Goal: Information Seeking & Learning: Learn about a topic

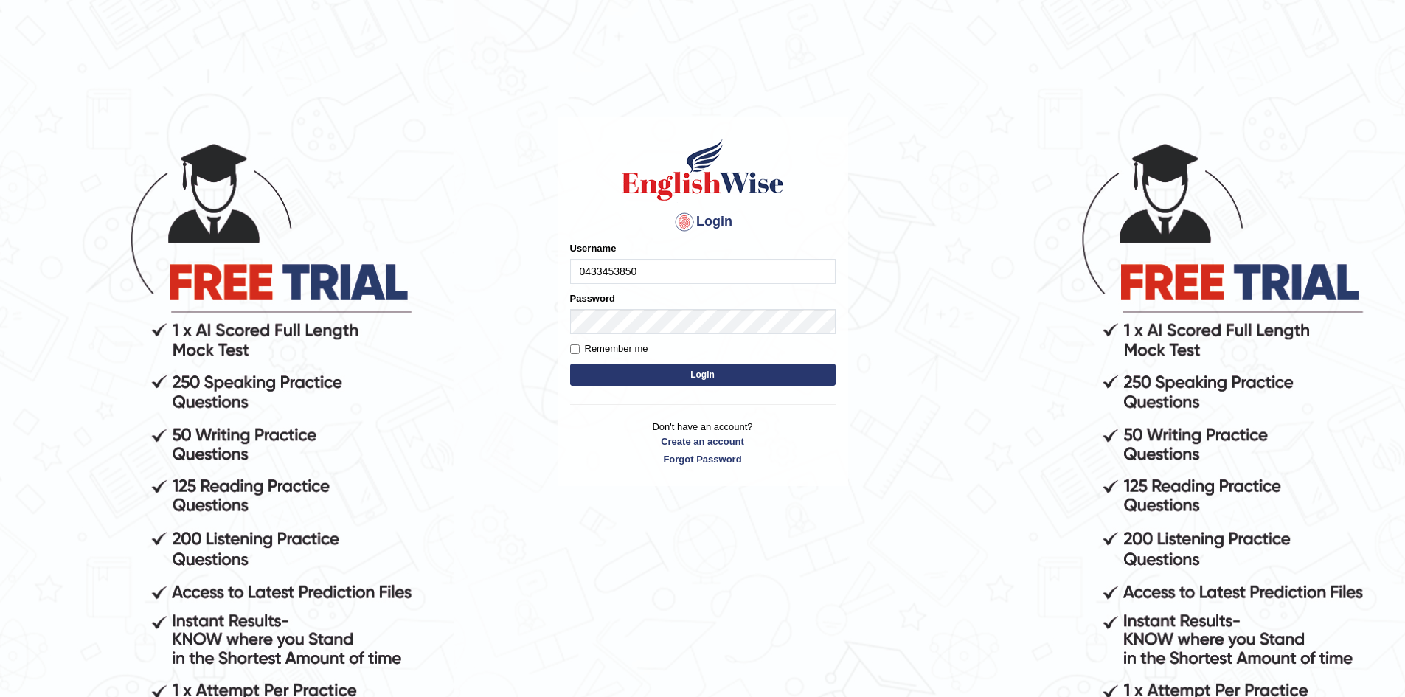
type input "0433453850"
click at [570, 364] on button "Login" at bounding box center [702, 375] width 265 height 22
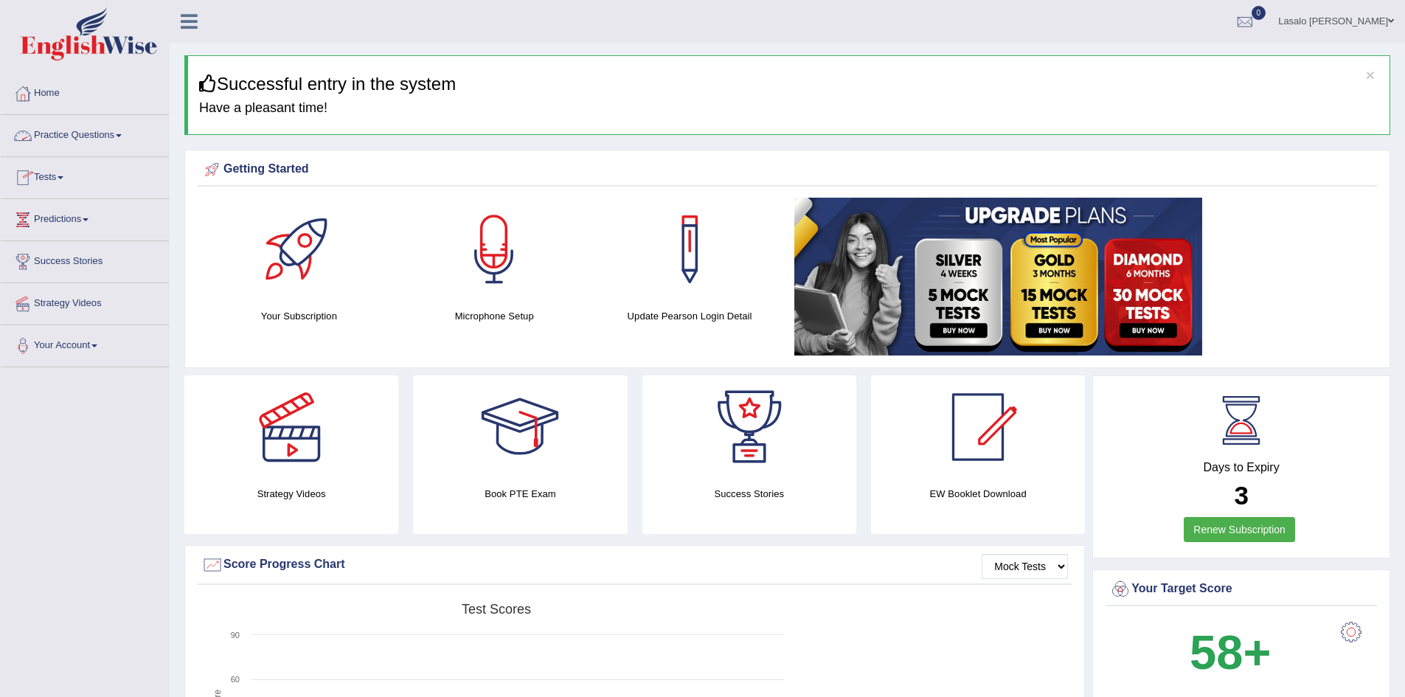
click at [92, 129] on link "Practice Questions" at bounding box center [85, 133] width 168 height 37
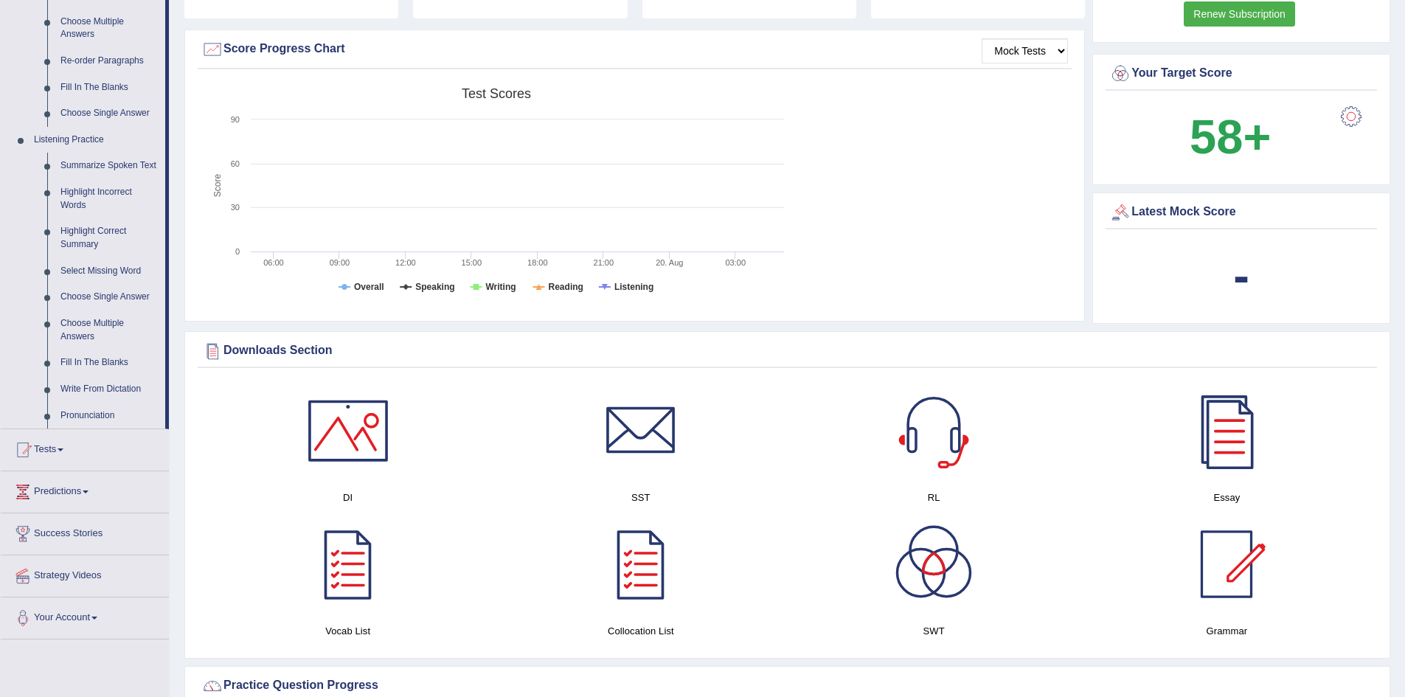
scroll to position [516, 0]
click at [88, 296] on link "Choose Single Answer" at bounding box center [109, 296] width 111 height 27
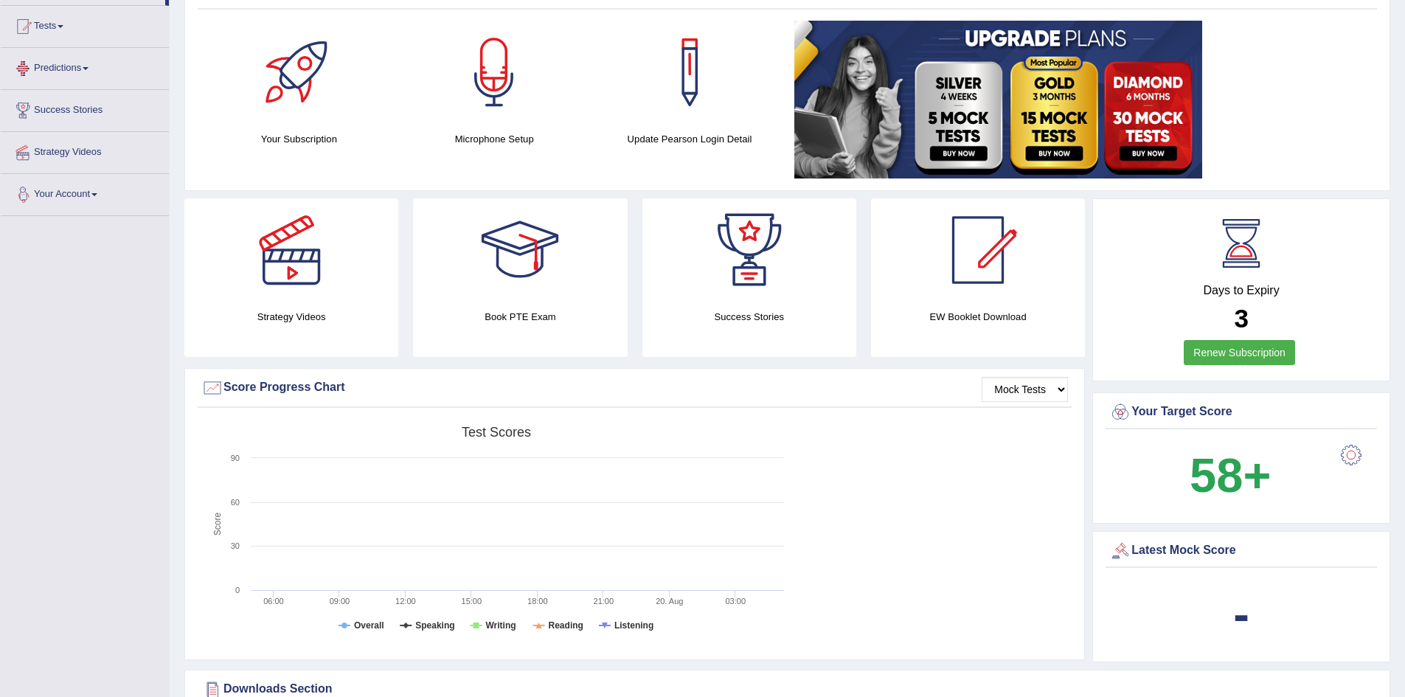
scroll to position [238, 0]
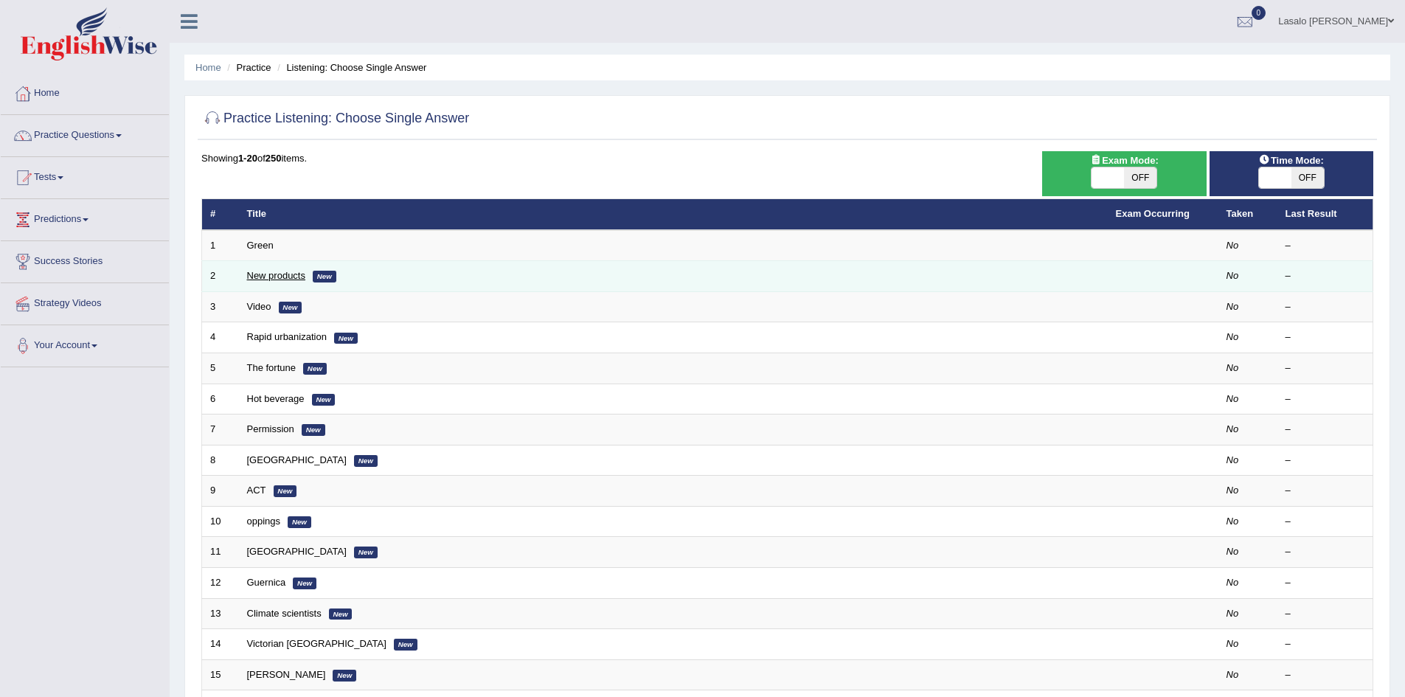
click at [279, 276] on link "New products" at bounding box center [276, 275] width 58 height 11
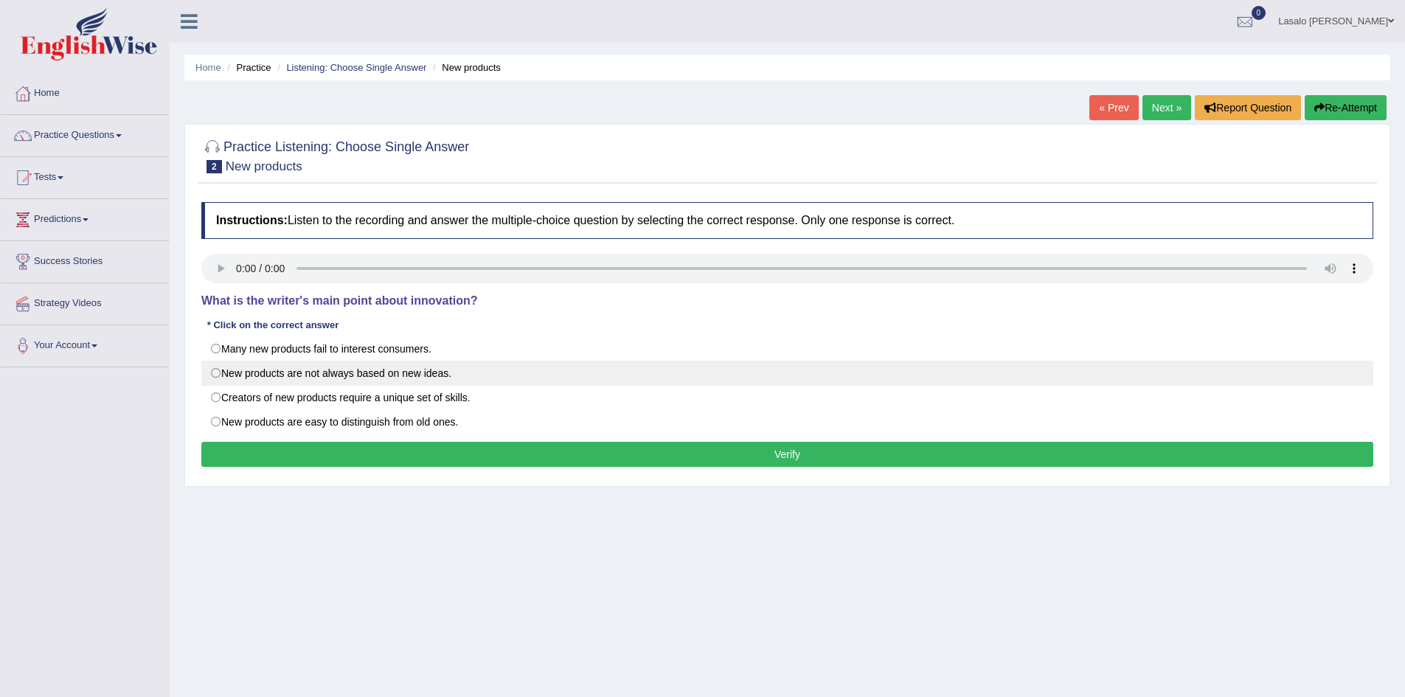
click at [218, 375] on label "New products are not always based on new ideas." at bounding box center [787, 373] width 1172 height 25
radio input "true"
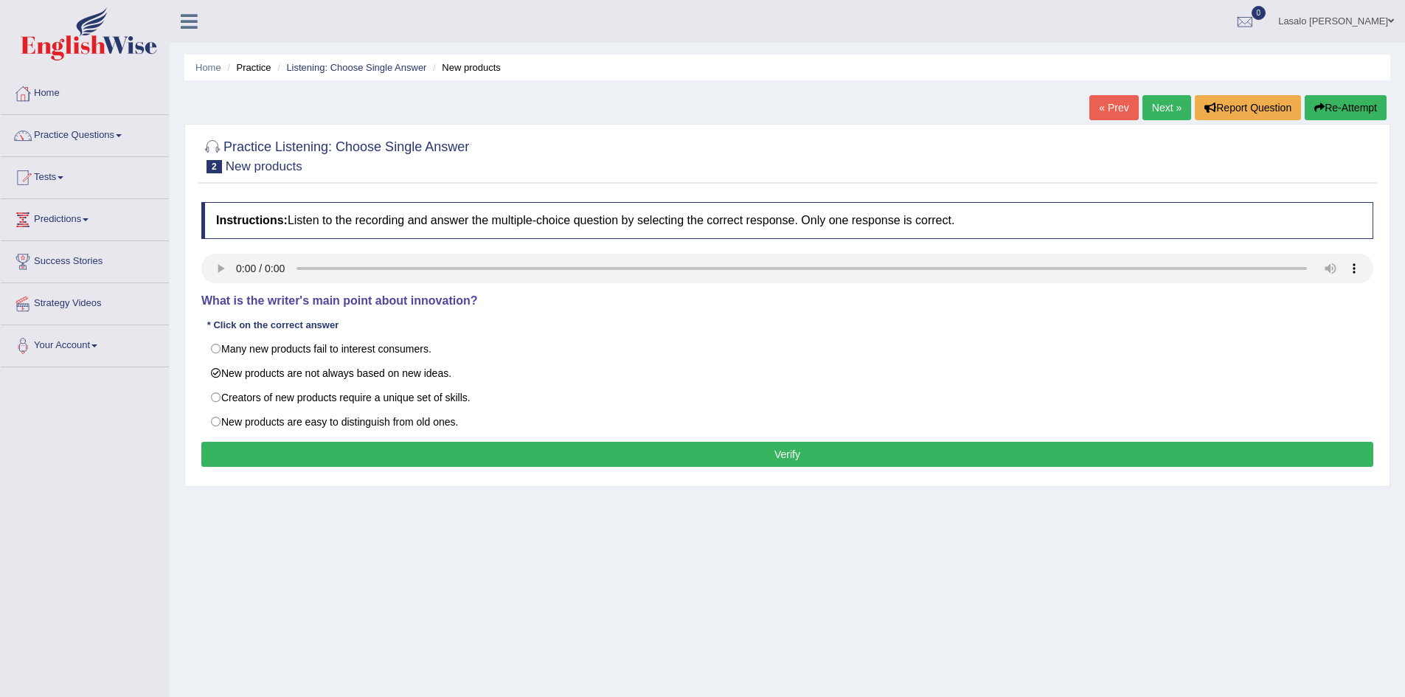
click at [786, 456] on button "Verify" at bounding box center [787, 454] width 1172 height 25
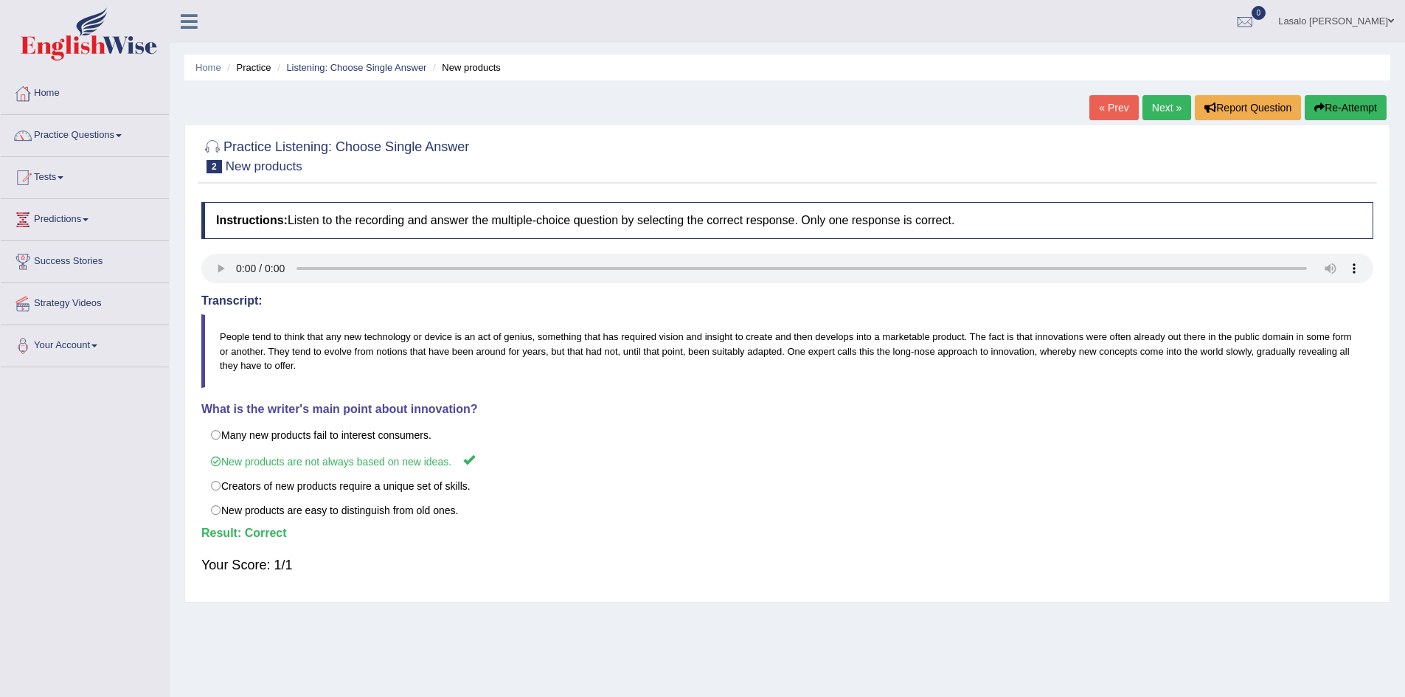
click at [1165, 107] on link "Next »" at bounding box center [1166, 107] width 49 height 25
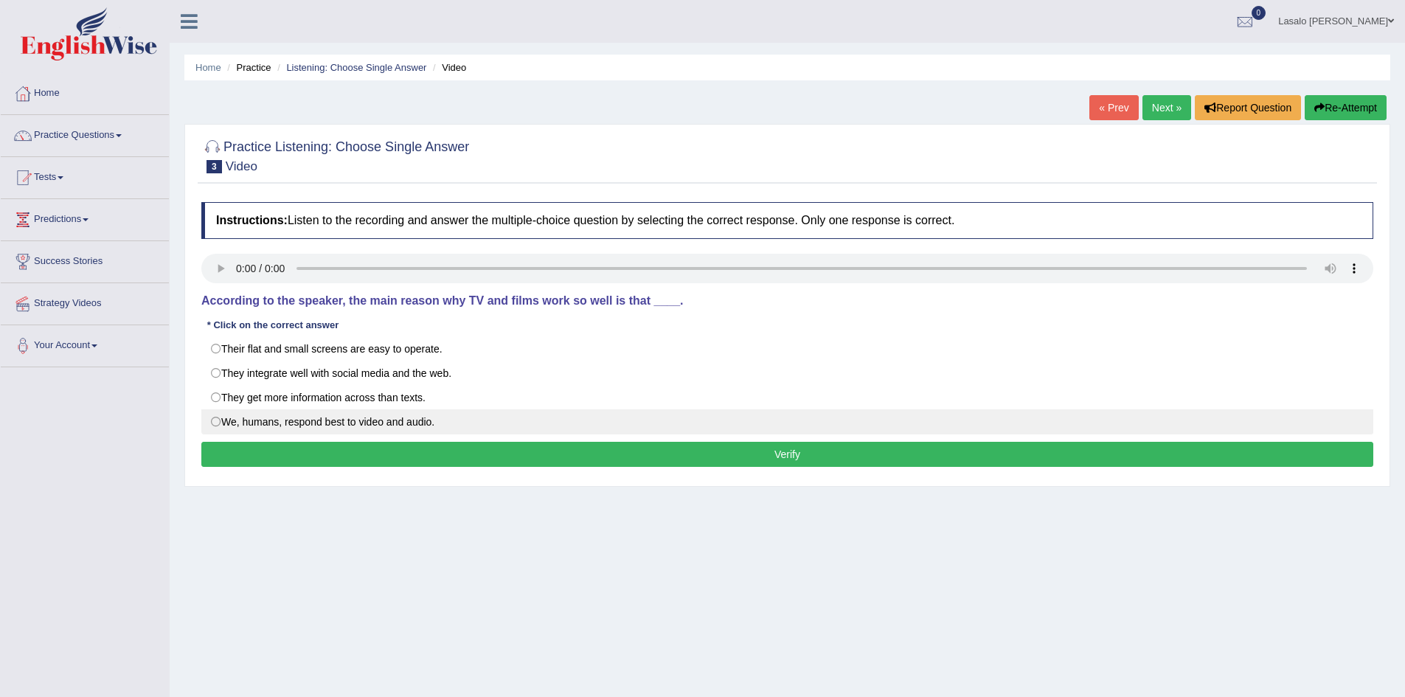
click at [218, 420] on label "We, humans, respond best to video and audio." at bounding box center [787, 421] width 1172 height 25
radio input "true"
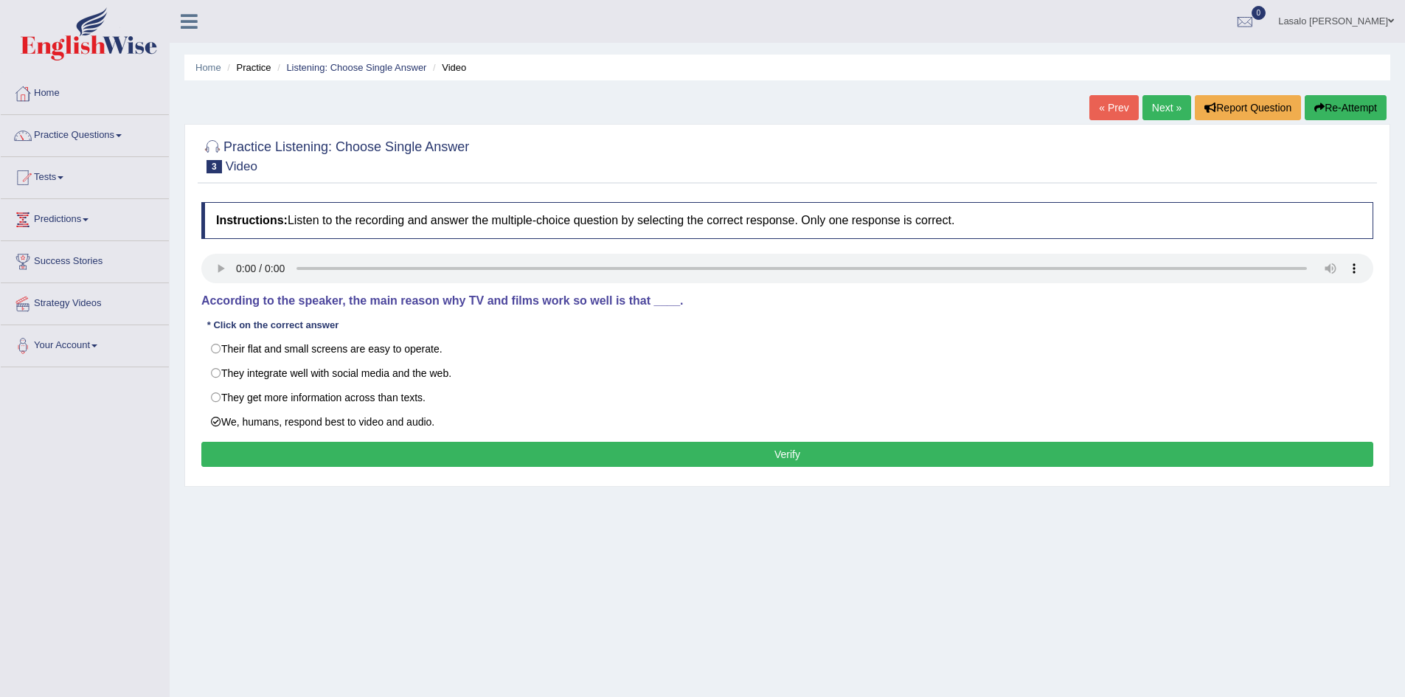
click at [803, 451] on button "Verify" at bounding box center [787, 454] width 1172 height 25
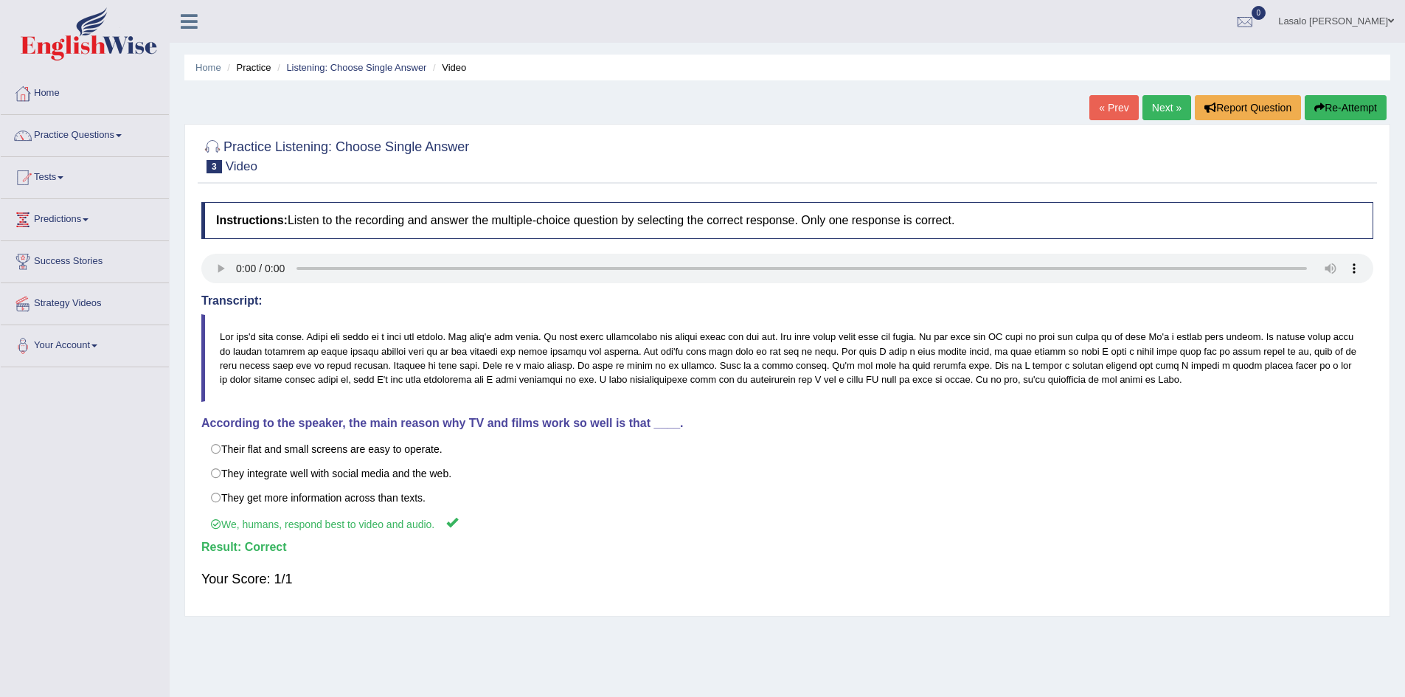
click at [1172, 115] on link "Next »" at bounding box center [1166, 107] width 49 height 25
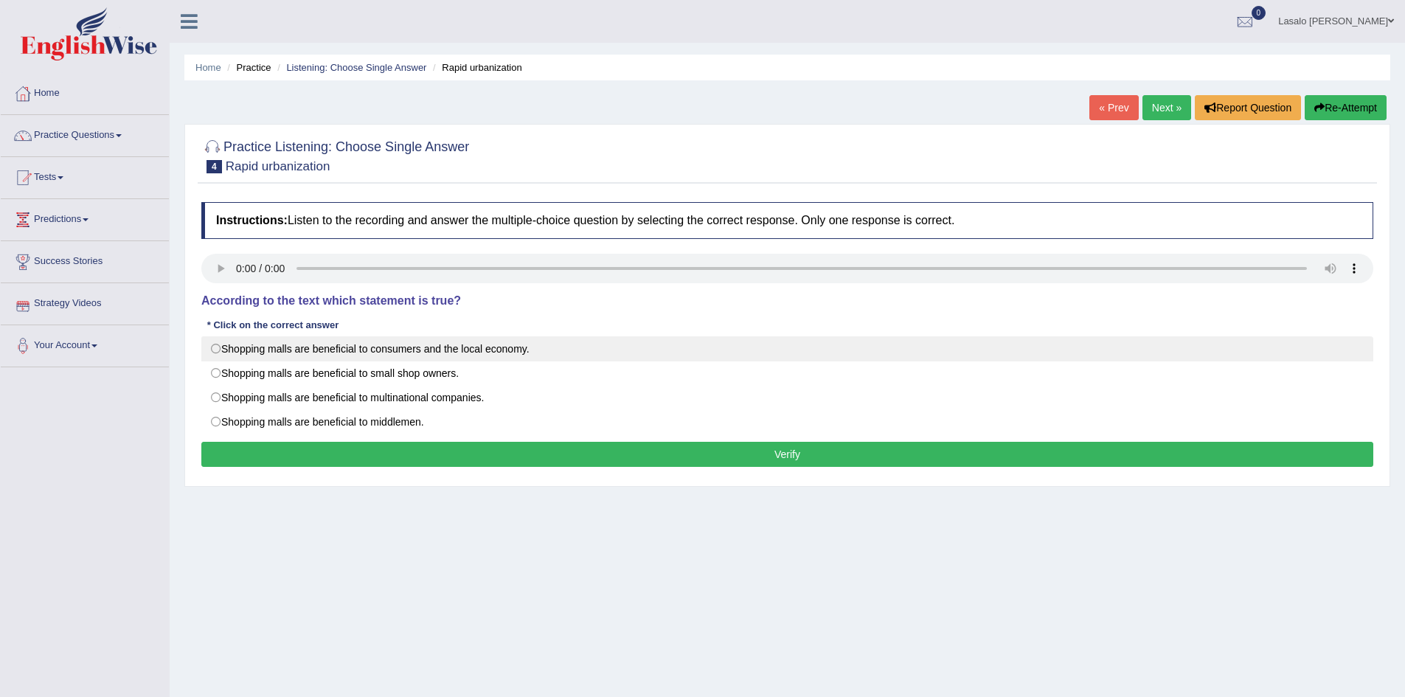
click at [220, 348] on label "Shopping malls are beneficial to consumers and the local economy." at bounding box center [787, 348] width 1172 height 25
radio input "true"
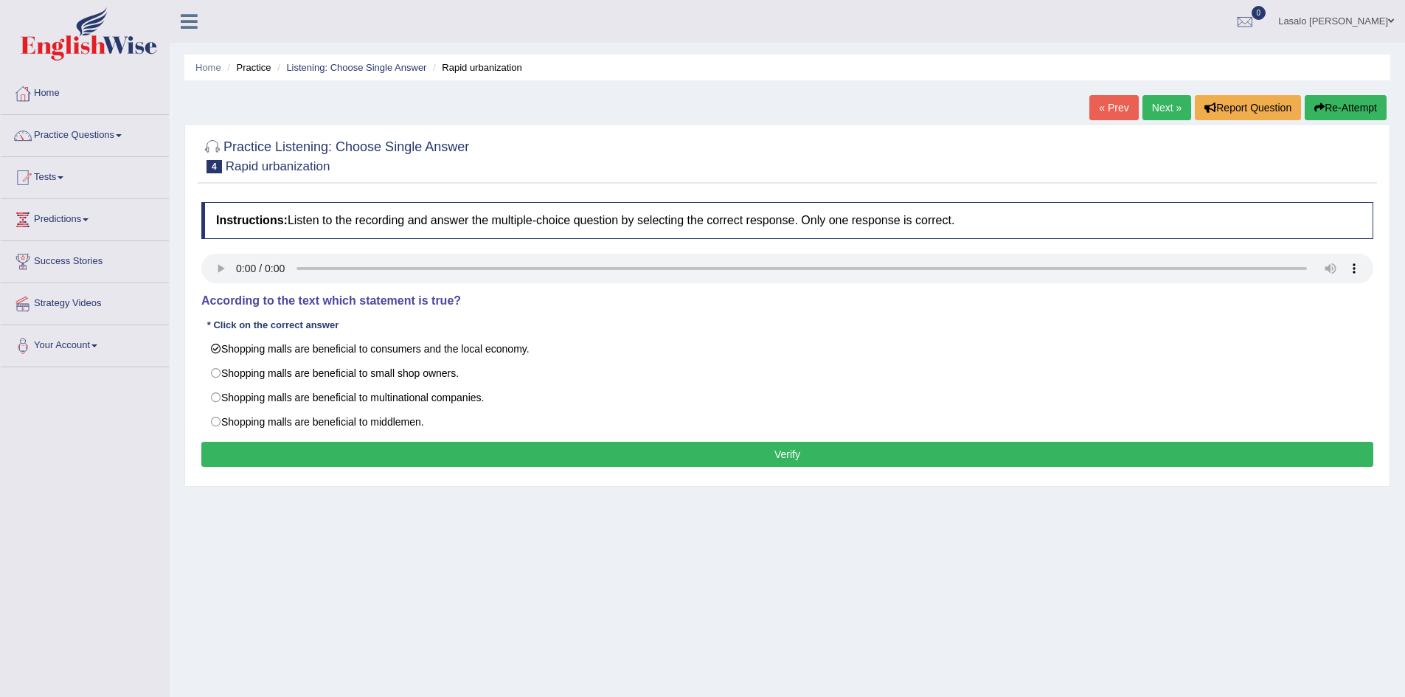
click at [806, 448] on button "Verify" at bounding box center [787, 454] width 1172 height 25
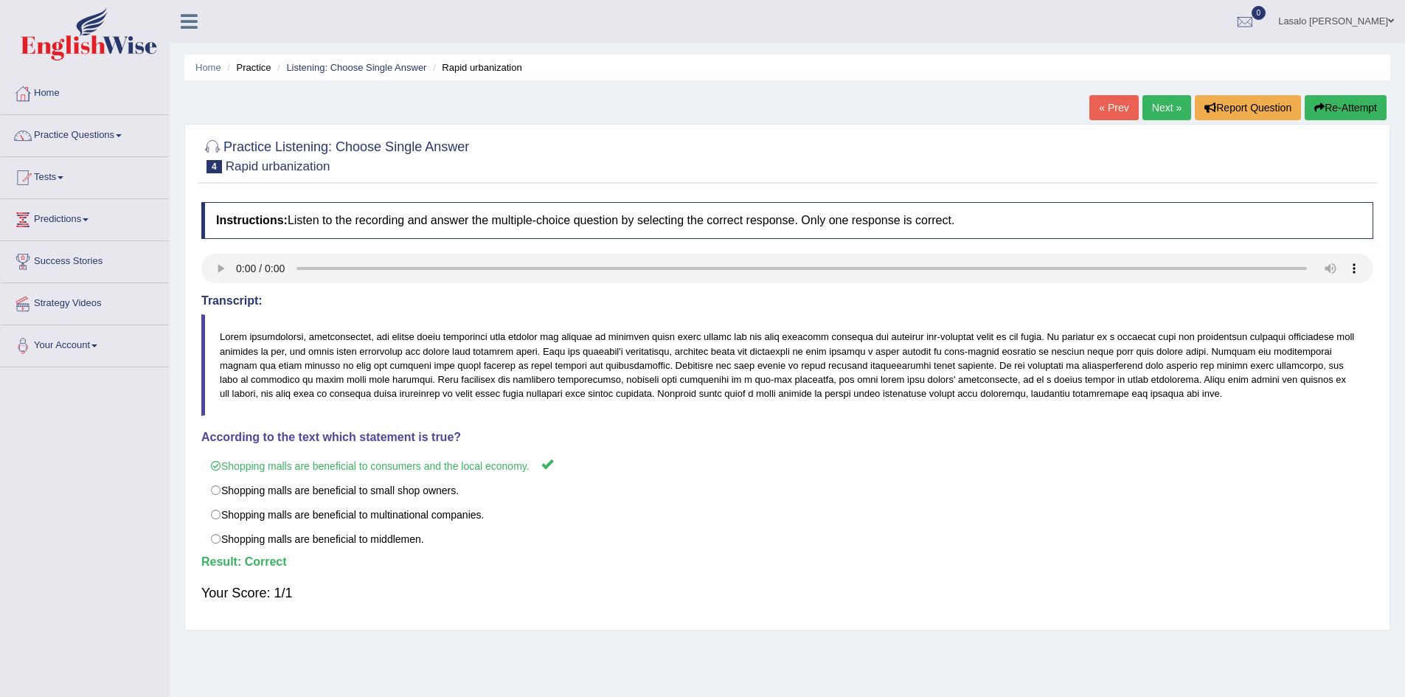
click at [1152, 105] on link "Next »" at bounding box center [1166, 107] width 49 height 25
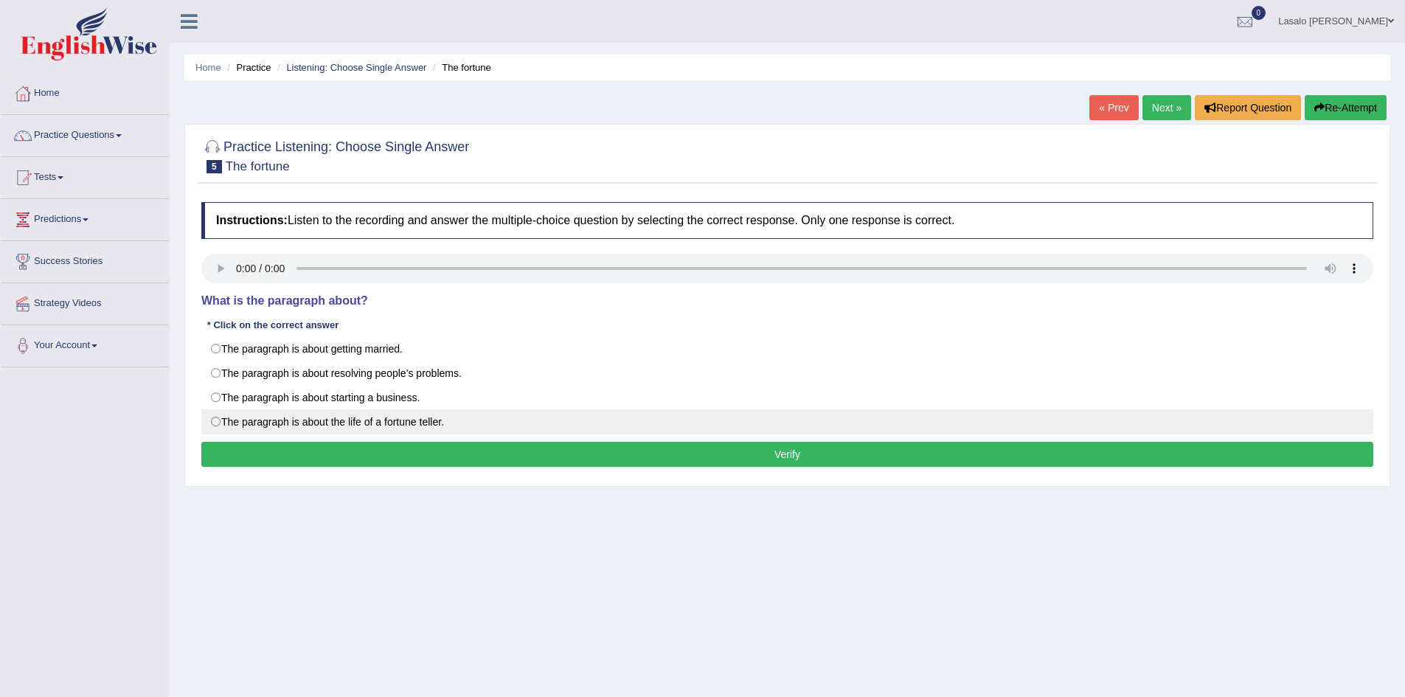
click at [218, 417] on label "The paragraph is about the life of a fortune teller." at bounding box center [787, 421] width 1172 height 25
radio input "true"
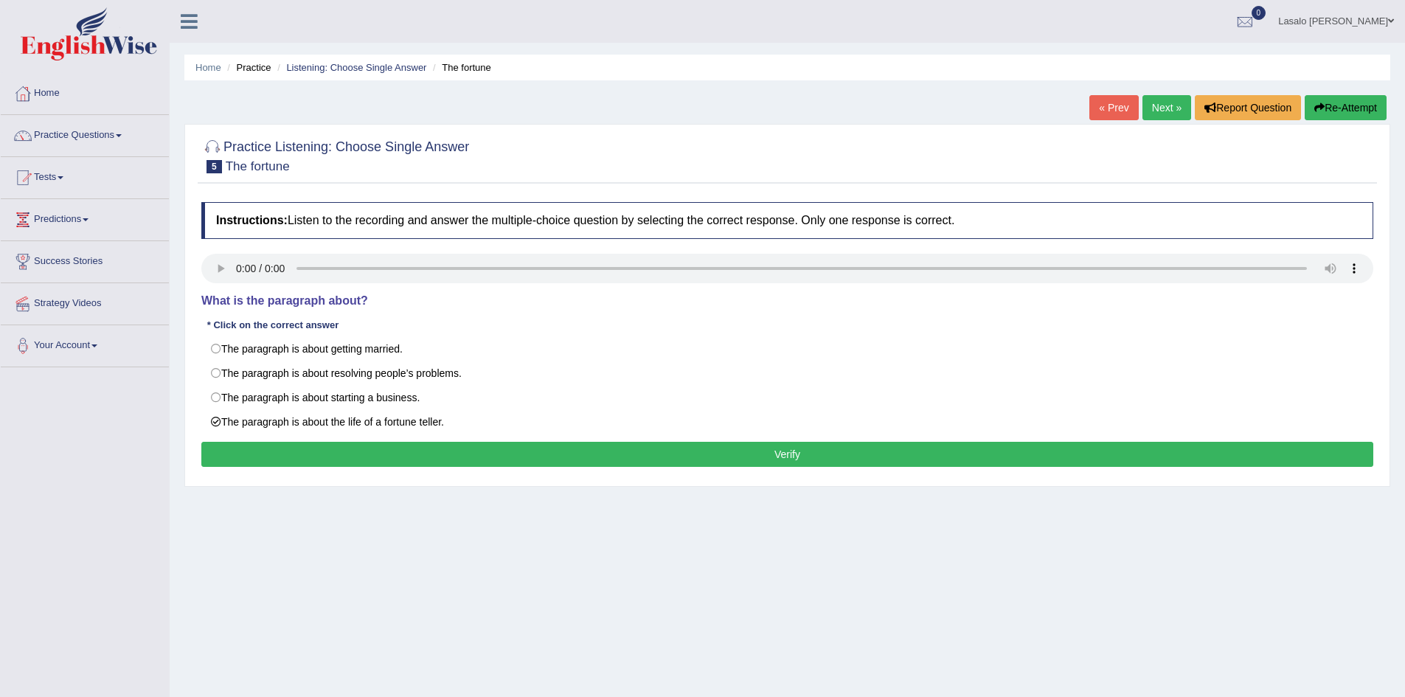
click at [792, 449] on button "Verify" at bounding box center [787, 454] width 1172 height 25
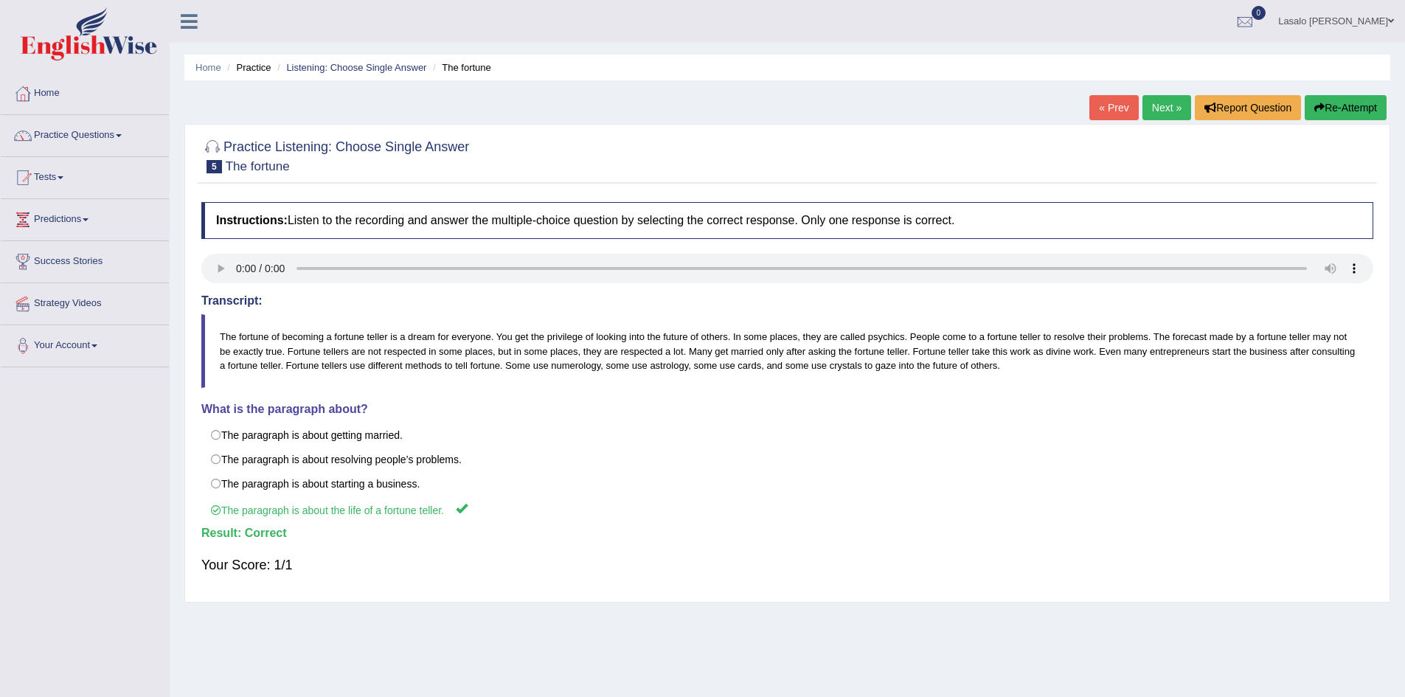
click at [1162, 106] on link "Next »" at bounding box center [1166, 107] width 49 height 25
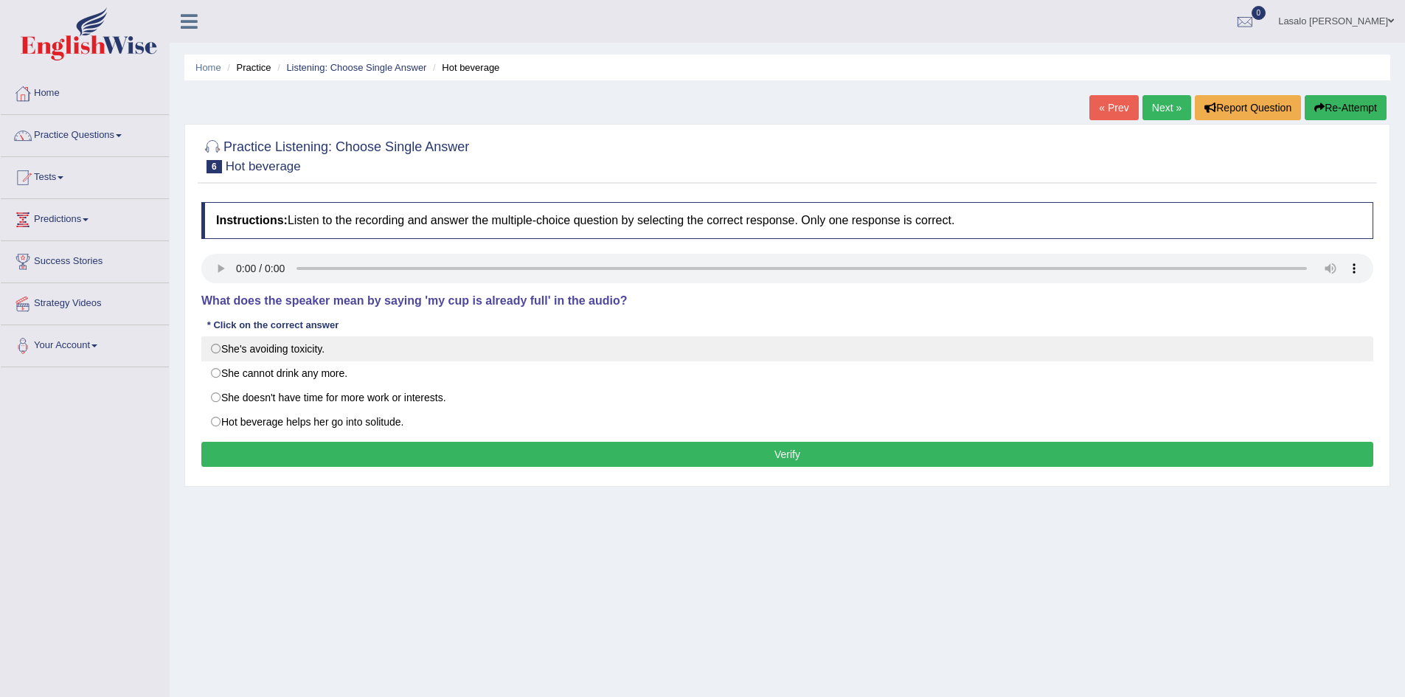
click at [215, 347] on label "She's avoiding toxicity." at bounding box center [787, 348] width 1172 height 25
radio input "true"
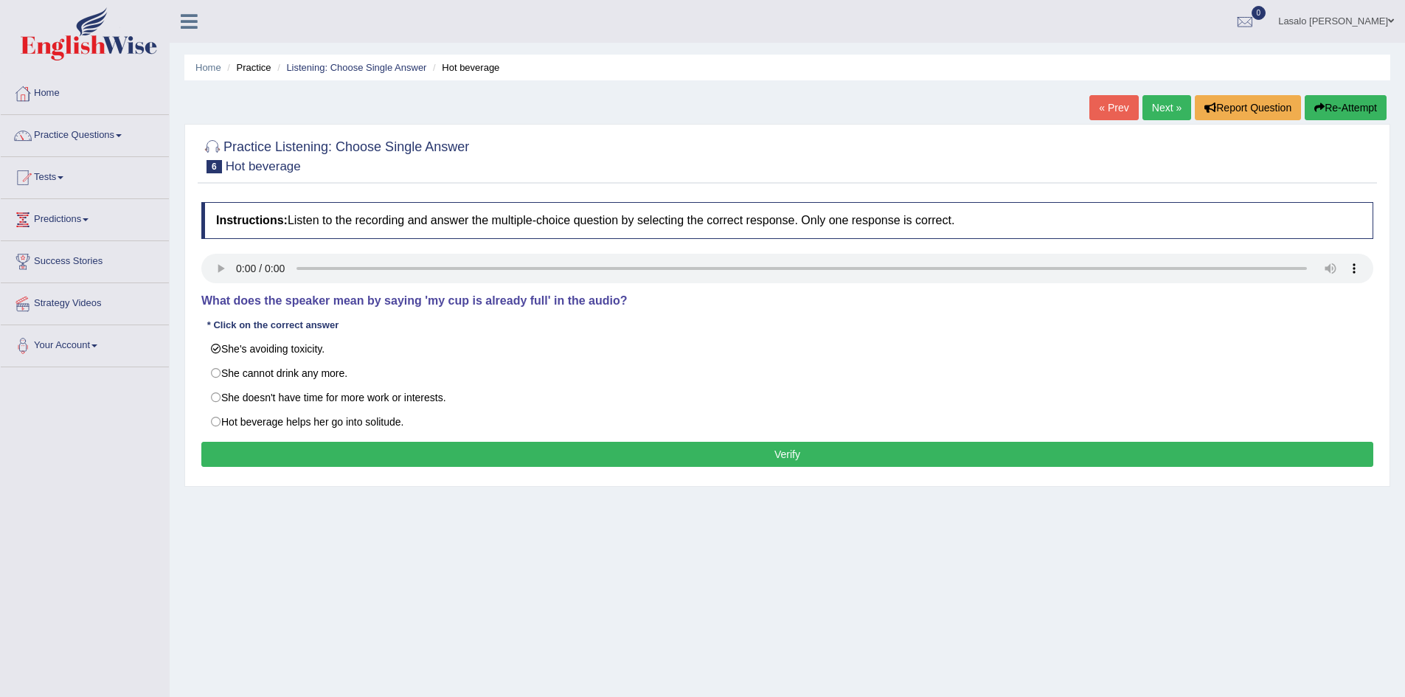
click at [790, 462] on button "Verify" at bounding box center [787, 454] width 1172 height 25
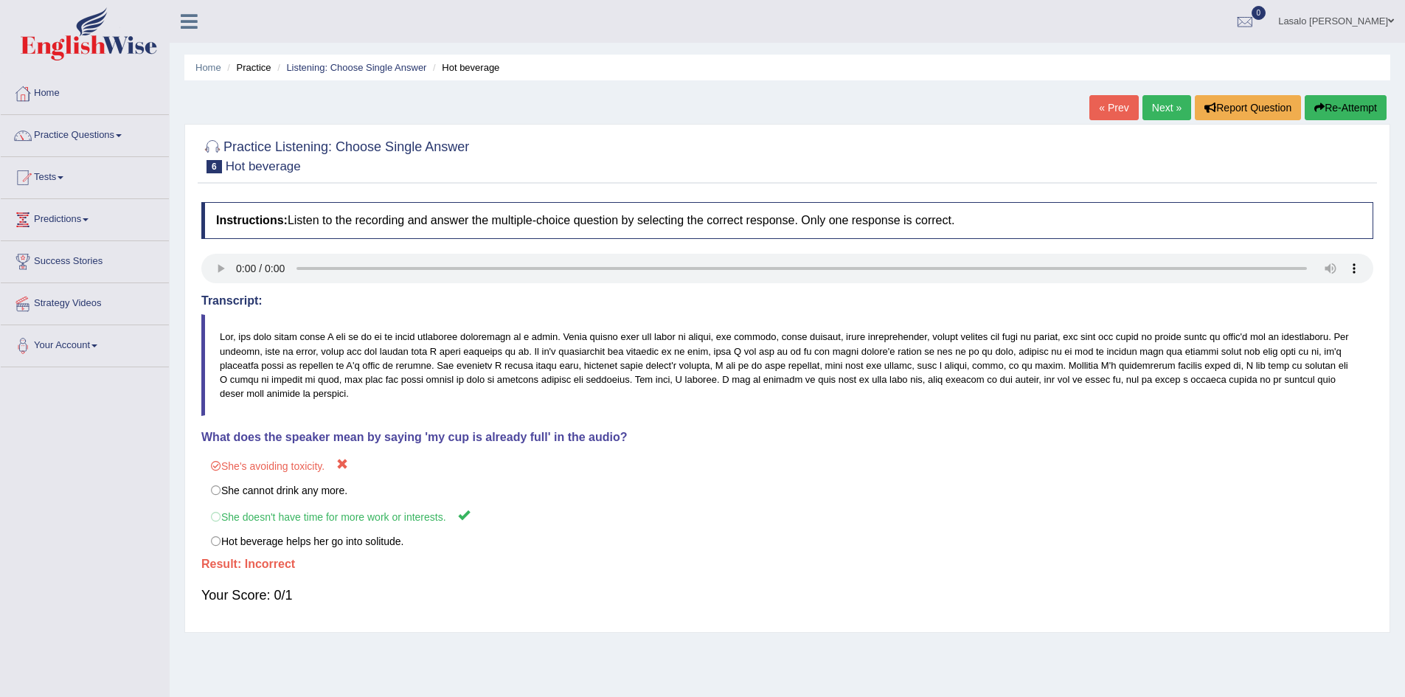
click at [1164, 108] on link "Next »" at bounding box center [1166, 107] width 49 height 25
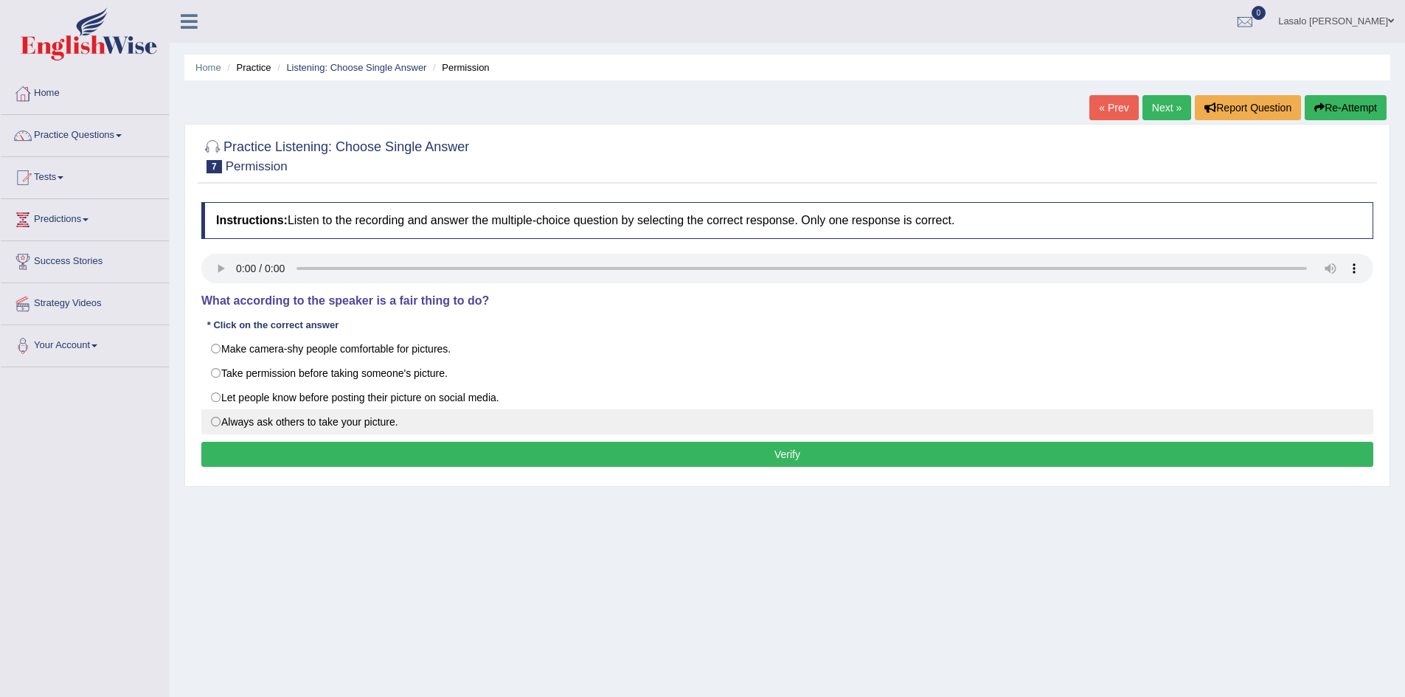
click at [219, 420] on label "Always ask others to take your picture." at bounding box center [787, 421] width 1172 height 25
radio input "true"
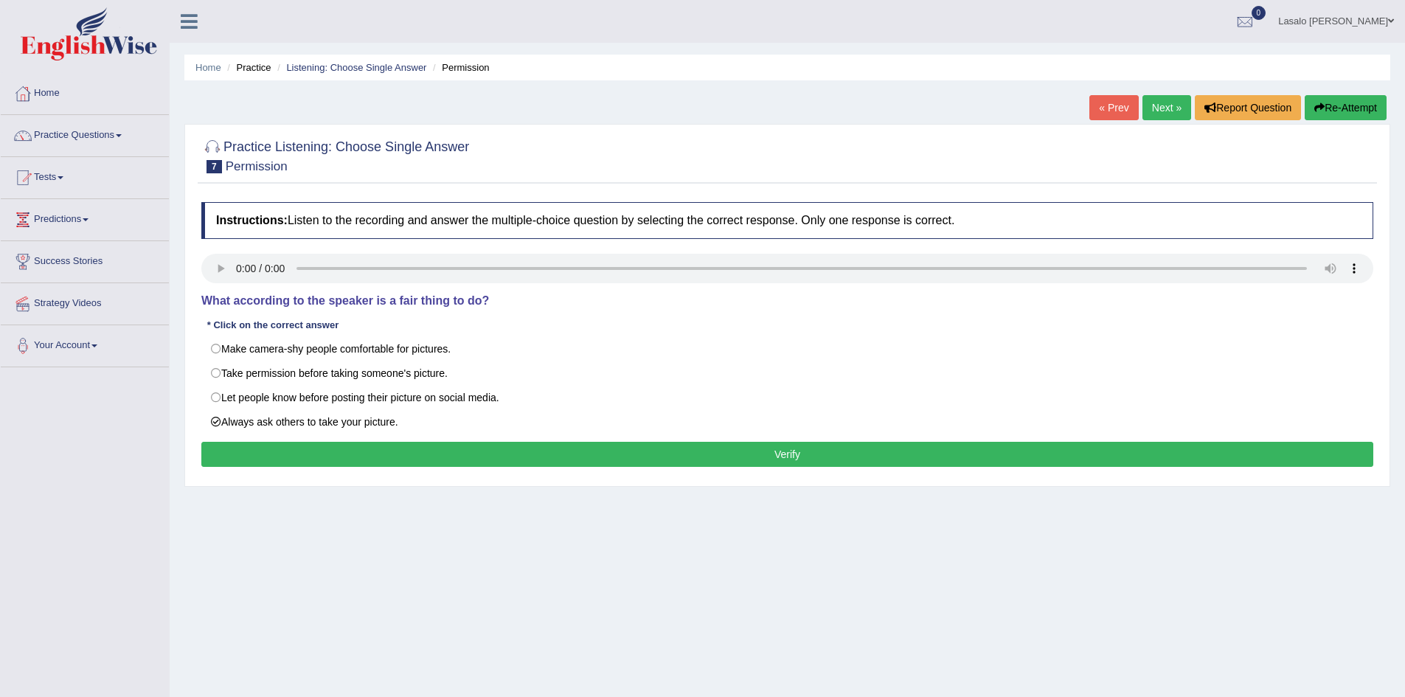
click at [844, 448] on button "Verify" at bounding box center [787, 454] width 1172 height 25
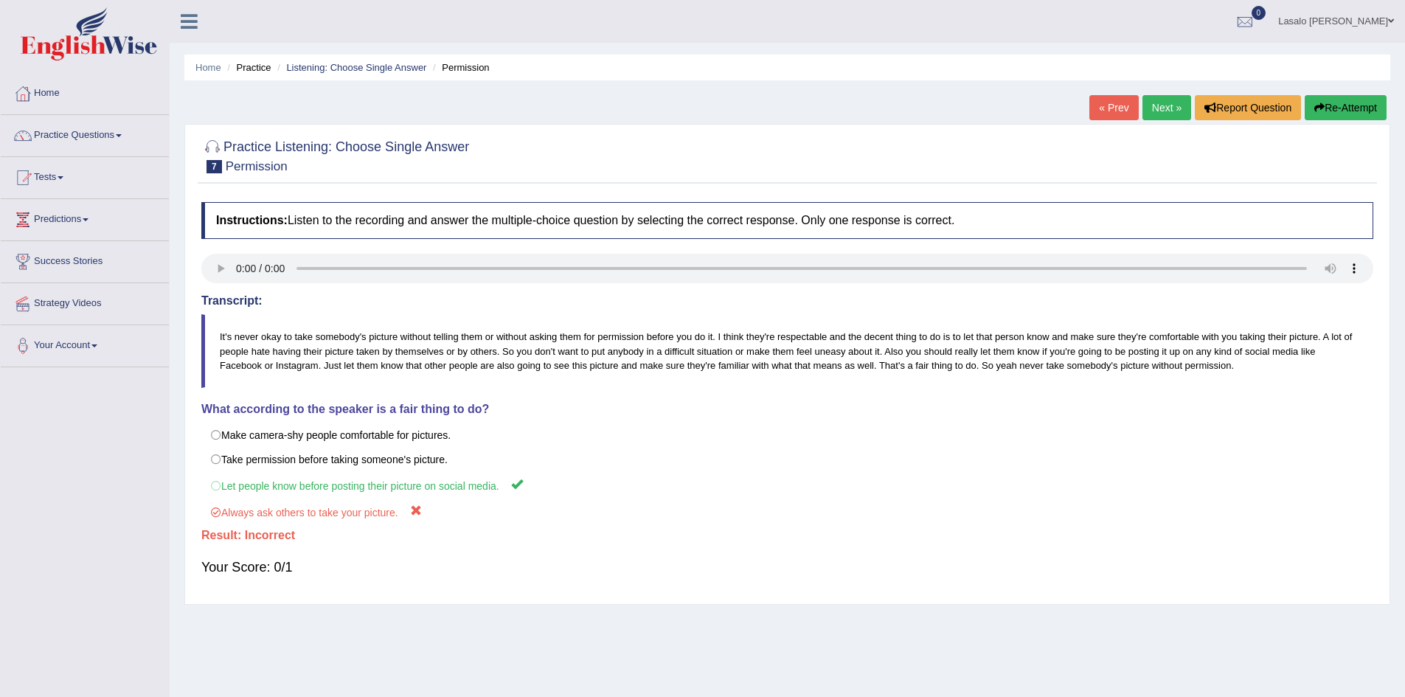
click at [1157, 108] on link "Next »" at bounding box center [1166, 107] width 49 height 25
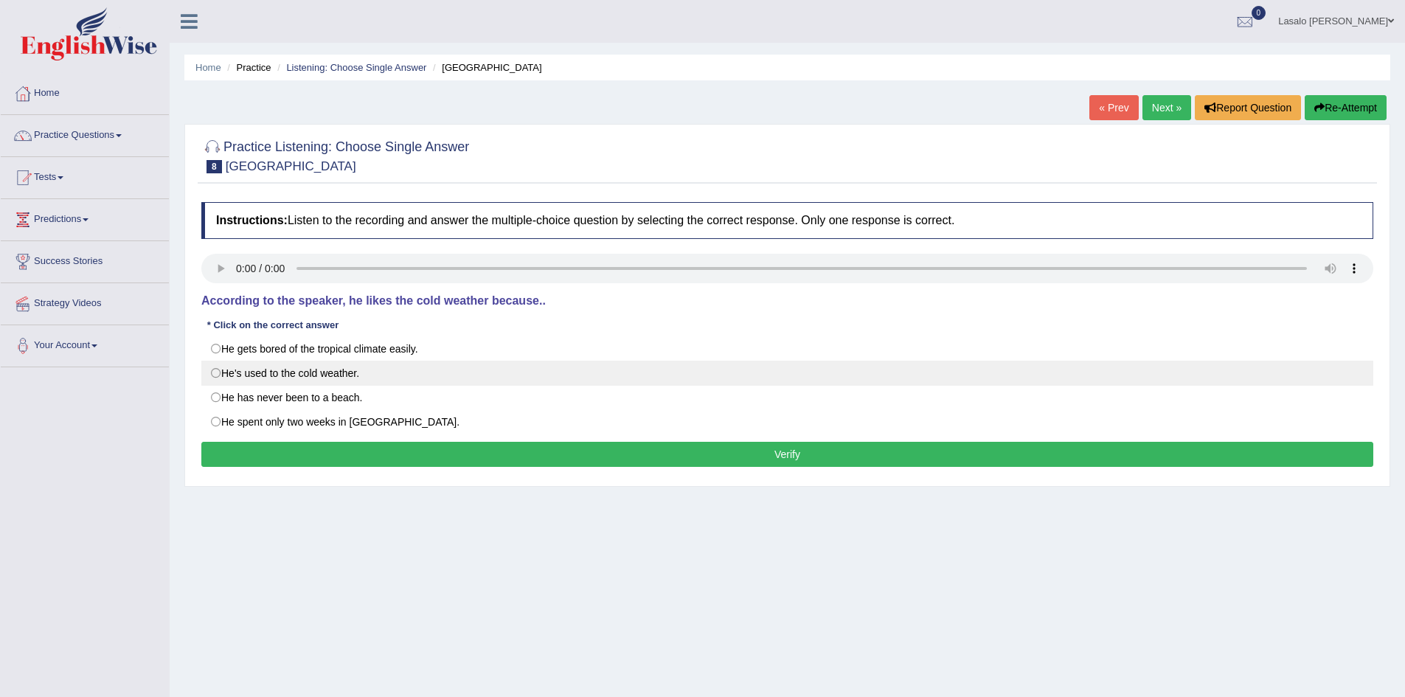
click at [220, 373] on label "He's used to the cold weather." at bounding box center [787, 373] width 1172 height 25
radio input "true"
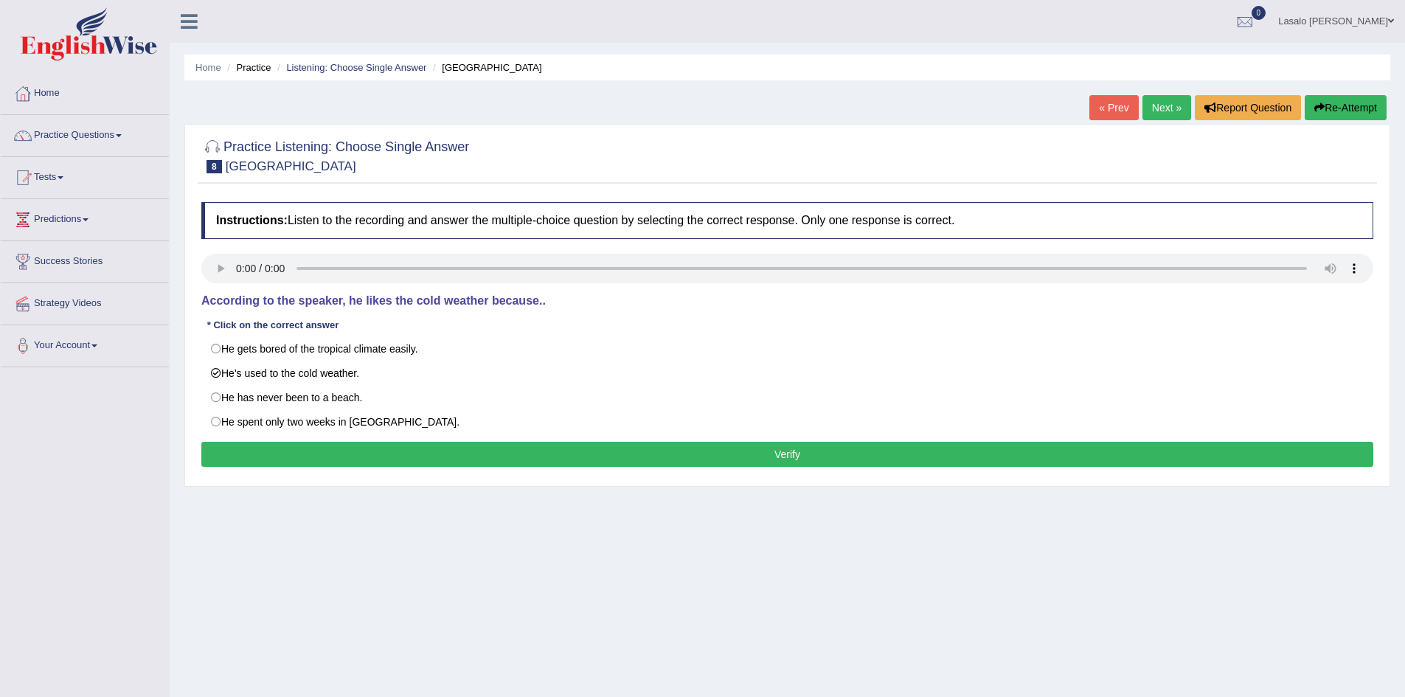
click at [784, 456] on button "Verify" at bounding box center [787, 454] width 1172 height 25
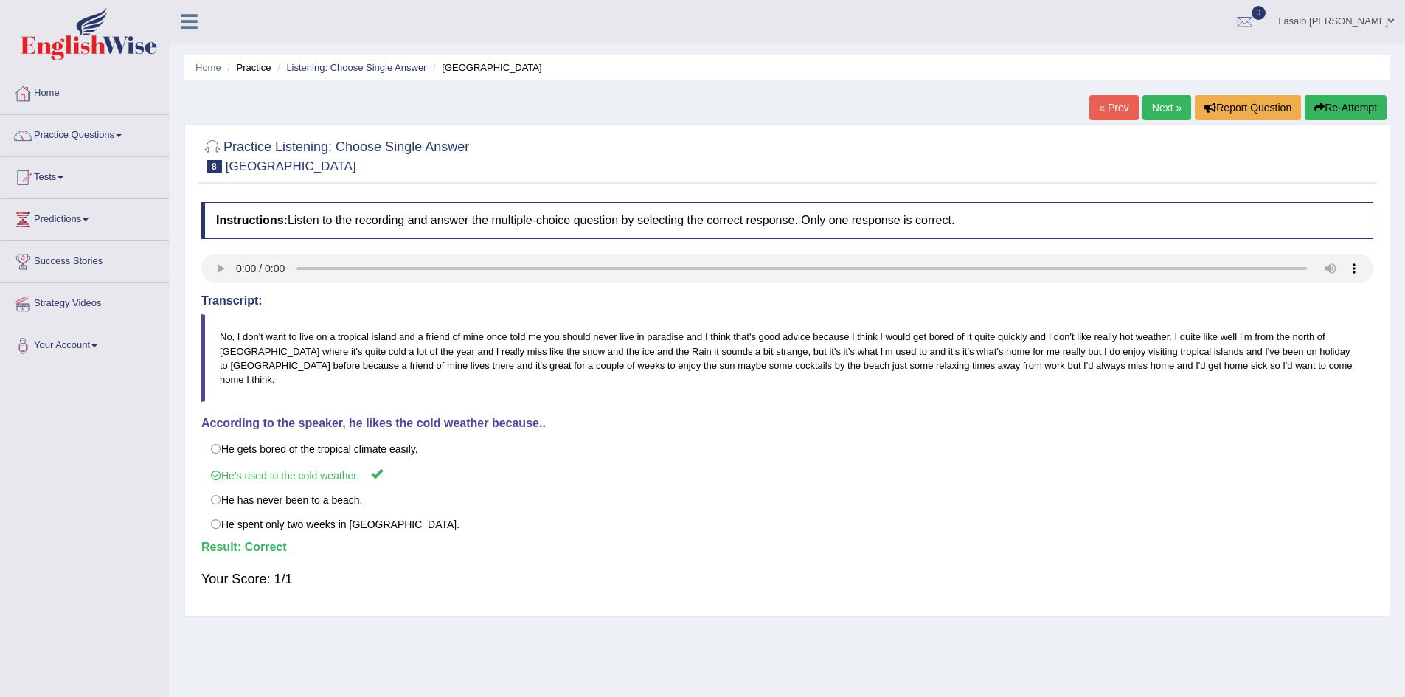
click at [1171, 104] on link "Next »" at bounding box center [1166, 107] width 49 height 25
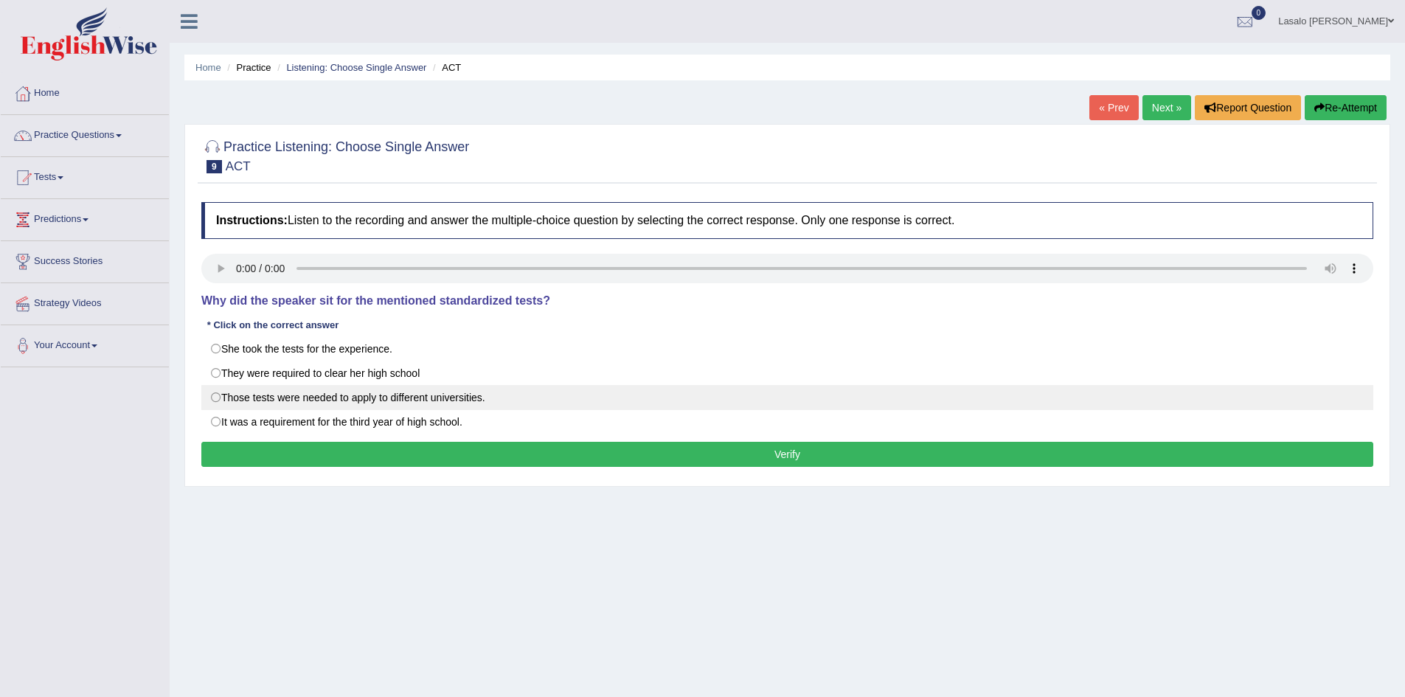
click at [213, 394] on label "Those tests were needed to apply to different universities." at bounding box center [787, 397] width 1172 height 25
radio input "true"
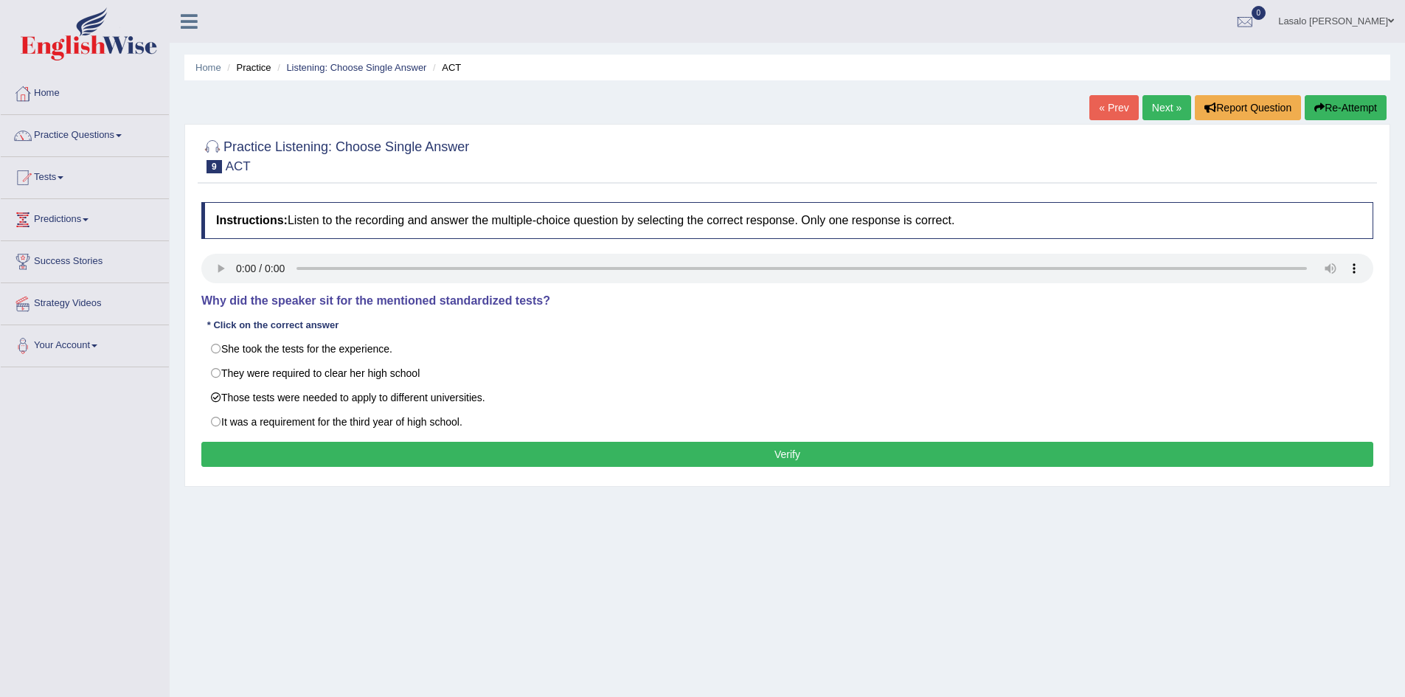
click at [827, 457] on button "Verify" at bounding box center [787, 454] width 1172 height 25
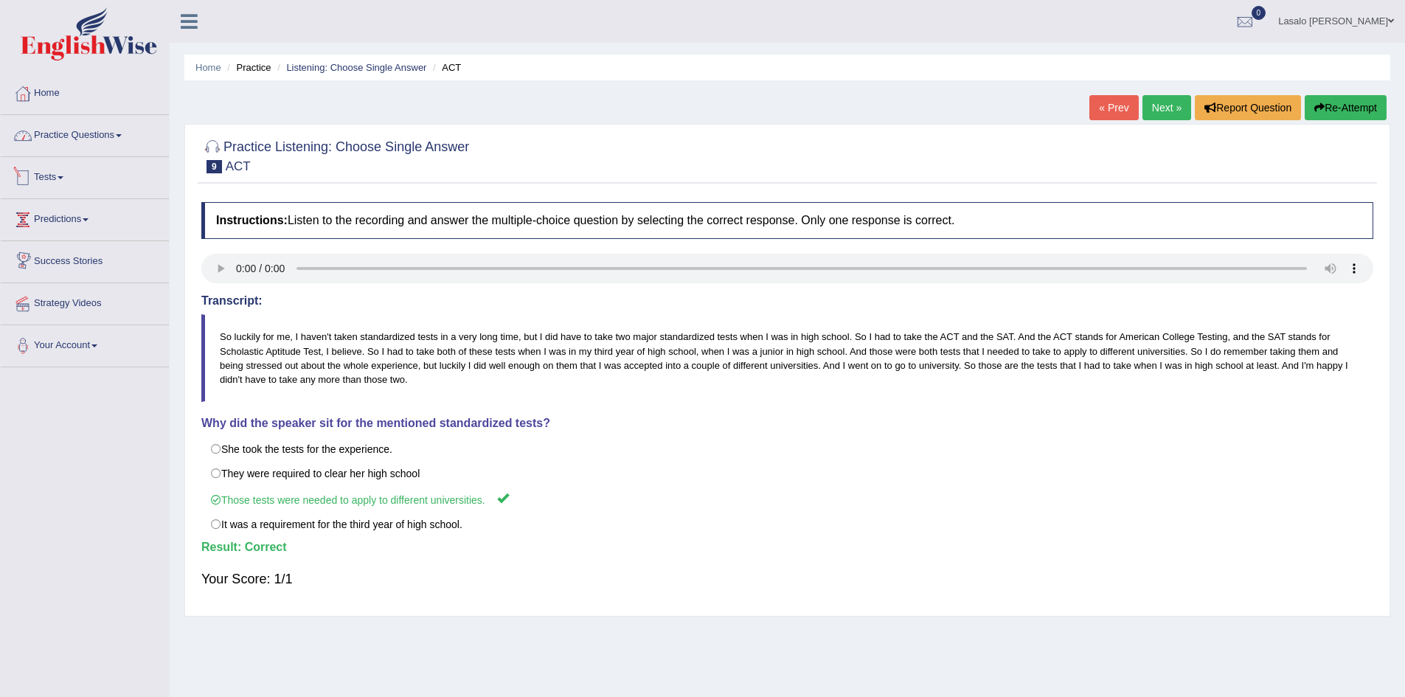
click at [86, 139] on link "Practice Questions" at bounding box center [85, 133] width 168 height 37
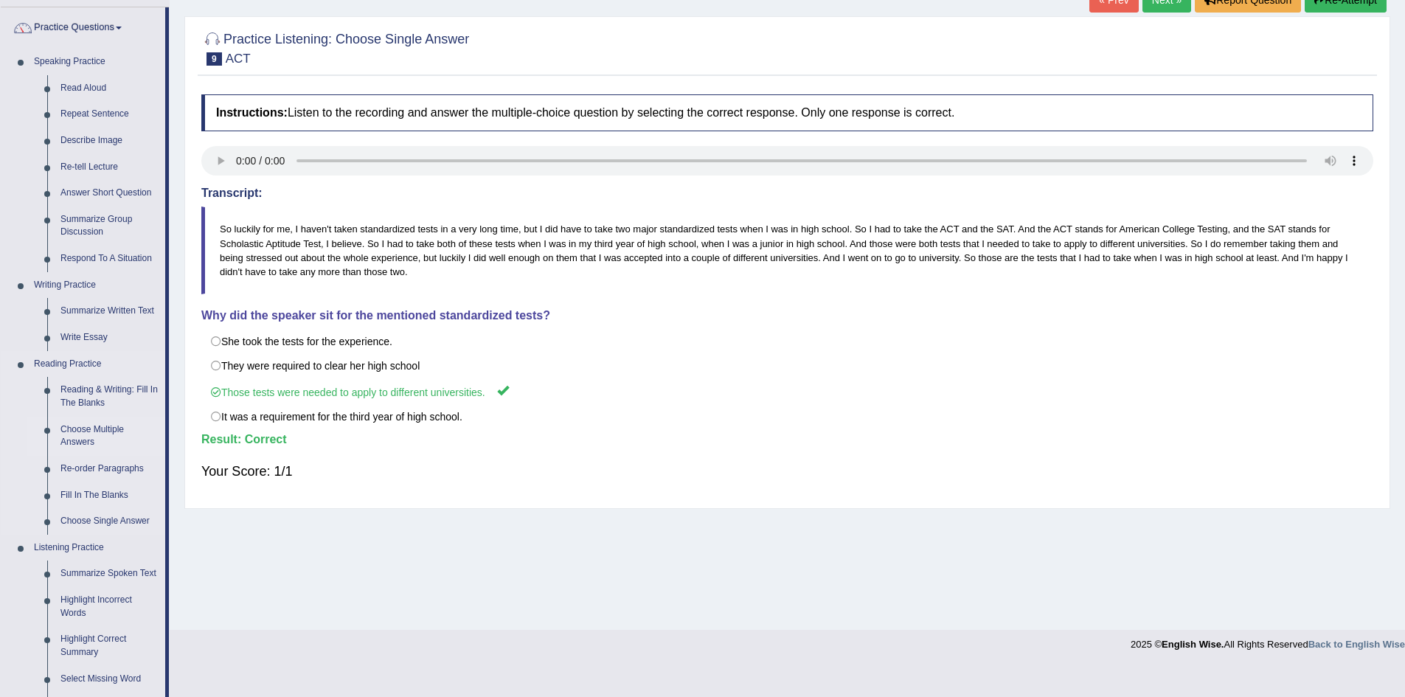
scroll to position [442, 0]
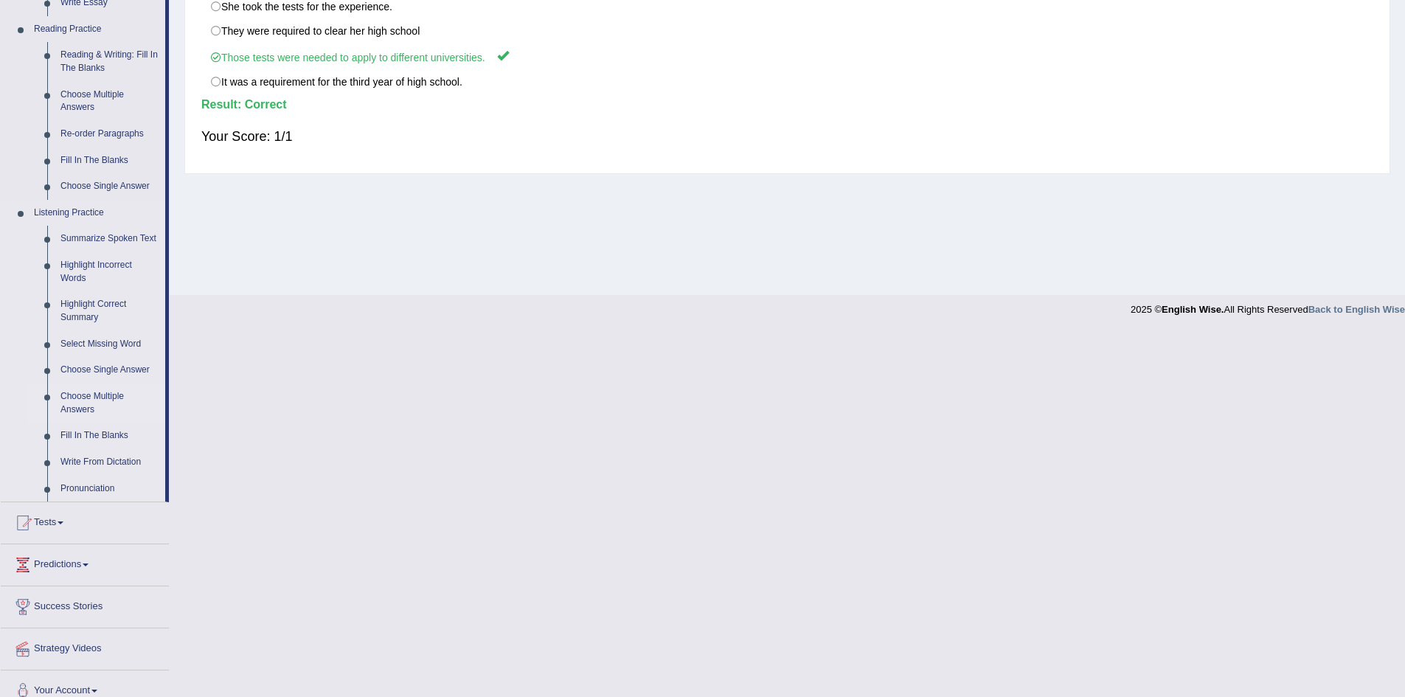
click at [98, 408] on link "Choose Multiple Answers" at bounding box center [109, 402] width 111 height 39
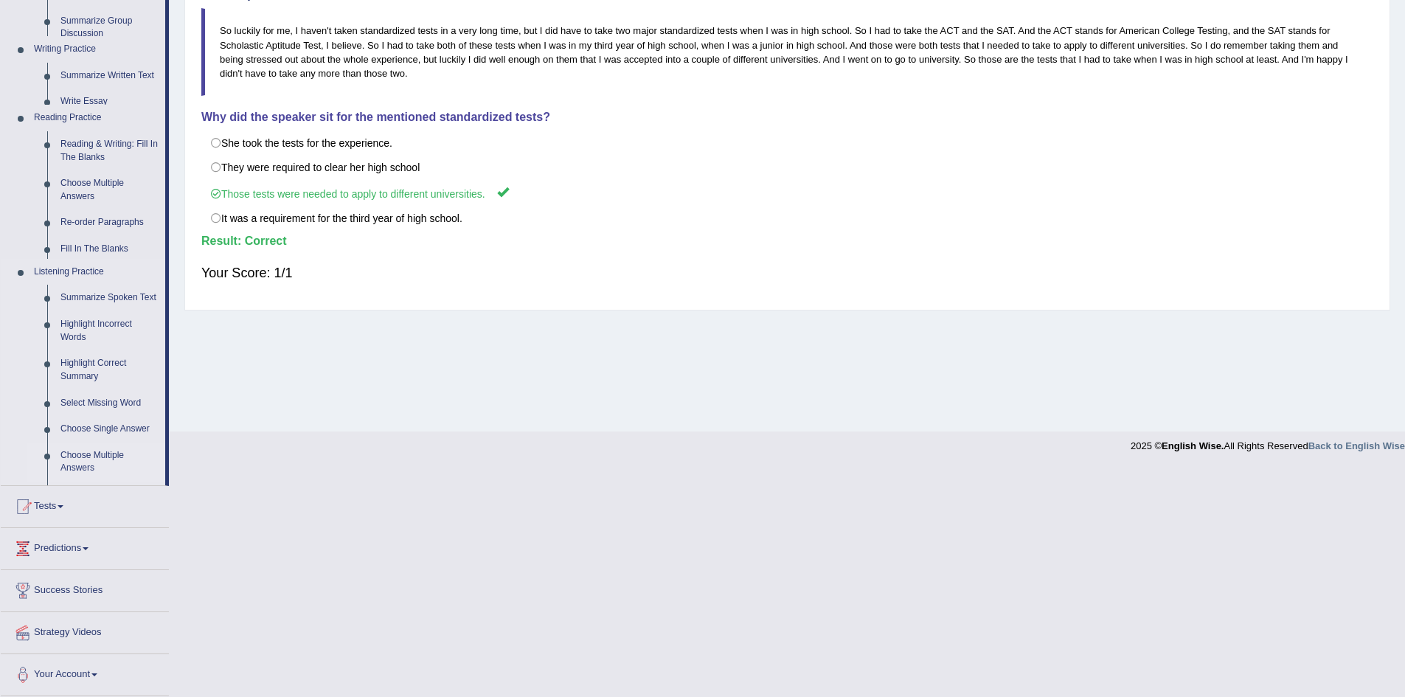
scroll to position [77, 0]
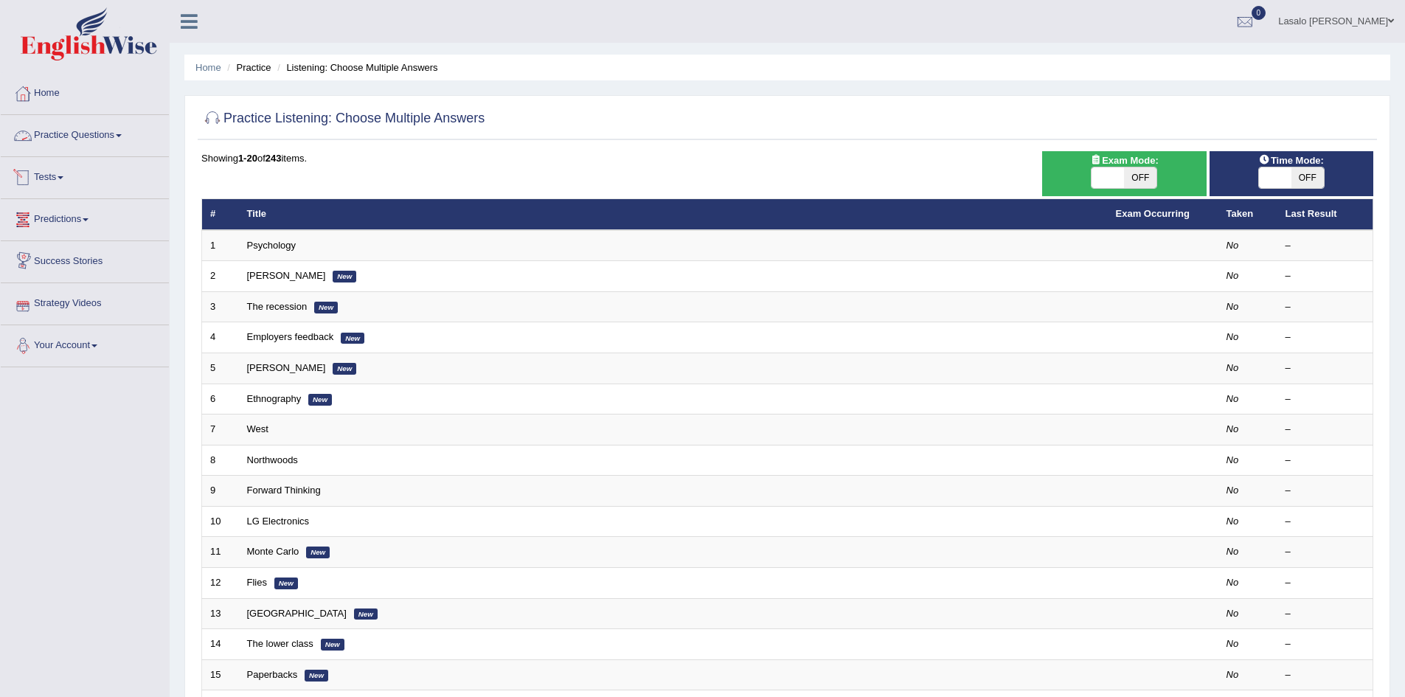
click at [77, 134] on link "Practice Questions" at bounding box center [85, 133] width 168 height 37
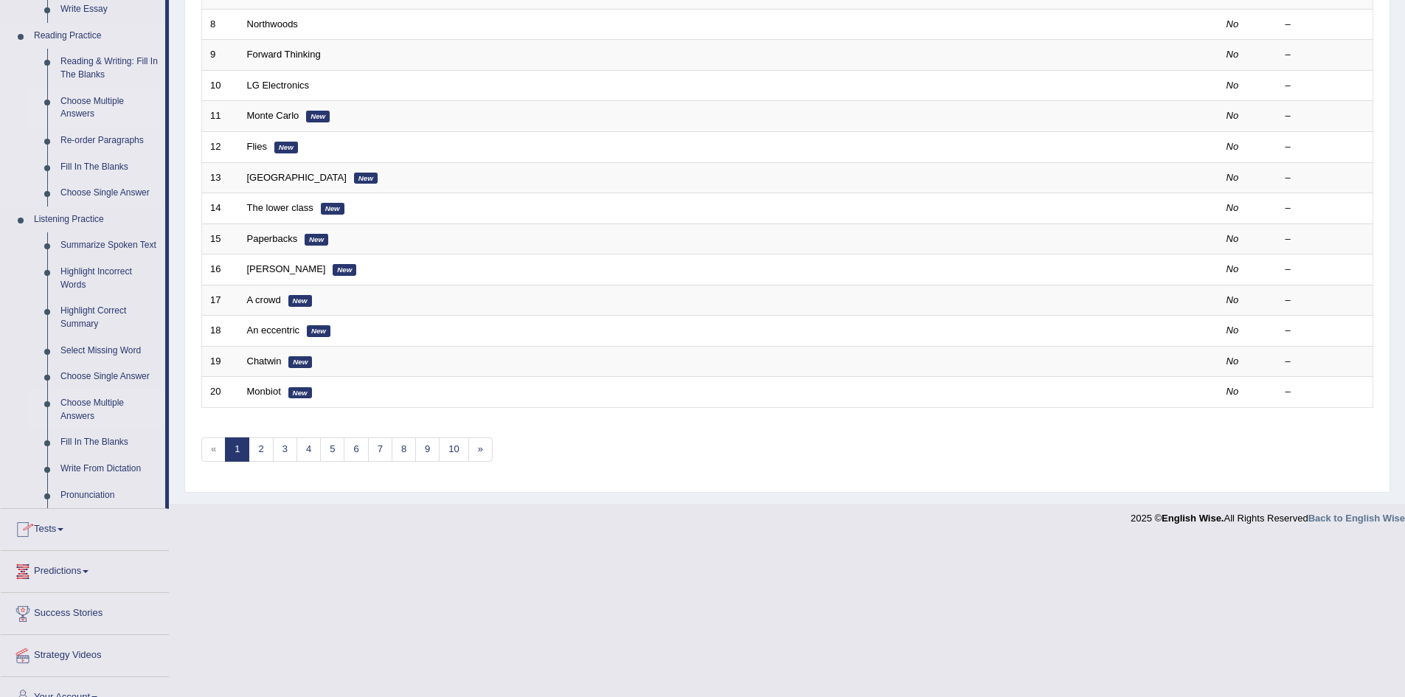
scroll to position [459, 0]
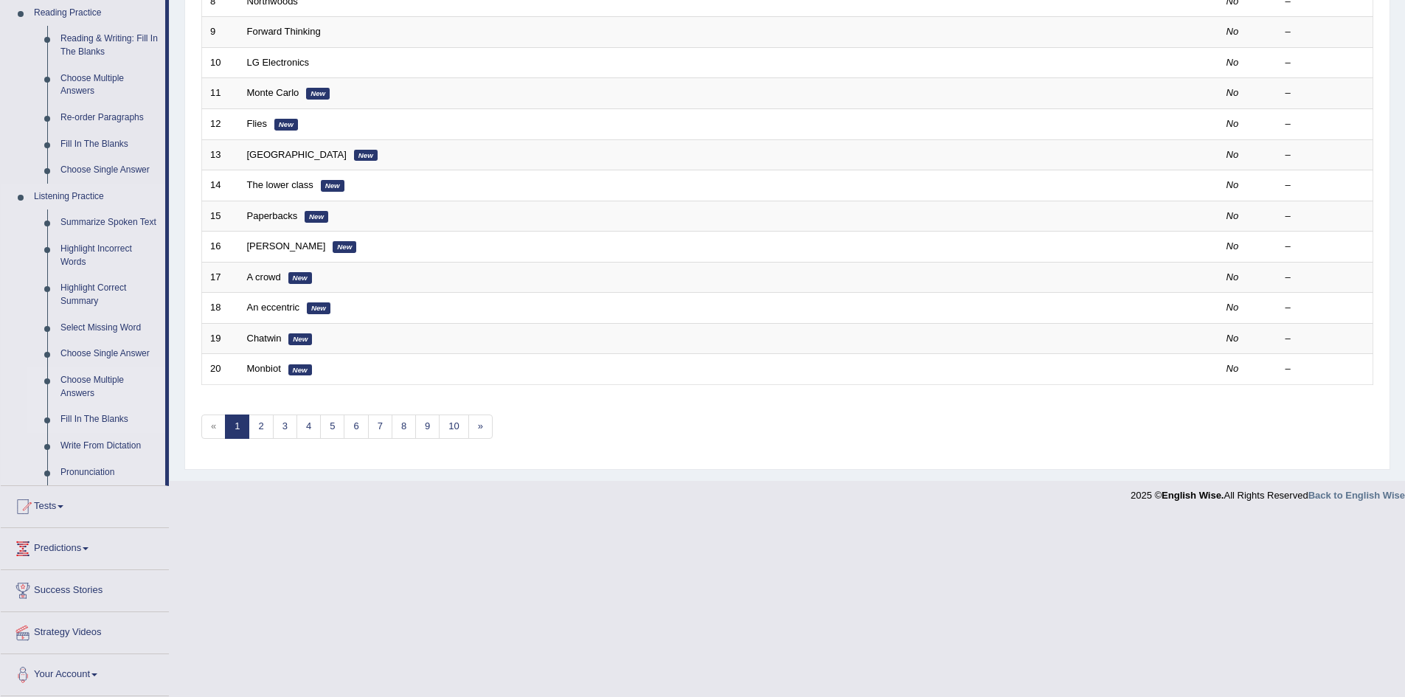
click at [83, 416] on link "Fill In The Blanks" at bounding box center [109, 419] width 111 height 27
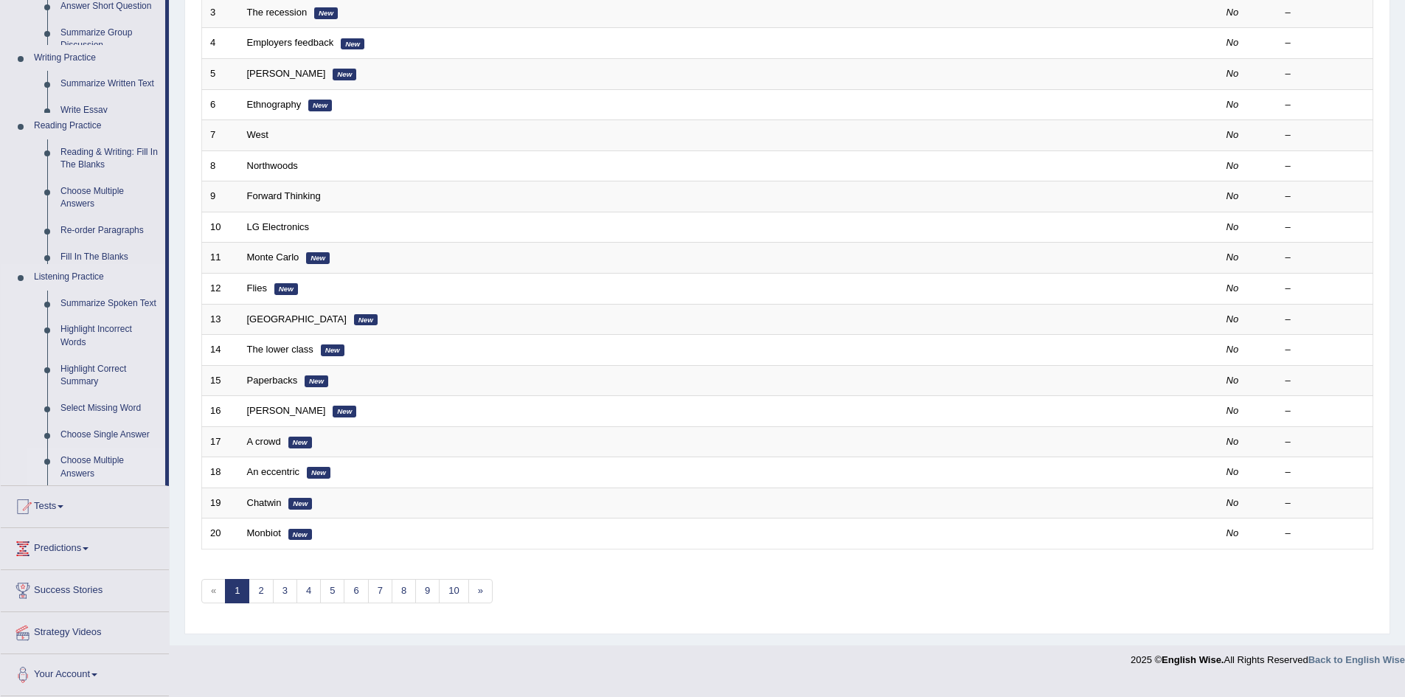
scroll to position [279, 0]
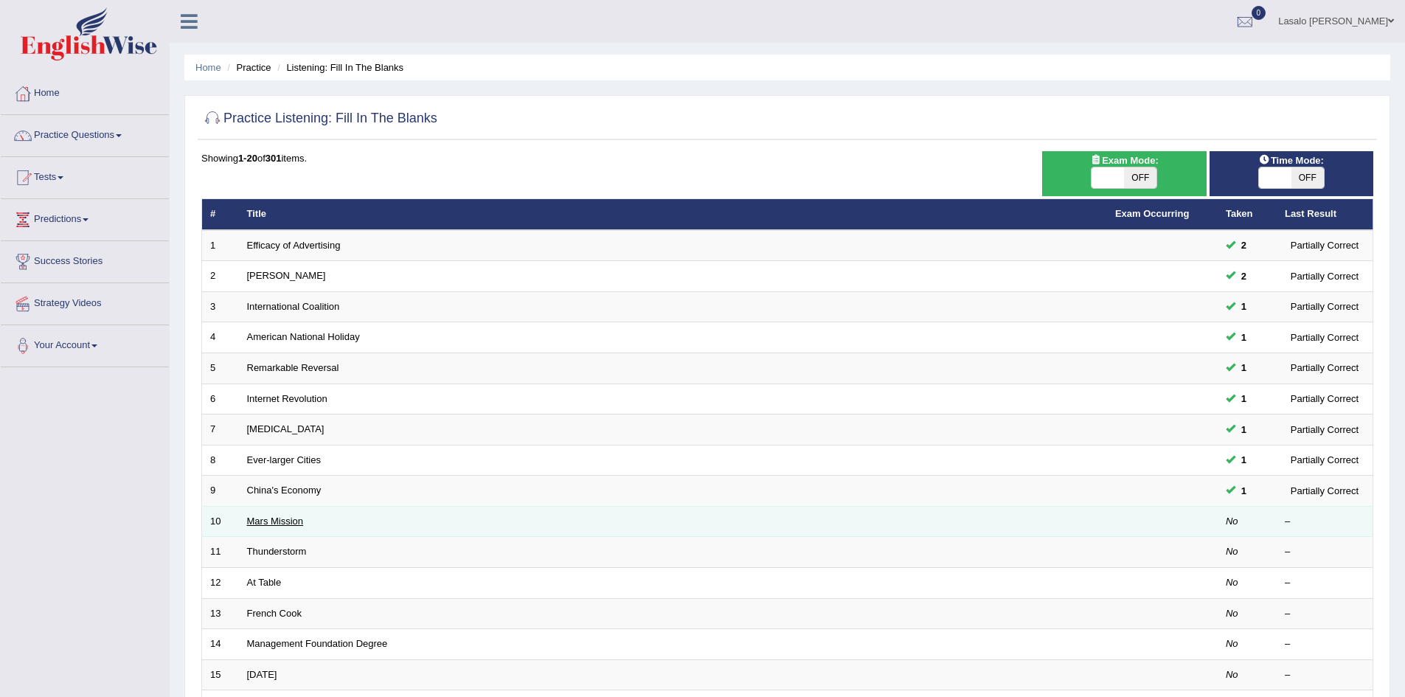
click at [282, 523] on link "Mars Mission" at bounding box center [275, 520] width 57 height 11
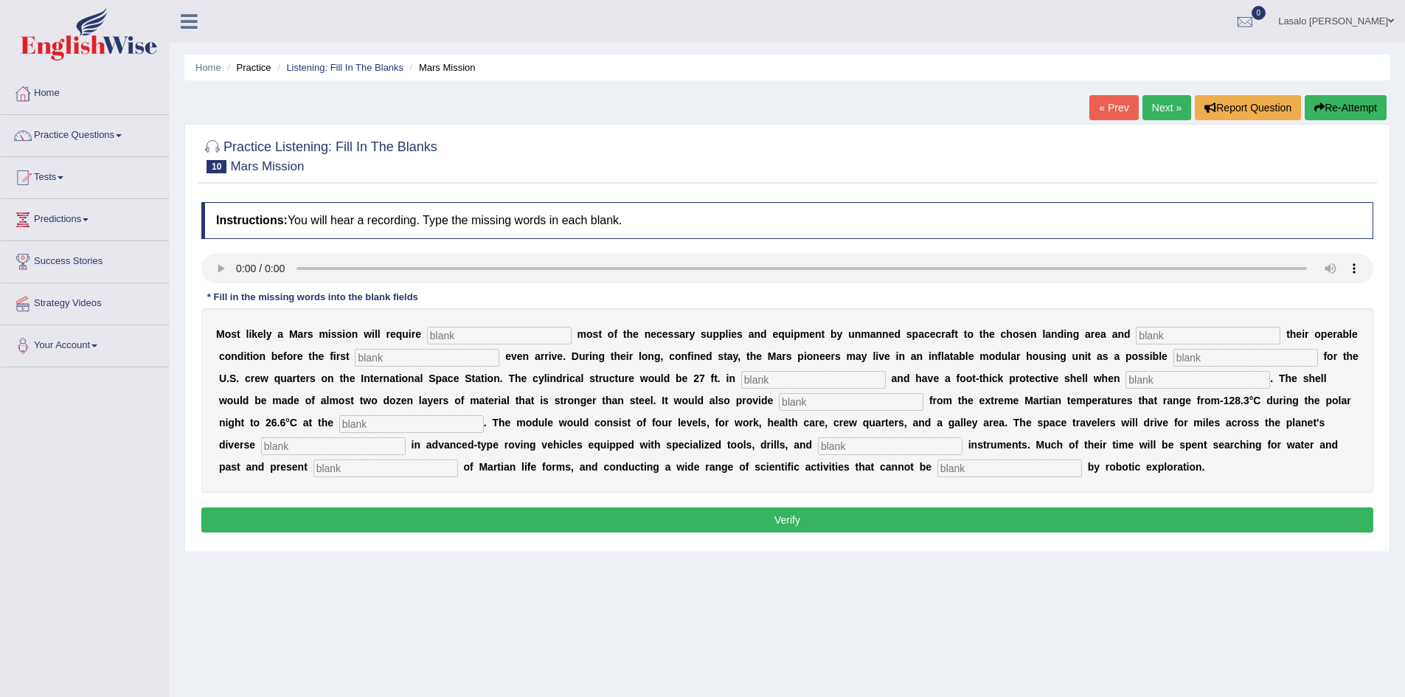
click at [470, 333] on input "text" at bounding box center [499, 336] width 145 height 18
type input "transport"
click at [1152, 333] on input "text" at bounding box center [1208, 336] width 145 height 18
click at [1179, 335] on input "confirmaing" at bounding box center [1208, 336] width 145 height 18
type input "confirming"
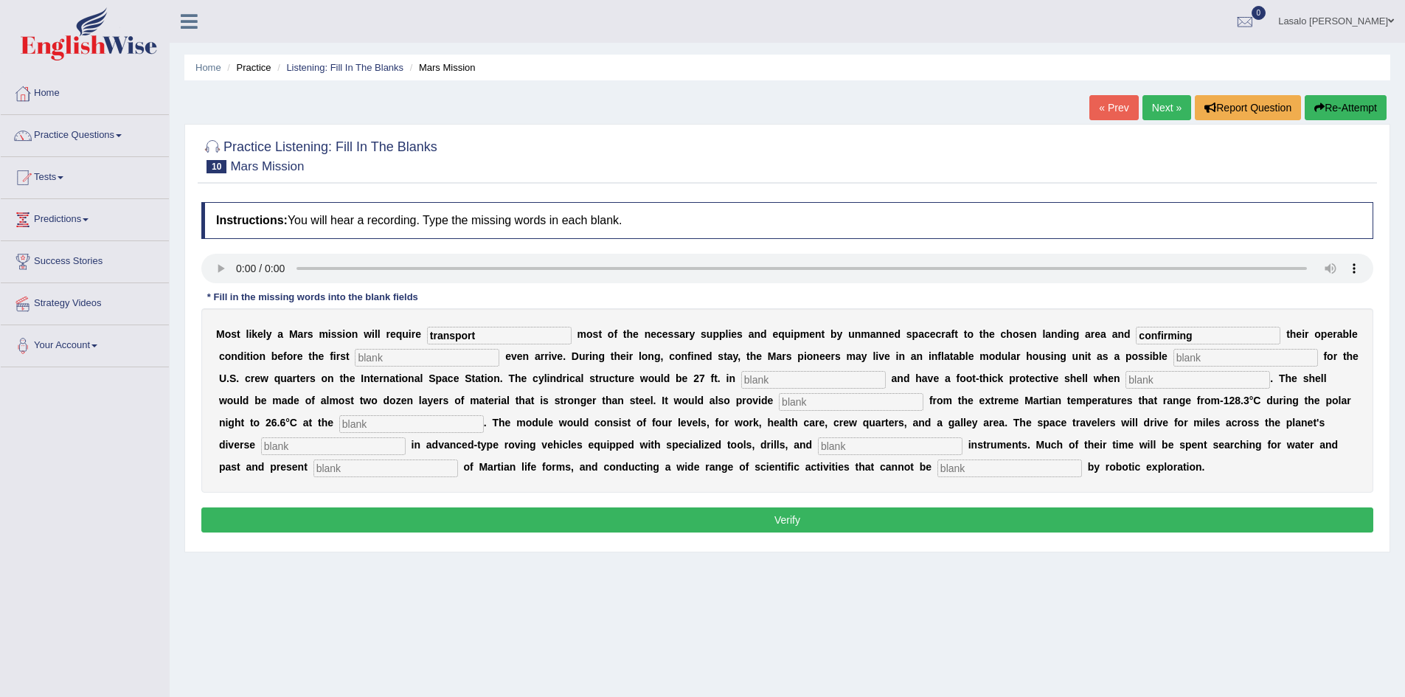
click at [490, 334] on input "transport" at bounding box center [499, 336] width 145 height 18
type input "transporting"
click at [468, 359] on input "text" at bounding box center [427, 358] width 145 height 18
type input "astronaut"
click at [1241, 355] on div "M o s t l i k e l y a M a r s m i s s i o n w i l l r e q u i r e transporting …" at bounding box center [787, 400] width 1172 height 184
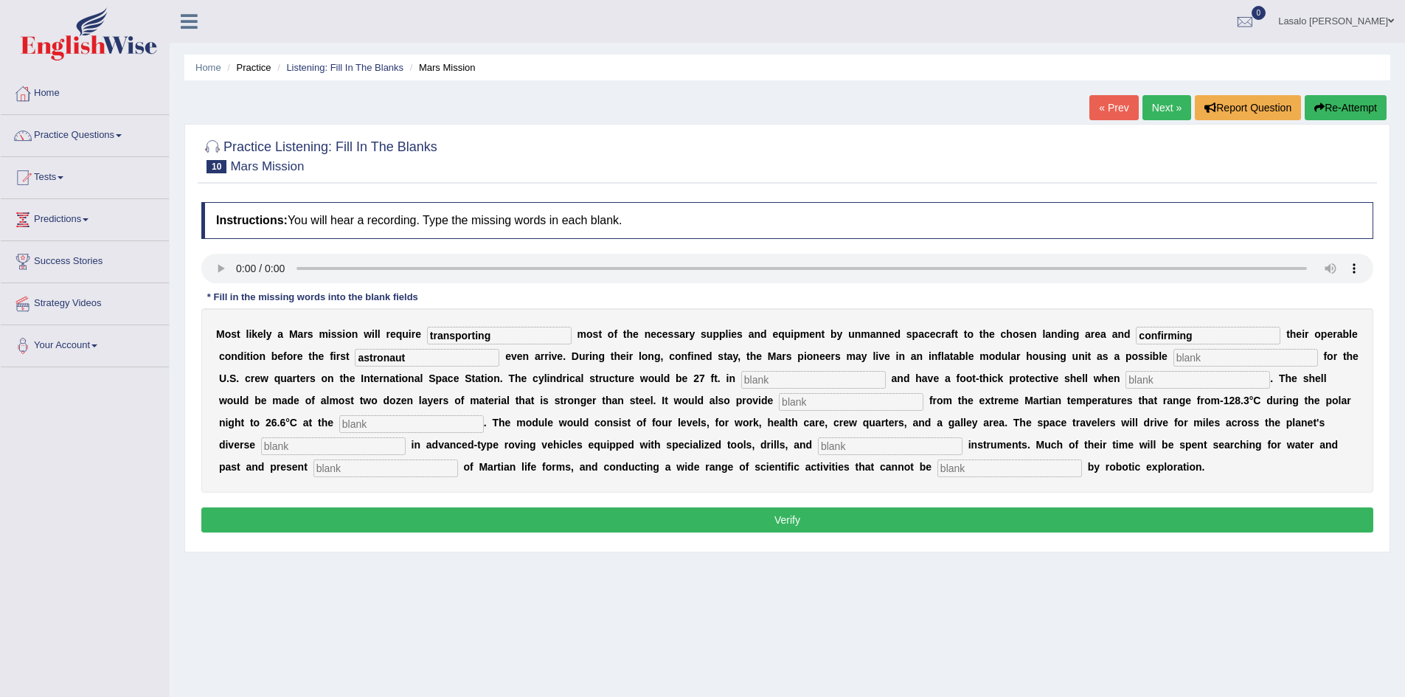
click at [1173, 366] on input "text" at bounding box center [1245, 358] width 145 height 18
type input "replacement"
click at [886, 380] on input "text" at bounding box center [813, 380] width 145 height 18
type input "diameter"
click at [1125, 389] on input "text" at bounding box center [1197, 380] width 145 height 18
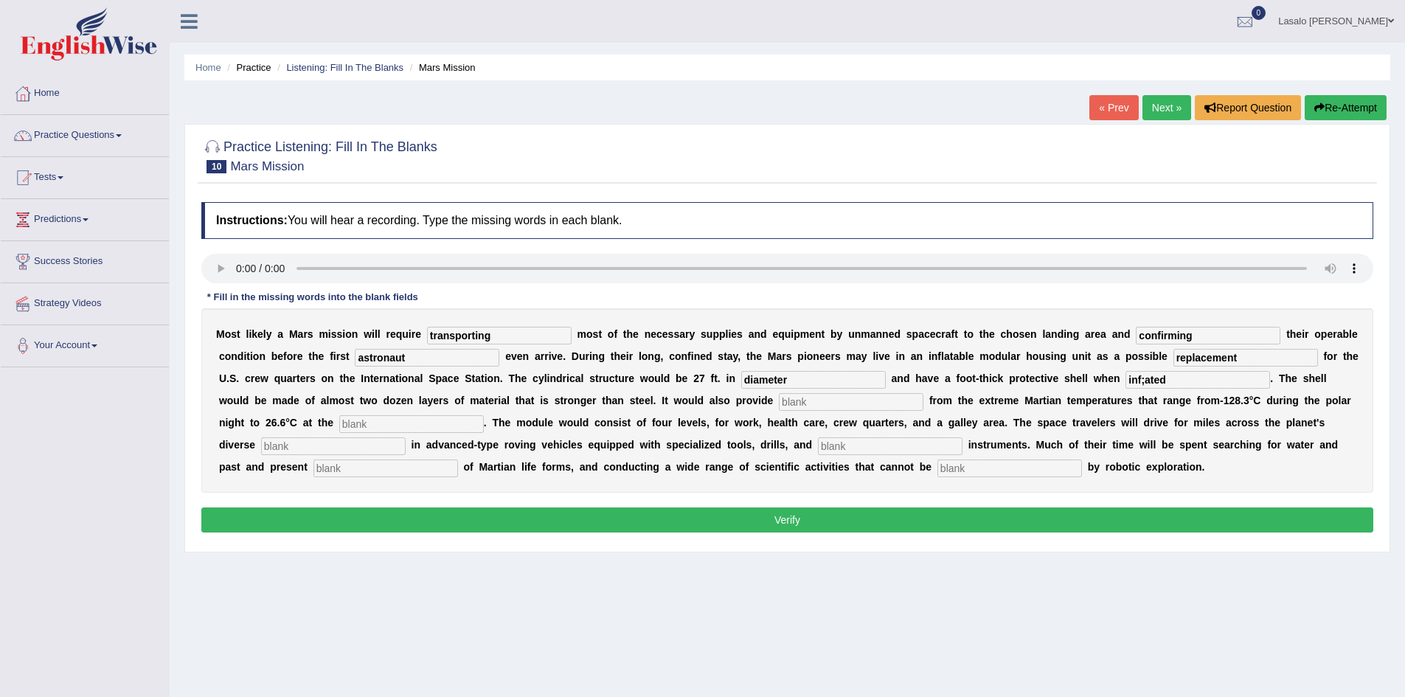
type input "inf;ated"
click at [923, 403] on input "text" at bounding box center [851, 402] width 145 height 18
type input "insulation"
click at [484, 422] on input "text" at bounding box center [411, 424] width 145 height 18
type input "equator"
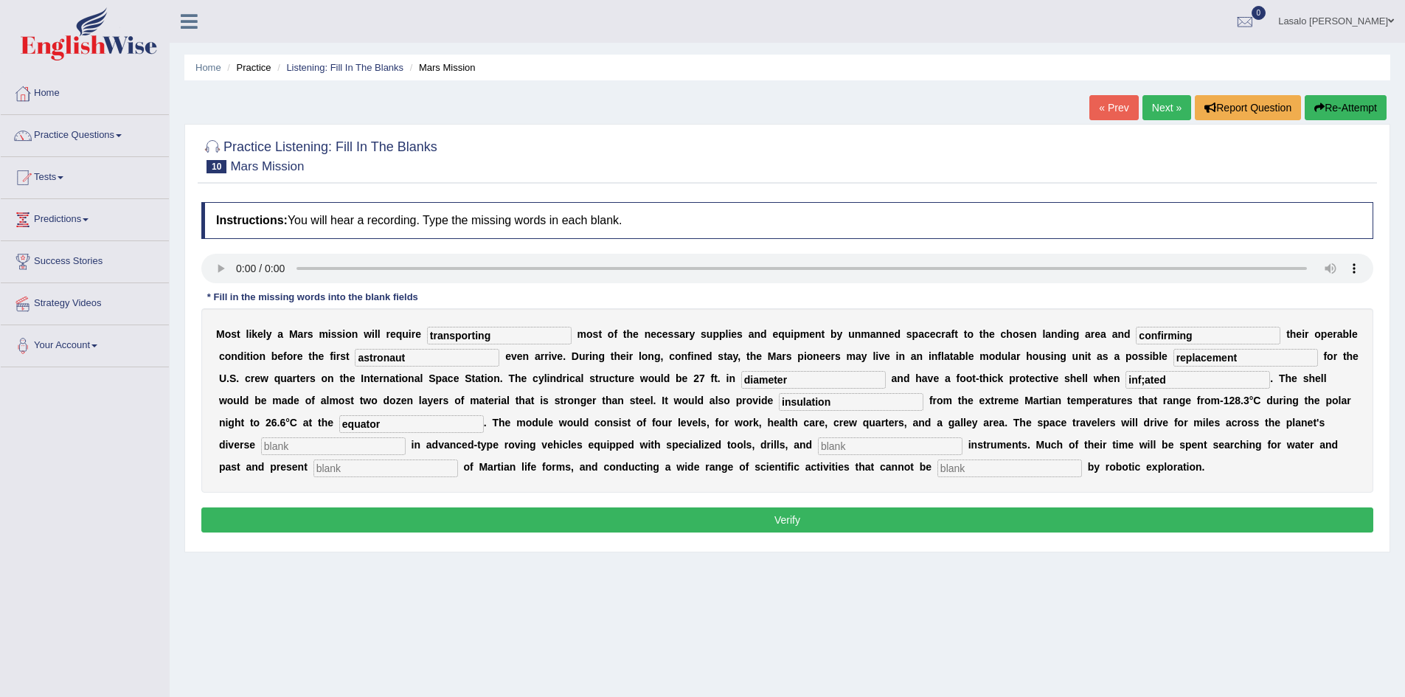
click at [406, 445] on input "text" at bounding box center [333, 446] width 145 height 18
type input "turain"
click at [962, 453] on input "text" at bounding box center [890, 446] width 145 height 18
type input "analytuical"
click at [458, 472] on input "text" at bounding box center [385, 468] width 145 height 18
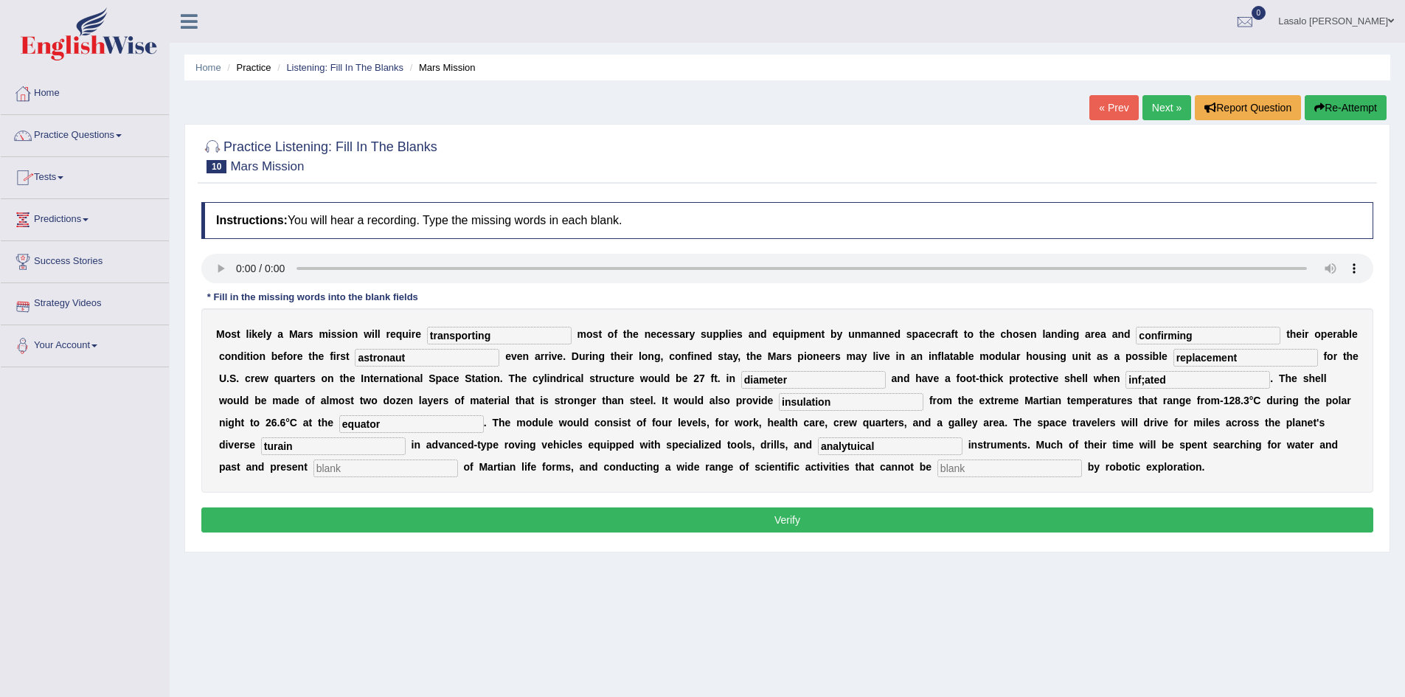
click at [1125, 389] on input "inf;ated" at bounding box center [1197, 380] width 145 height 18
type input "inflated"
click at [406, 445] on input "turain" at bounding box center [333, 446] width 145 height 18
type input "durain"
click at [458, 470] on input "text" at bounding box center [385, 468] width 145 height 18
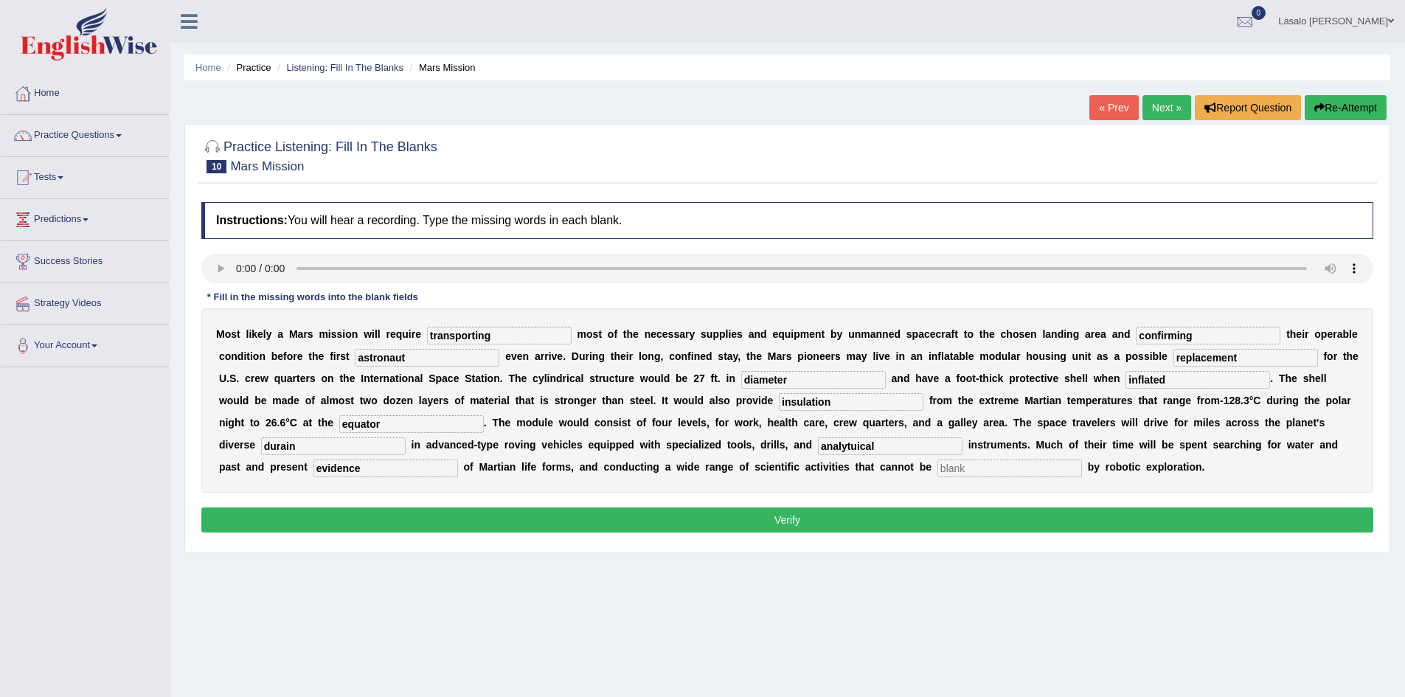
type input "evidence"
click at [1082, 472] on input "text" at bounding box center [1009, 468] width 145 height 18
type input "accomplished"
click at [962, 445] on input "analytuical" at bounding box center [890, 446] width 145 height 18
type input "analytical"
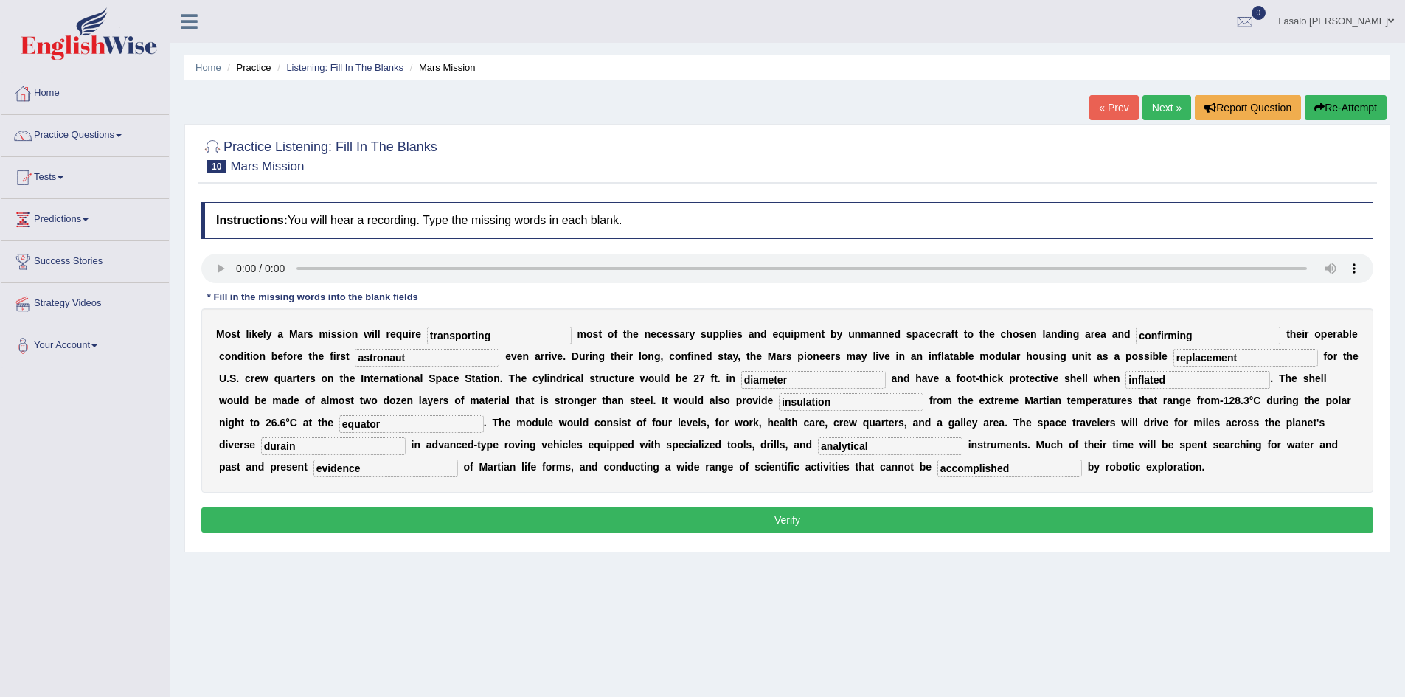
click at [779, 532] on button "Verify" at bounding box center [787, 519] width 1172 height 25
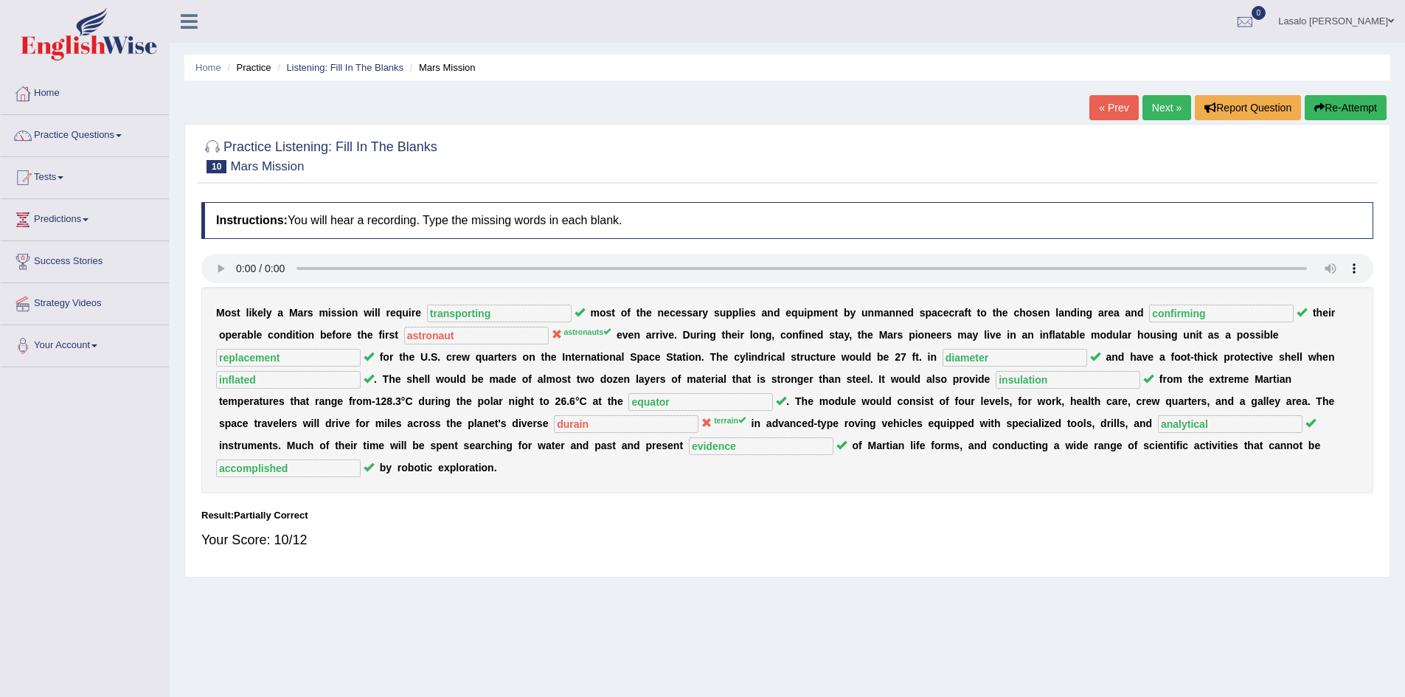
click at [1166, 104] on link "Next »" at bounding box center [1166, 107] width 49 height 25
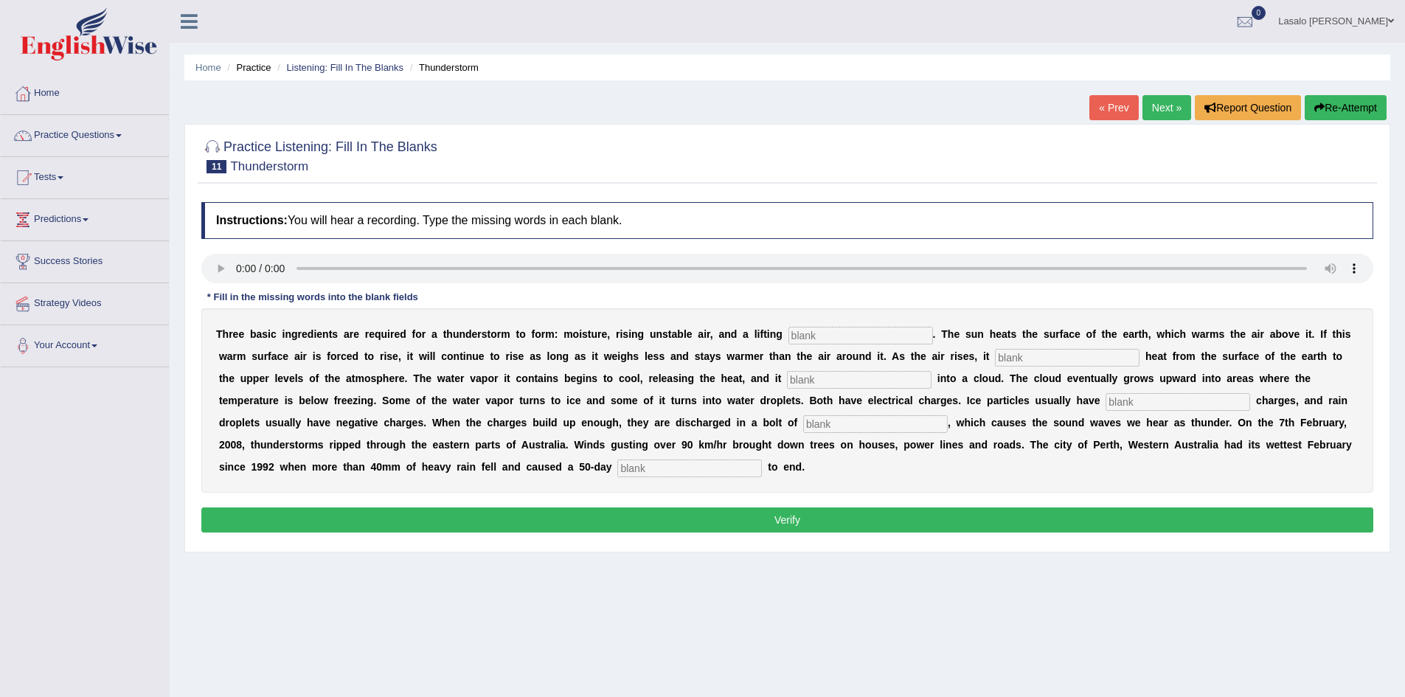
click at [905, 339] on input "text" at bounding box center [860, 336] width 145 height 18
type input "magnicism"
click at [1023, 356] on input "text" at bounding box center [1067, 358] width 145 height 18
type input "transfer"
click at [799, 377] on input "text" at bounding box center [859, 380] width 145 height 18
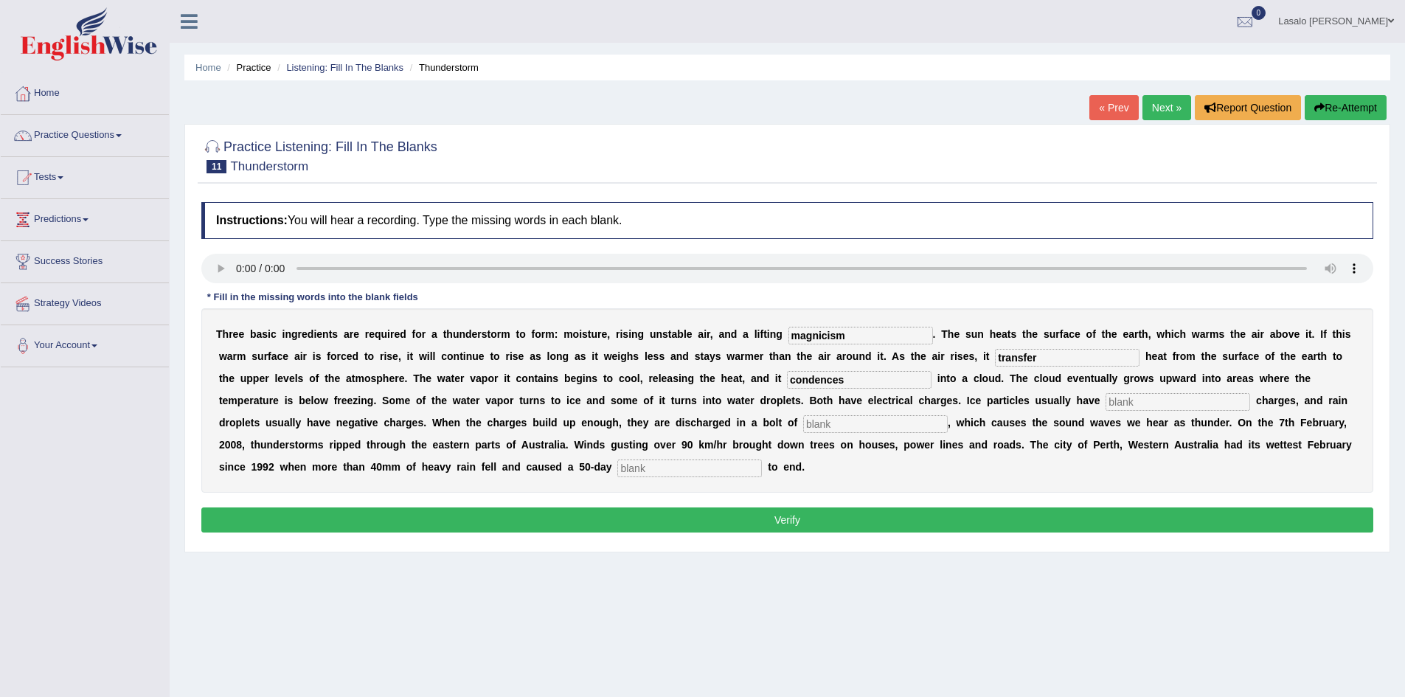
type input "condences"
click at [1178, 399] on input "text" at bounding box center [1177, 402] width 145 height 18
type input "possitive"
click at [848, 427] on input "text" at bounding box center [875, 424] width 145 height 18
click at [826, 421] on input "lightning" at bounding box center [875, 424] width 145 height 18
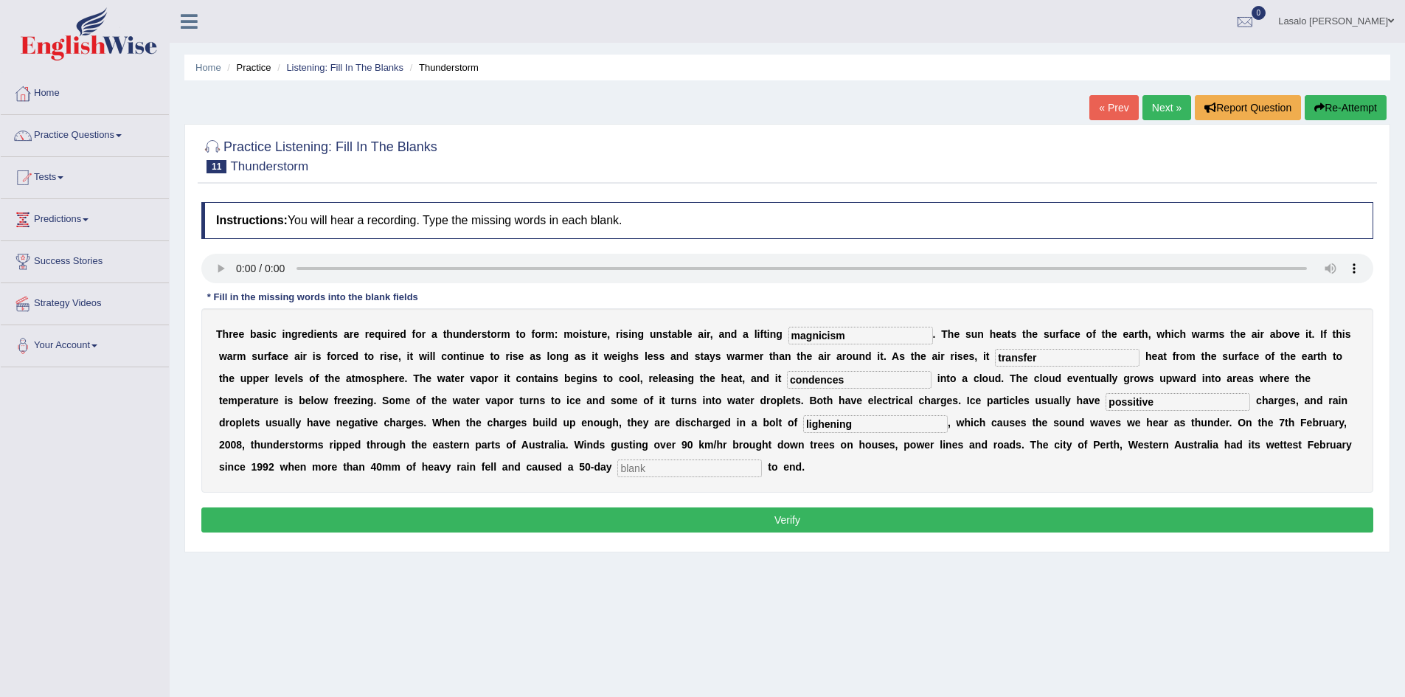
type input "lighening"
click at [649, 467] on input "text" at bounding box center [689, 468] width 145 height 18
click at [630, 467] on input "text" at bounding box center [689, 468] width 145 height 18
type input "drought"
click at [801, 514] on button "Verify" at bounding box center [787, 519] width 1172 height 25
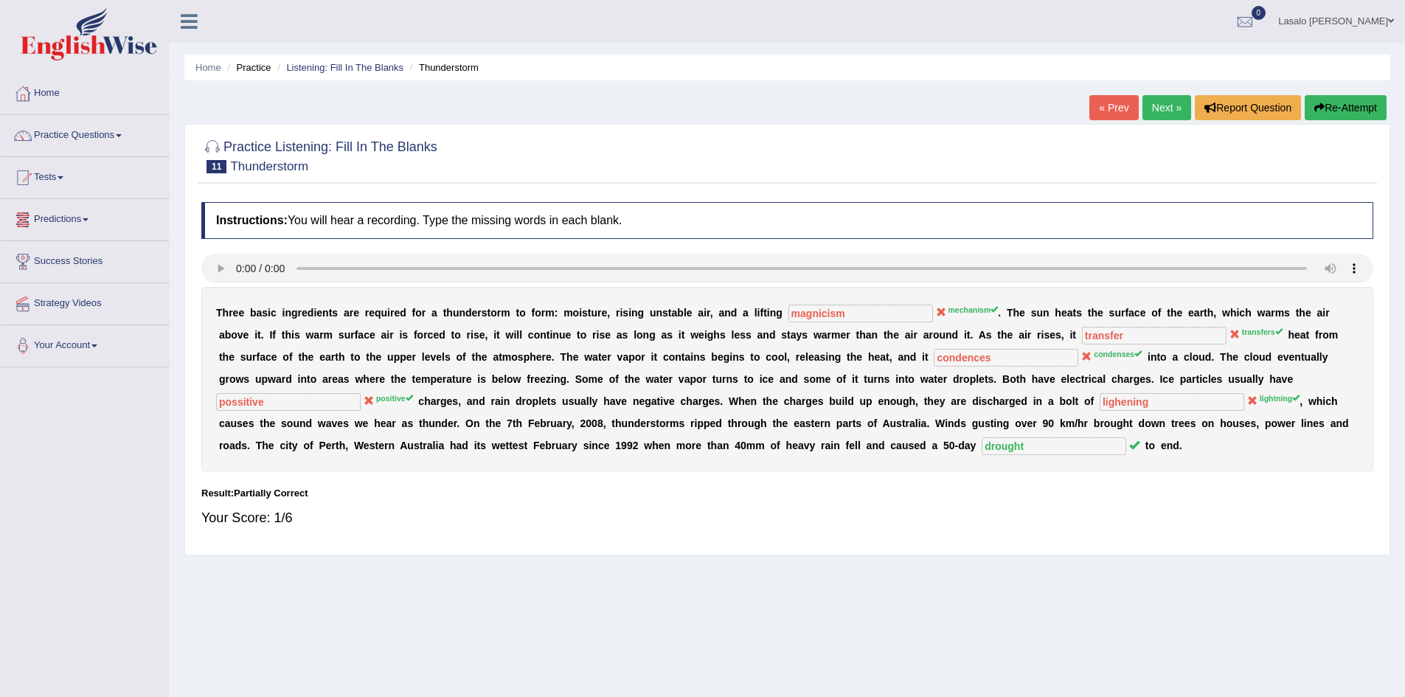
click at [1161, 111] on link "Next »" at bounding box center [1166, 107] width 49 height 25
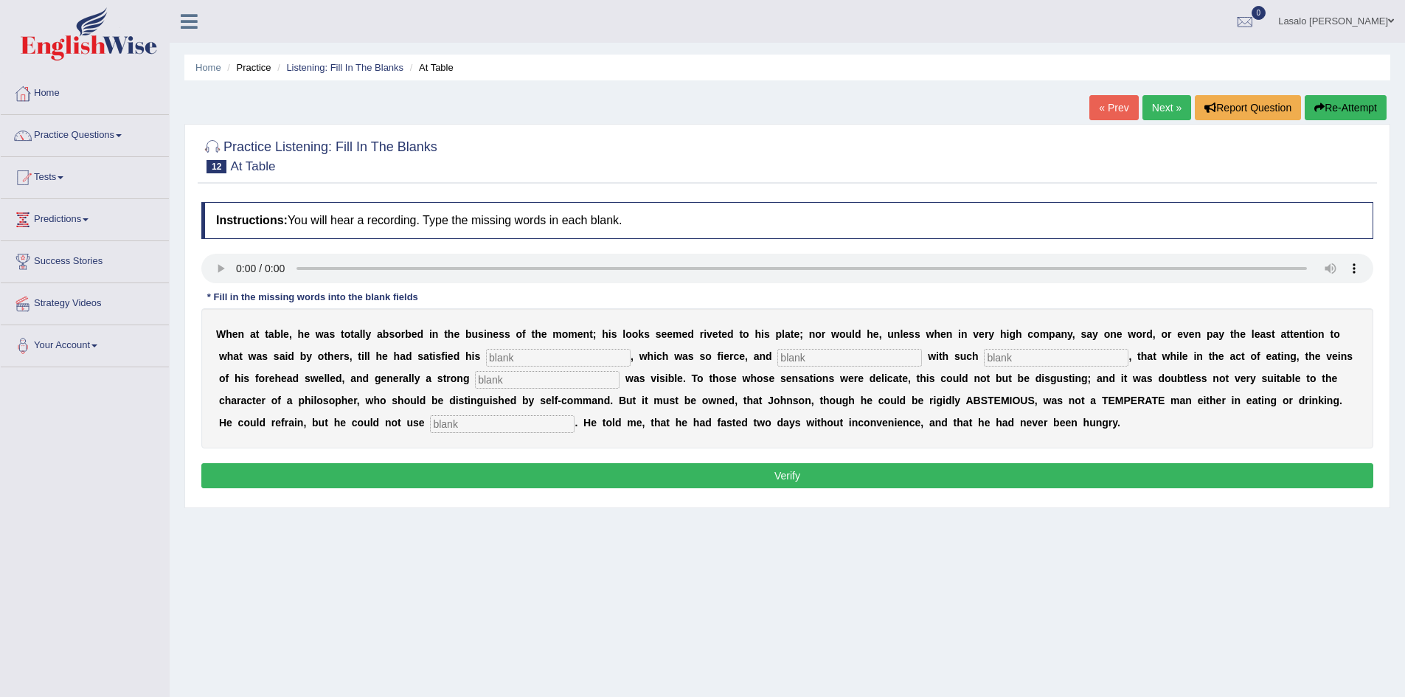
click at [531, 361] on input "text" at bounding box center [558, 358] width 145 height 18
type input "appetite"
click at [818, 359] on input "text" at bounding box center [849, 358] width 145 height 18
click at [1058, 355] on input "text" at bounding box center [1056, 358] width 145 height 18
type input "intences"
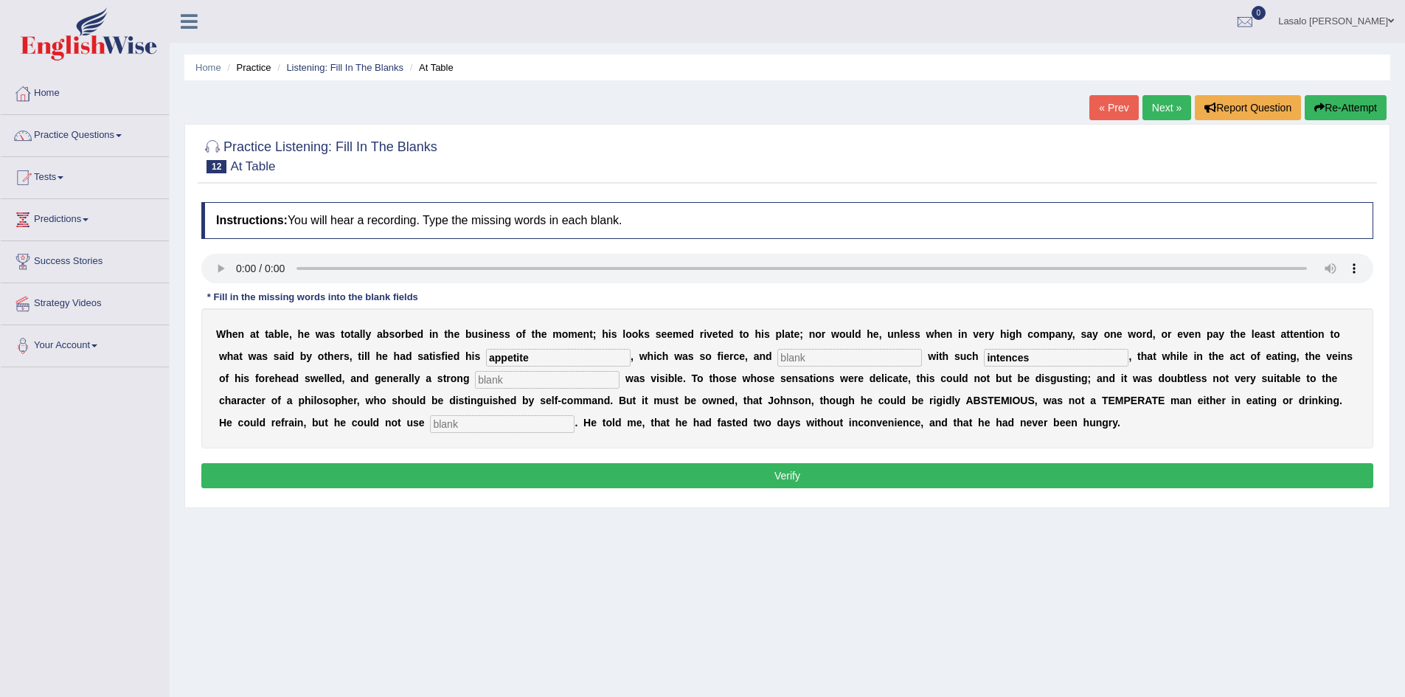
click at [549, 383] on input "text" at bounding box center [547, 380] width 145 height 18
type input "inspiration"
click at [461, 426] on input "text" at bounding box center [502, 424] width 145 height 18
type input "moderately"
click at [810, 358] on input "text" at bounding box center [849, 358] width 145 height 18
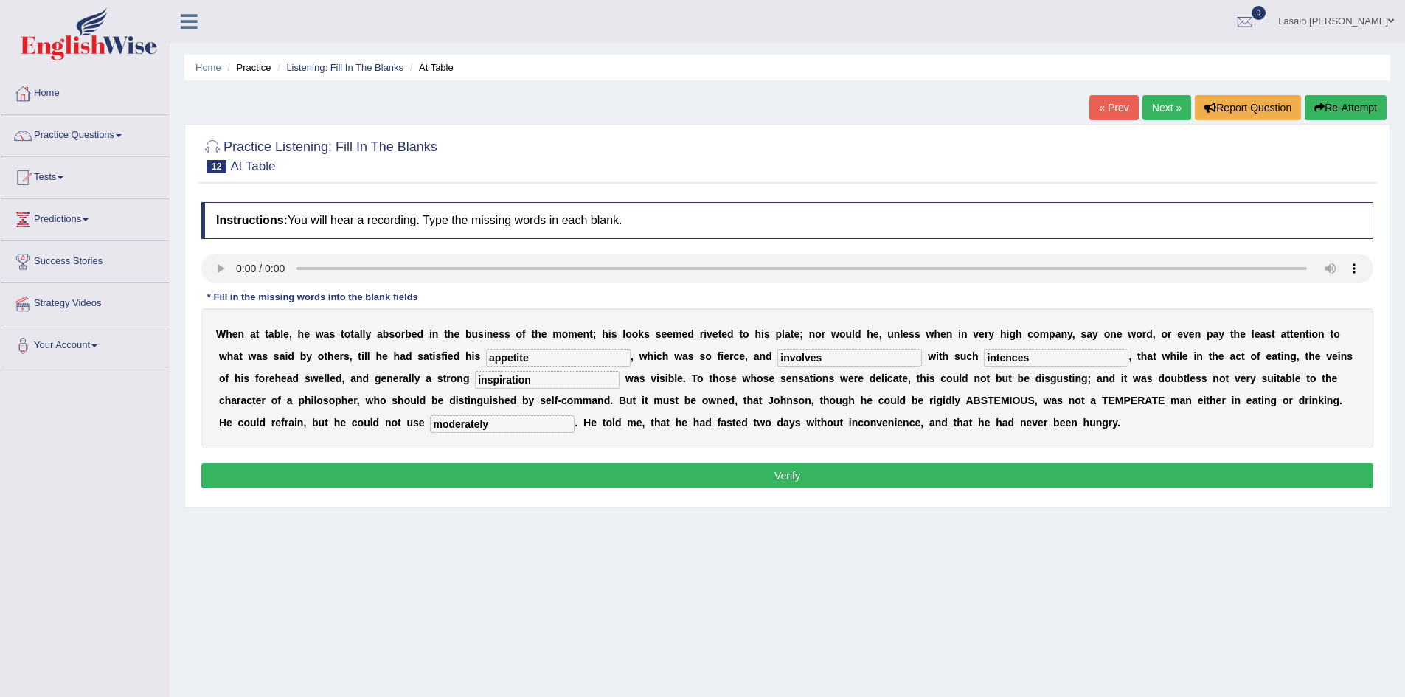
type input "involves"
click at [1024, 356] on input "intences" at bounding box center [1056, 358] width 145 height 18
type input "intenceness"
click at [798, 481] on button "Verify" at bounding box center [787, 475] width 1172 height 25
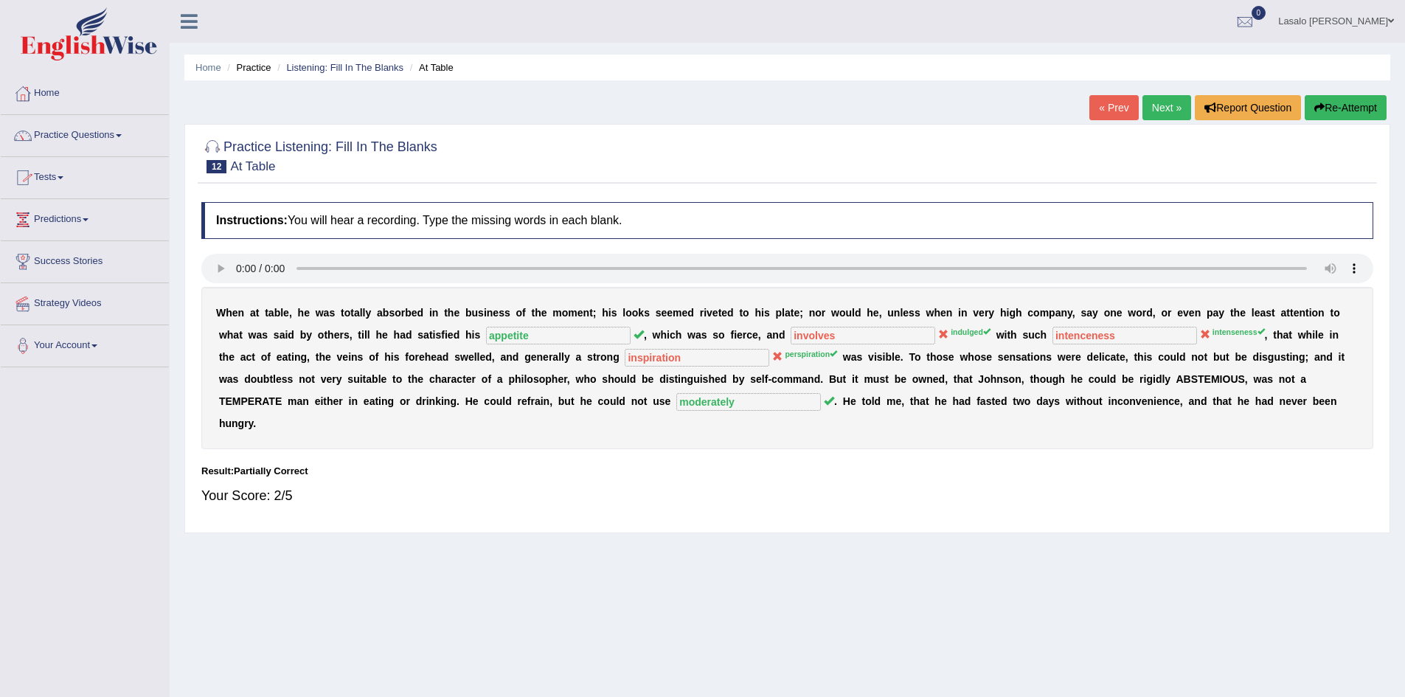
click at [1163, 102] on link "Next »" at bounding box center [1166, 107] width 49 height 25
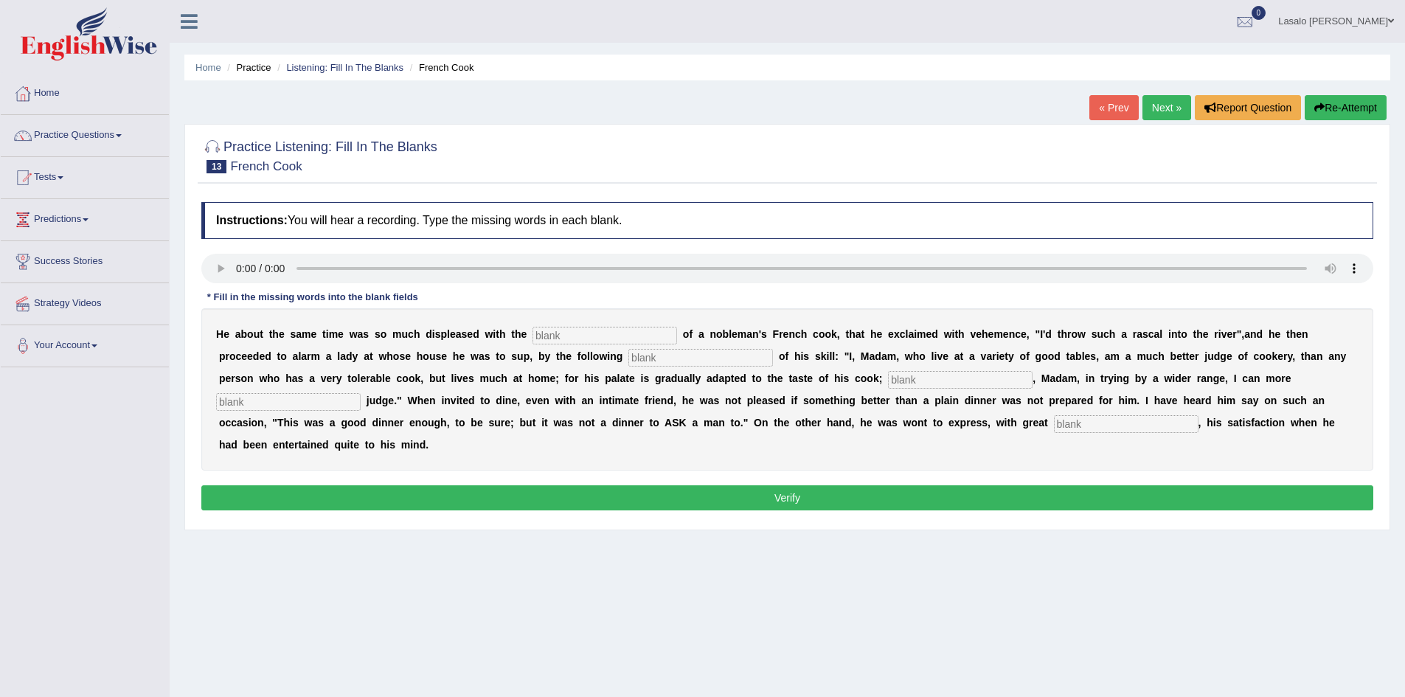
click at [568, 346] on div "H e a b o u t t h e s a m e t i m e w a s s o m u c h d i s p l e a s e d w i t…" at bounding box center [787, 389] width 1172 height 162
click at [577, 332] on input "text" at bounding box center [604, 336] width 145 height 18
click at [656, 339] on input "text" at bounding box center [604, 336] width 145 height 18
type input "performances"
click at [633, 355] on input "text" at bounding box center [700, 358] width 145 height 18
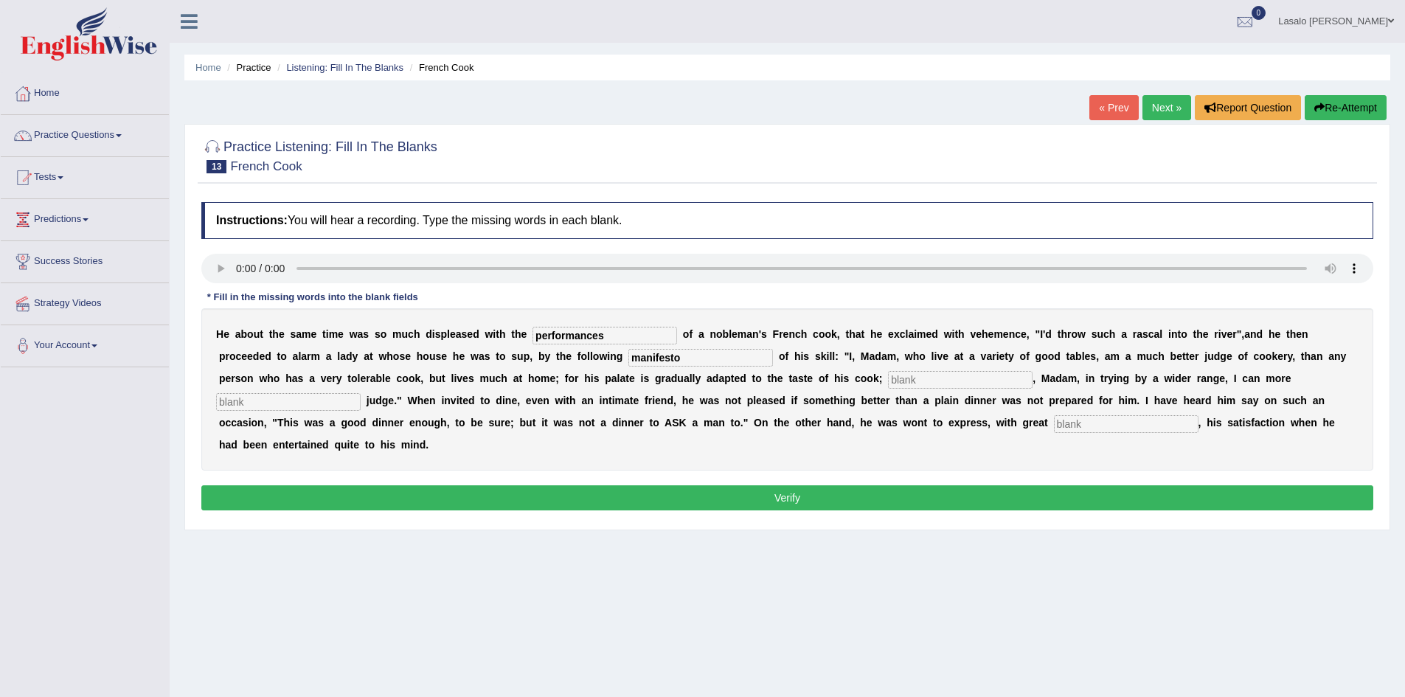
type input "manifesto"
click at [935, 378] on input "text" at bounding box center [960, 380] width 145 height 18
drag, startPoint x: 896, startPoint y: 377, endPoint x: 924, endPoint y: 415, distance: 47.5
click at [900, 380] on input "Whereas" at bounding box center [960, 380] width 145 height 18
type input "whereas"
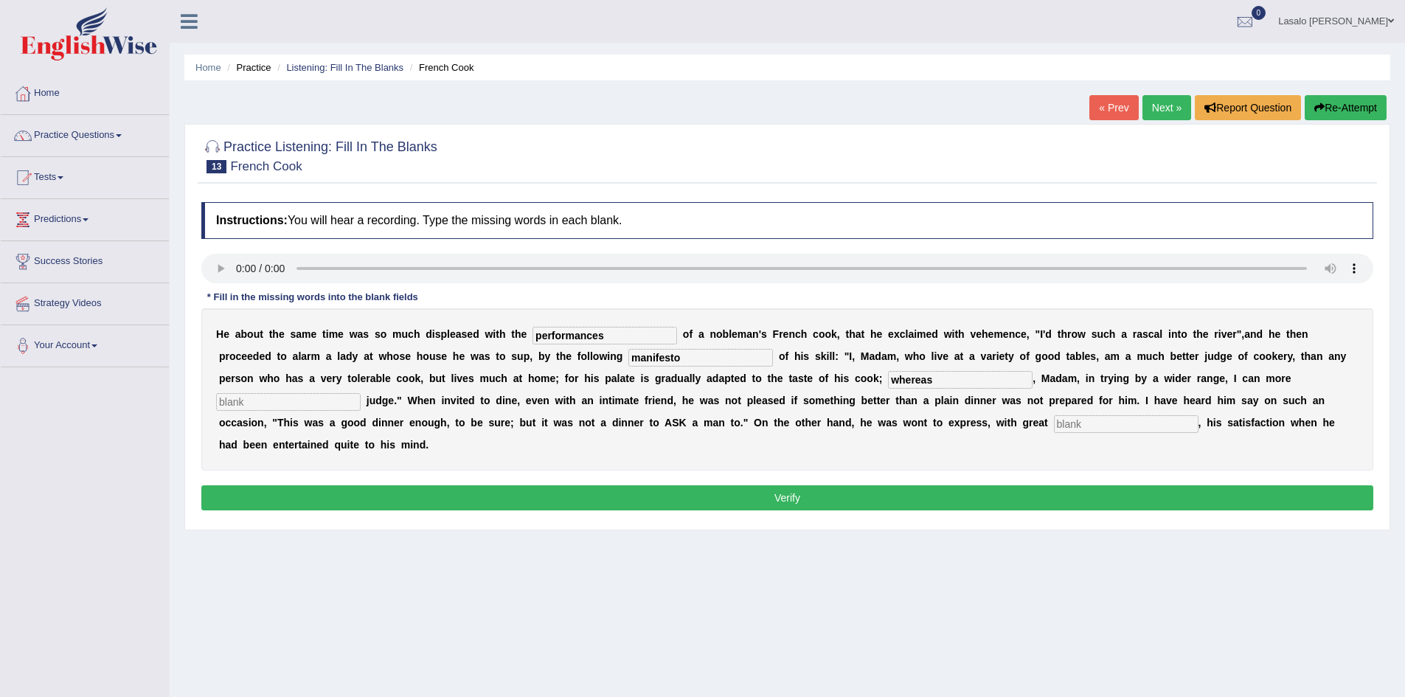
click at [281, 409] on input "text" at bounding box center [288, 402] width 145 height 18
click at [327, 396] on input "text" at bounding box center [288, 402] width 145 height 18
click at [333, 408] on input "text" at bounding box center [288, 402] width 145 height 18
type input "explicitly"
click at [1073, 424] on input "text" at bounding box center [1126, 424] width 145 height 18
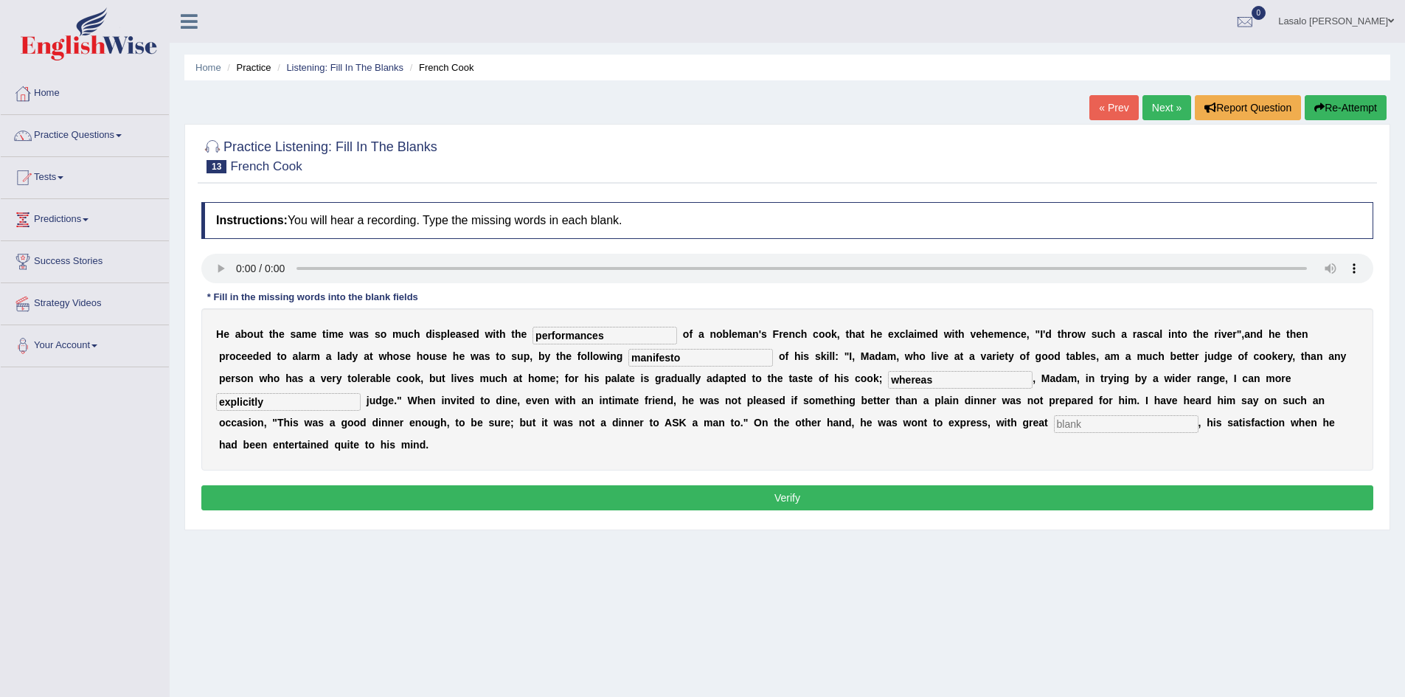
click at [1114, 423] on input "text" at bounding box center [1126, 424] width 145 height 18
type input "clear"
click at [807, 497] on button "Verify" at bounding box center [787, 497] width 1172 height 25
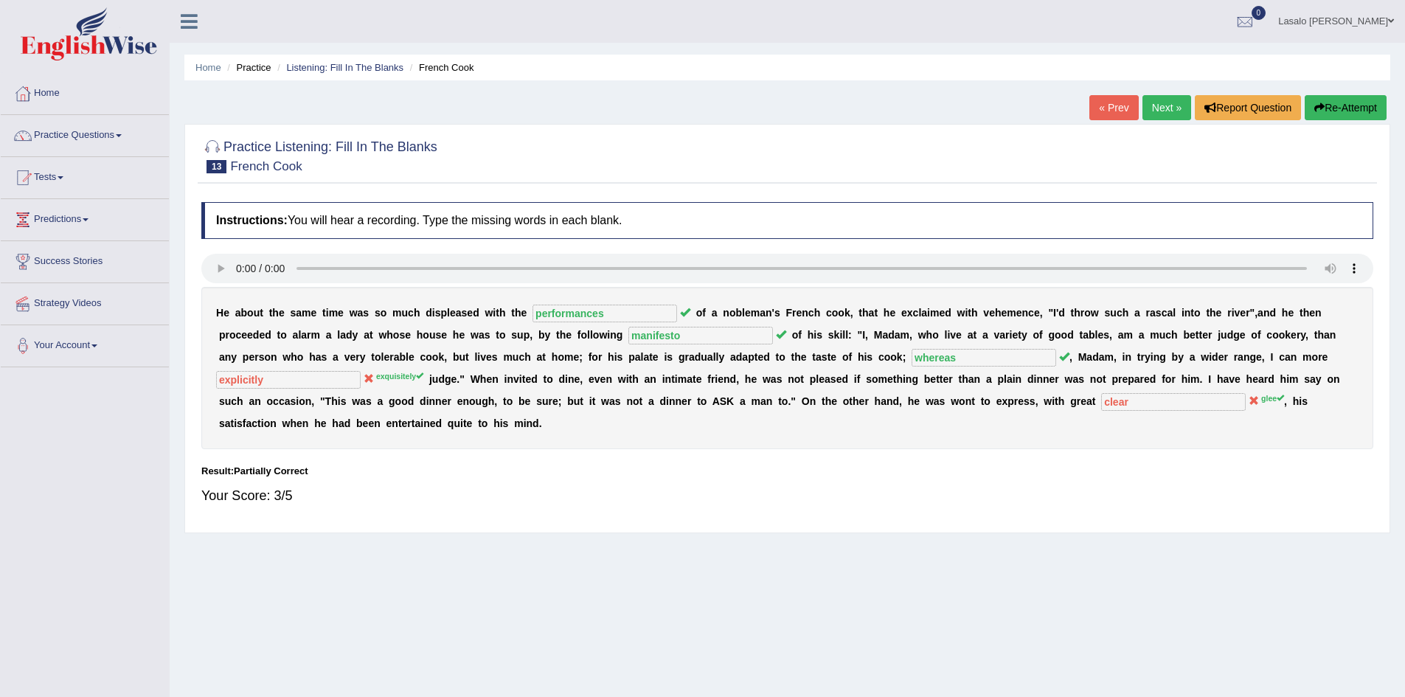
click at [1172, 103] on link "Next »" at bounding box center [1166, 107] width 49 height 25
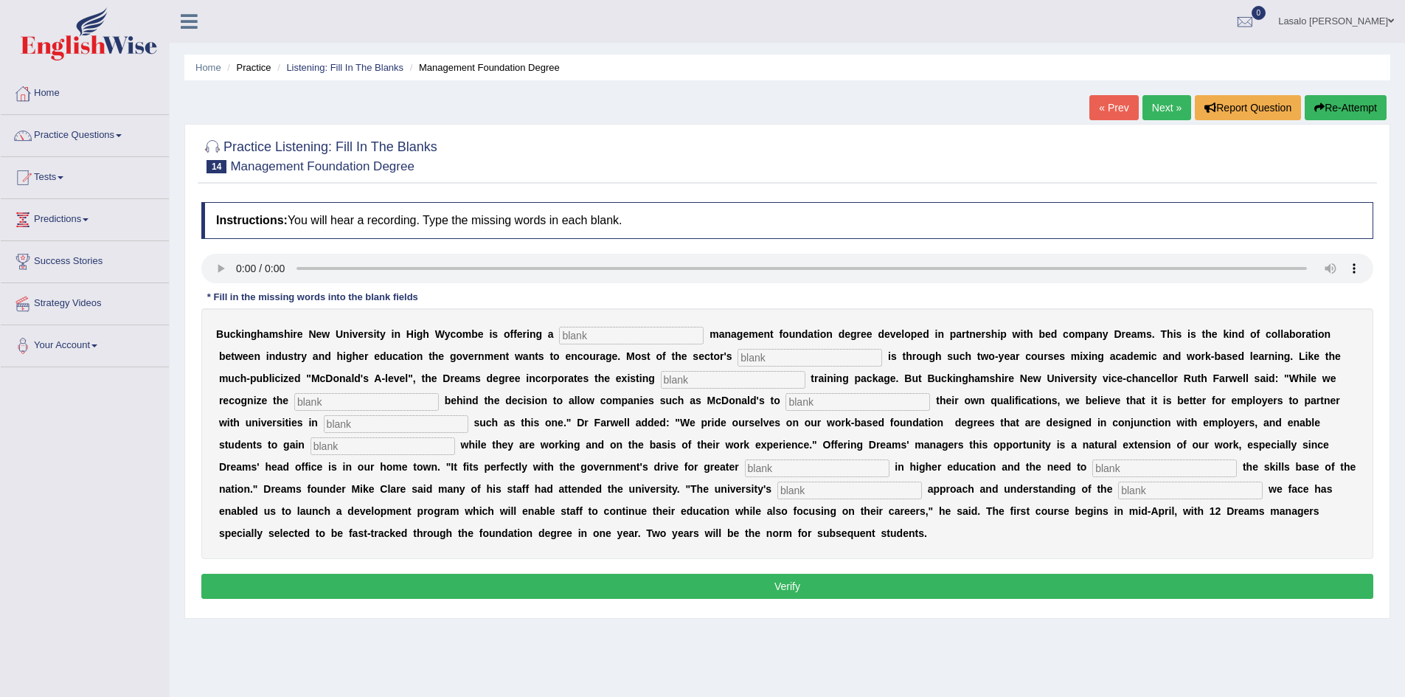
click at [587, 337] on input "text" at bounding box center [631, 336] width 145 height 18
type input "retail"
click at [804, 358] on input "text" at bounding box center [809, 358] width 145 height 18
type input "expansion"
click at [676, 378] on input "text" at bounding box center [733, 380] width 145 height 18
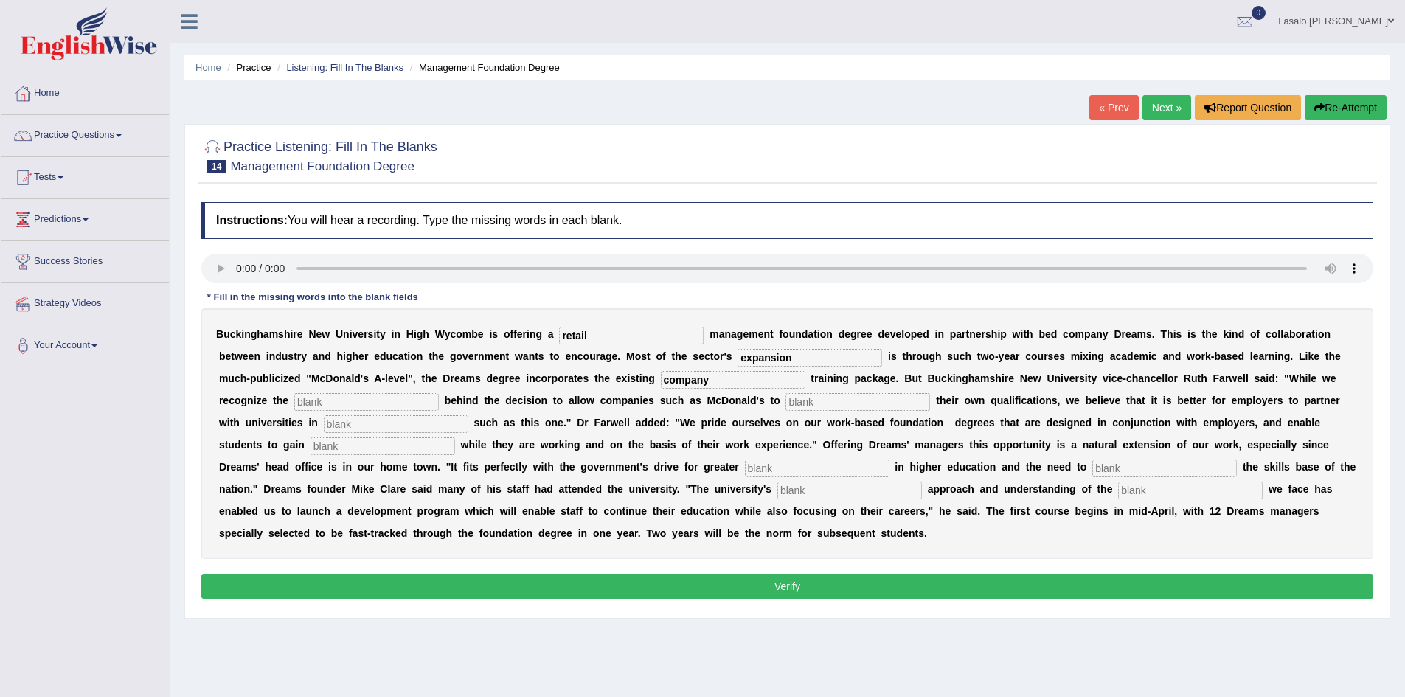
type input "company"
click at [371, 404] on input "text" at bounding box center [366, 402] width 145 height 18
type input "impetus"
click at [875, 403] on input "text" at bounding box center [857, 402] width 145 height 18
type input "award"
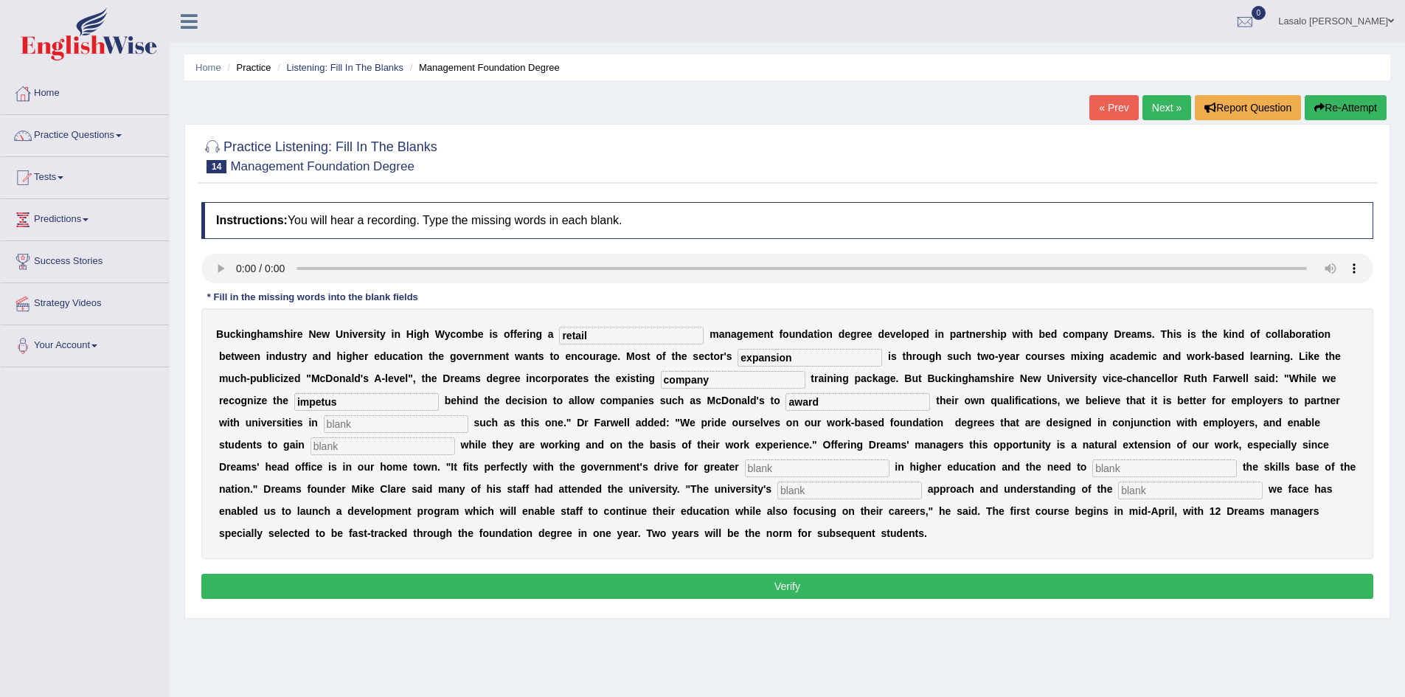
click at [397, 428] on input "text" at bounding box center [396, 424] width 145 height 18
type input "inititives"
click at [423, 445] on input "text" at bounding box center [382, 446] width 145 height 18
type input "qualification"
click at [769, 470] on input "text" at bounding box center [817, 468] width 145 height 18
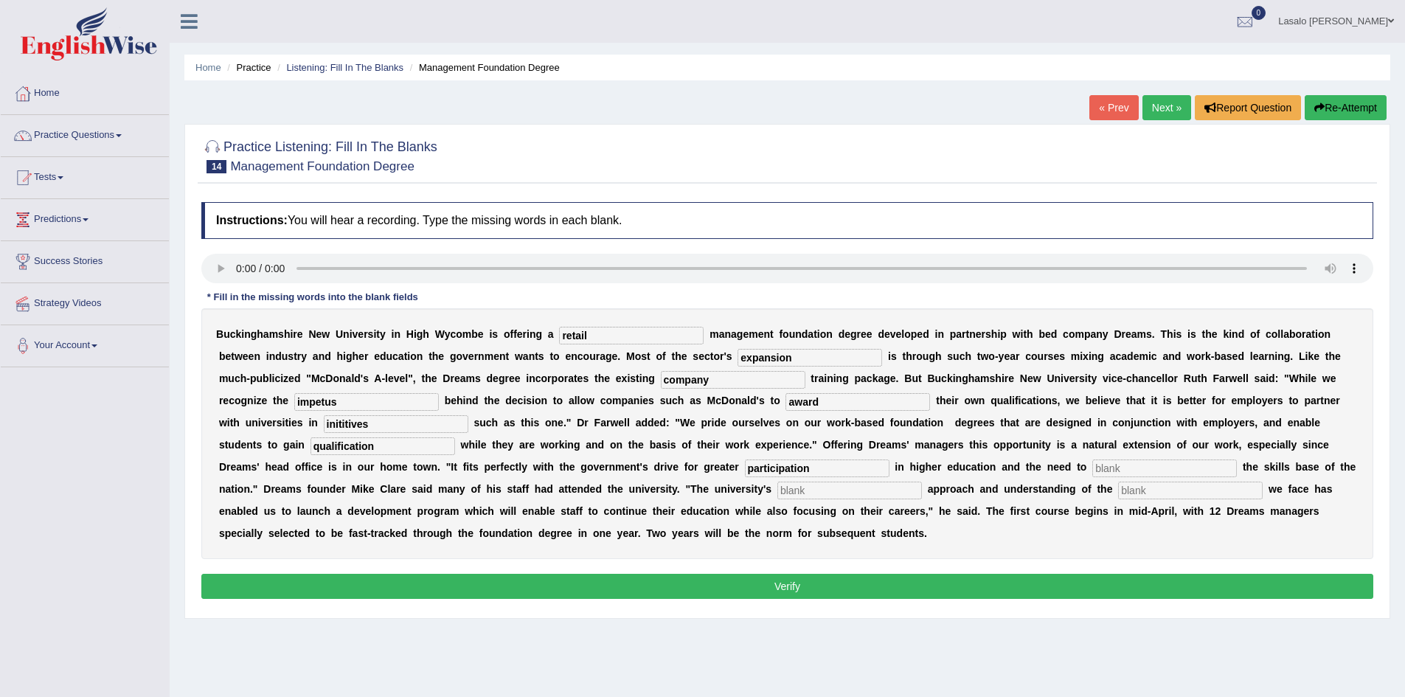
type input "participation"
click at [1150, 463] on input "text" at bounding box center [1164, 468] width 145 height 18
type input "inheld"
click at [801, 493] on input "text" at bounding box center [849, 490] width 145 height 18
type input "propotus"
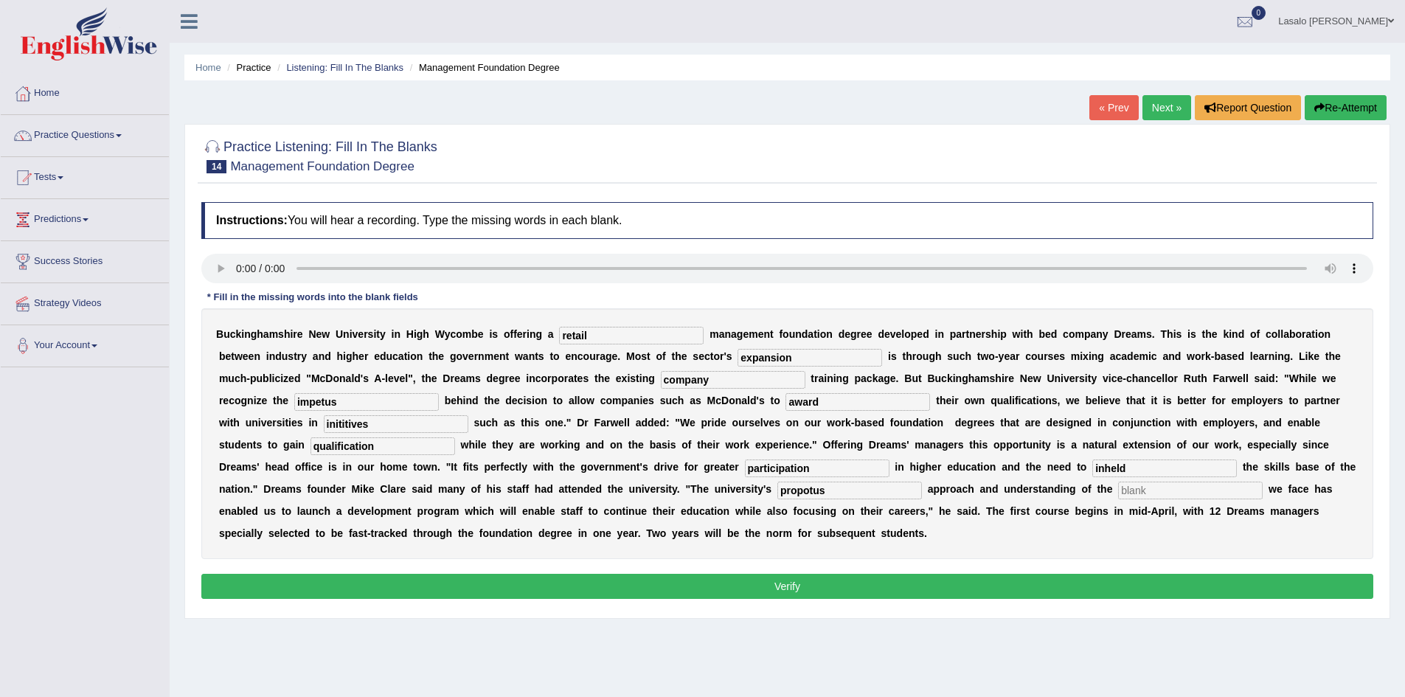
click at [1192, 491] on input "text" at bounding box center [1190, 490] width 145 height 18
type input "challenges"
click at [803, 583] on button "Verify" at bounding box center [787, 586] width 1172 height 25
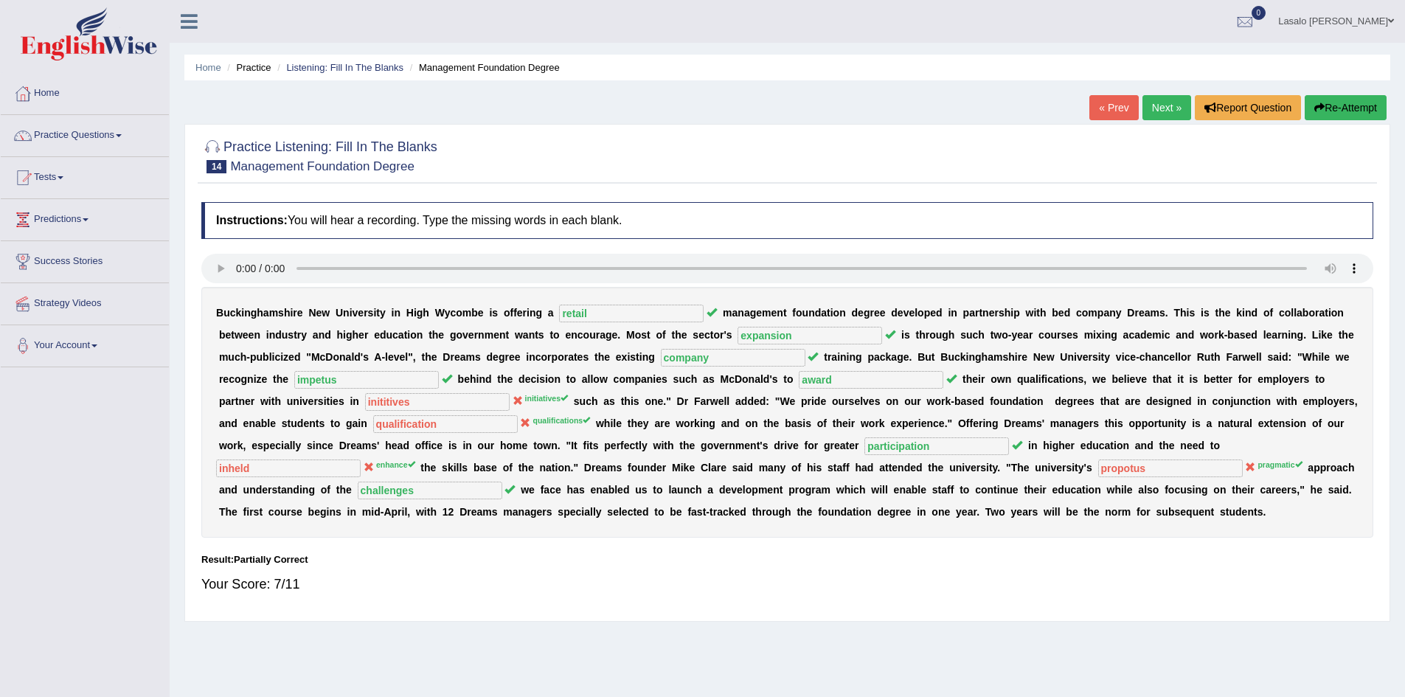
click at [1155, 111] on link "Next »" at bounding box center [1166, 107] width 49 height 25
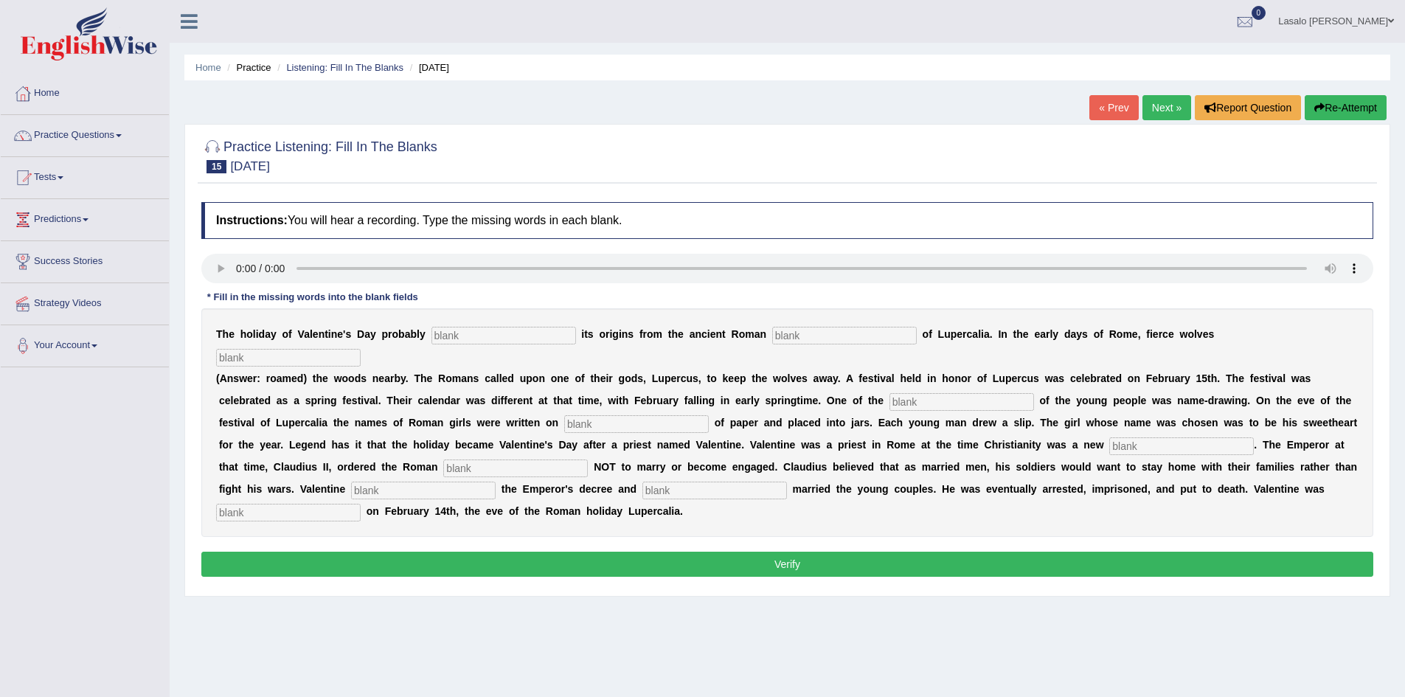
click at [491, 332] on input "text" at bounding box center [503, 336] width 145 height 18
type input "devive"
click at [881, 335] on input "text" at bounding box center [844, 336] width 145 height 18
type input "feast"
click at [253, 355] on input "text" at bounding box center [288, 358] width 145 height 18
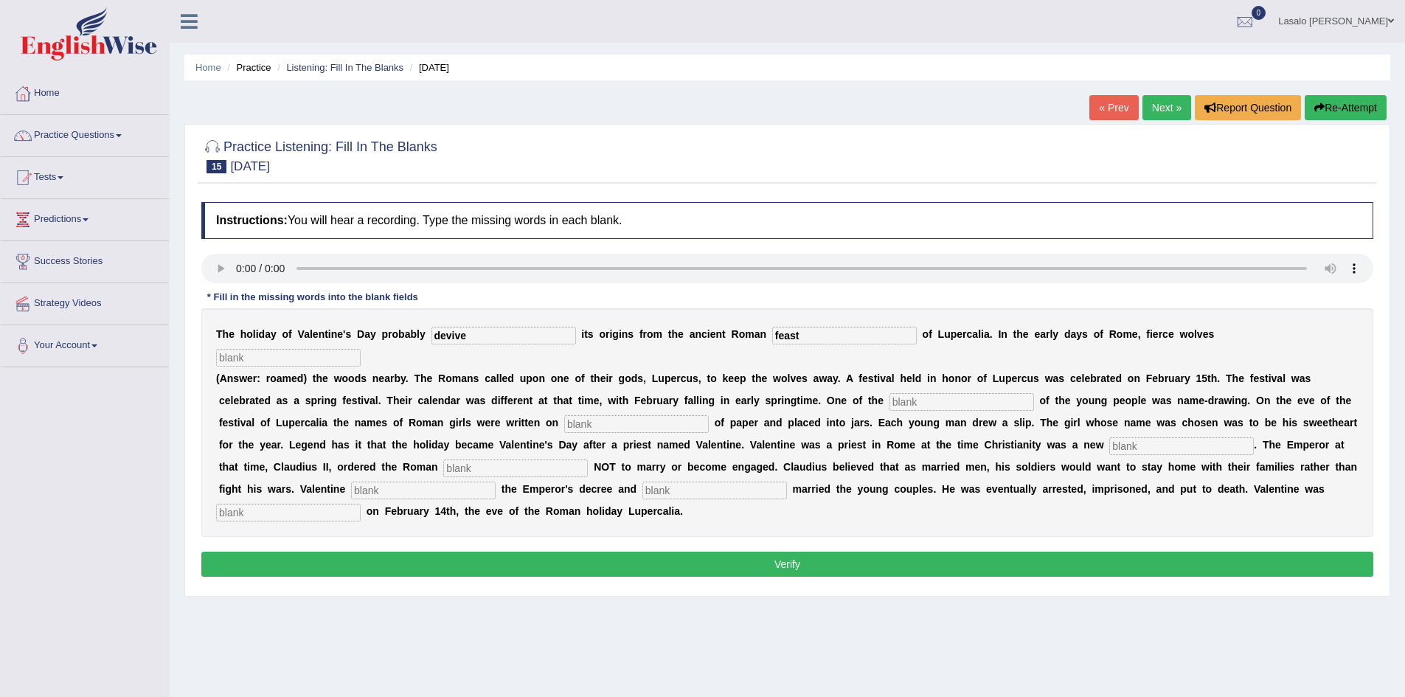
click at [278, 361] on input "text" at bounding box center [288, 358] width 145 height 18
click at [301, 355] on input "text" at bounding box center [288, 358] width 145 height 18
click at [470, 338] on input "devive" at bounding box center [503, 336] width 145 height 18
type input "devives"
click at [317, 352] on input "text" at bounding box center [288, 358] width 145 height 18
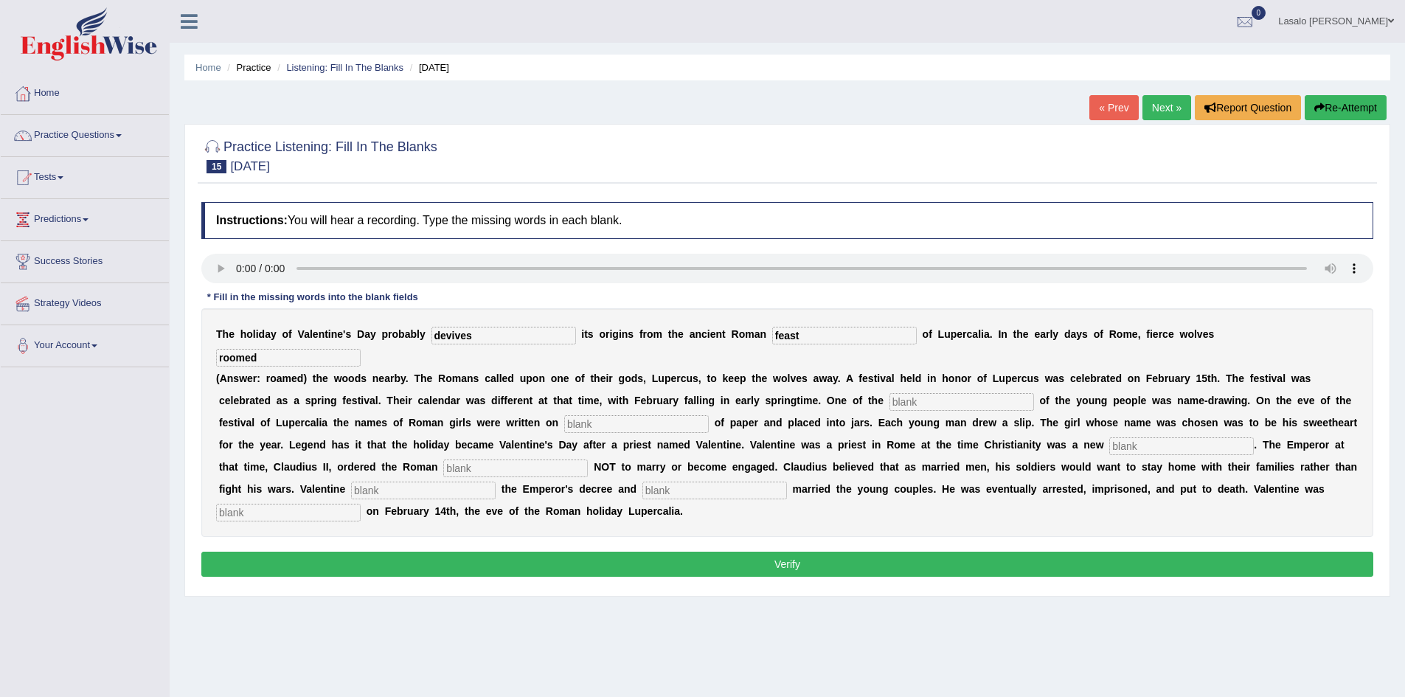
type input "roomed"
click at [995, 400] on input "text" at bounding box center [961, 402] width 145 height 18
click at [579, 427] on input "text" at bounding box center [636, 424] width 145 height 18
click at [919, 404] on input "spring" at bounding box center [961, 402] width 145 height 18
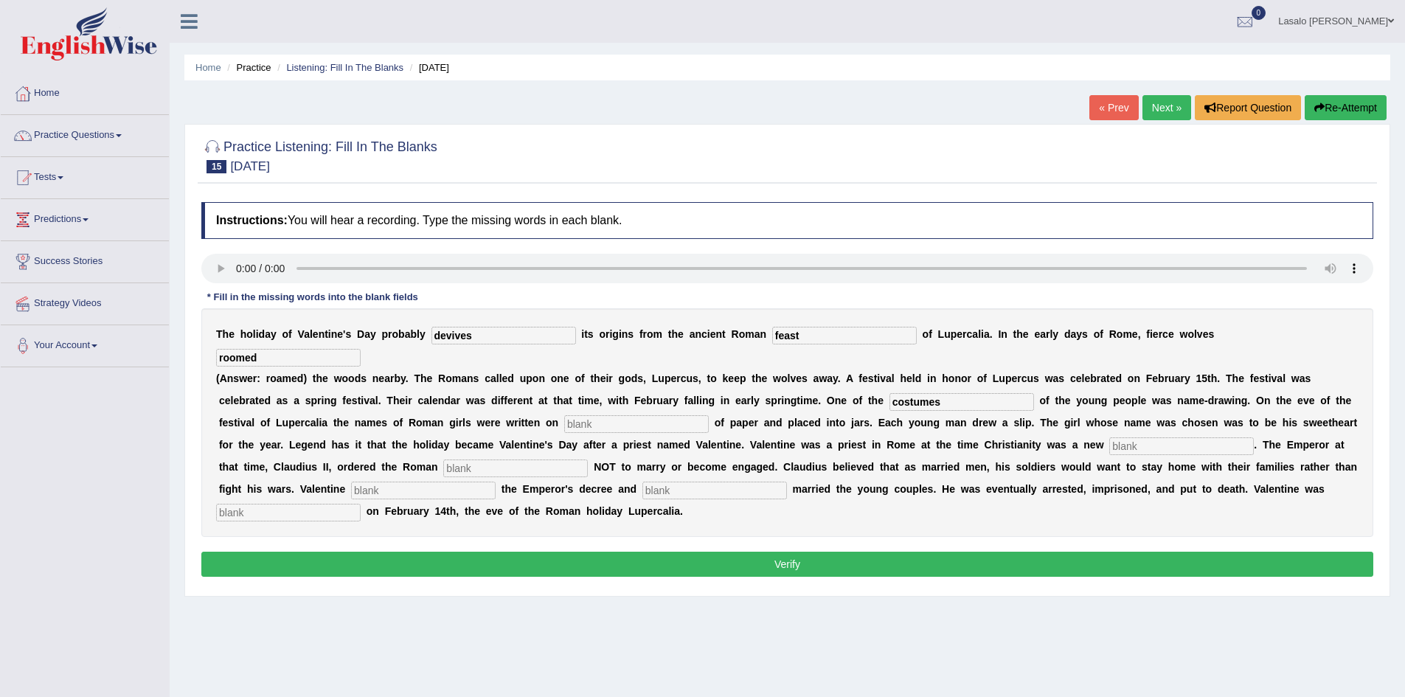
type input "costumes"
click at [613, 423] on input "text" at bounding box center [636, 424] width 145 height 18
click at [587, 425] on input "text" at bounding box center [636, 424] width 145 height 18
click at [608, 423] on input "peace of" at bounding box center [636, 424] width 145 height 18
type input "p"
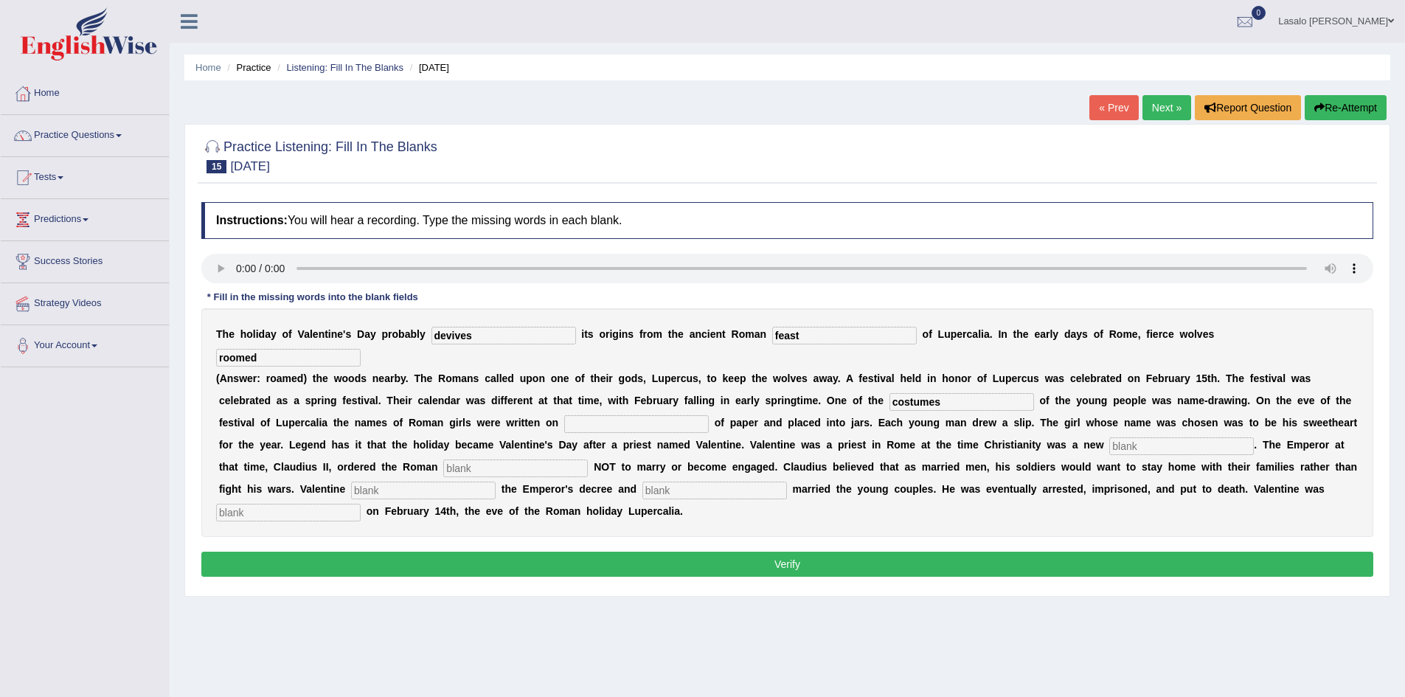
click at [588, 423] on input "text" at bounding box center [636, 424] width 145 height 18
click at [585, 425] on input "text" at bounding box center [636, 424] width 145 height 18
type input "slip"
click at [1160, 450] on input "text" at bounding box center [1181, 446] width 145 height 18
type input "n"
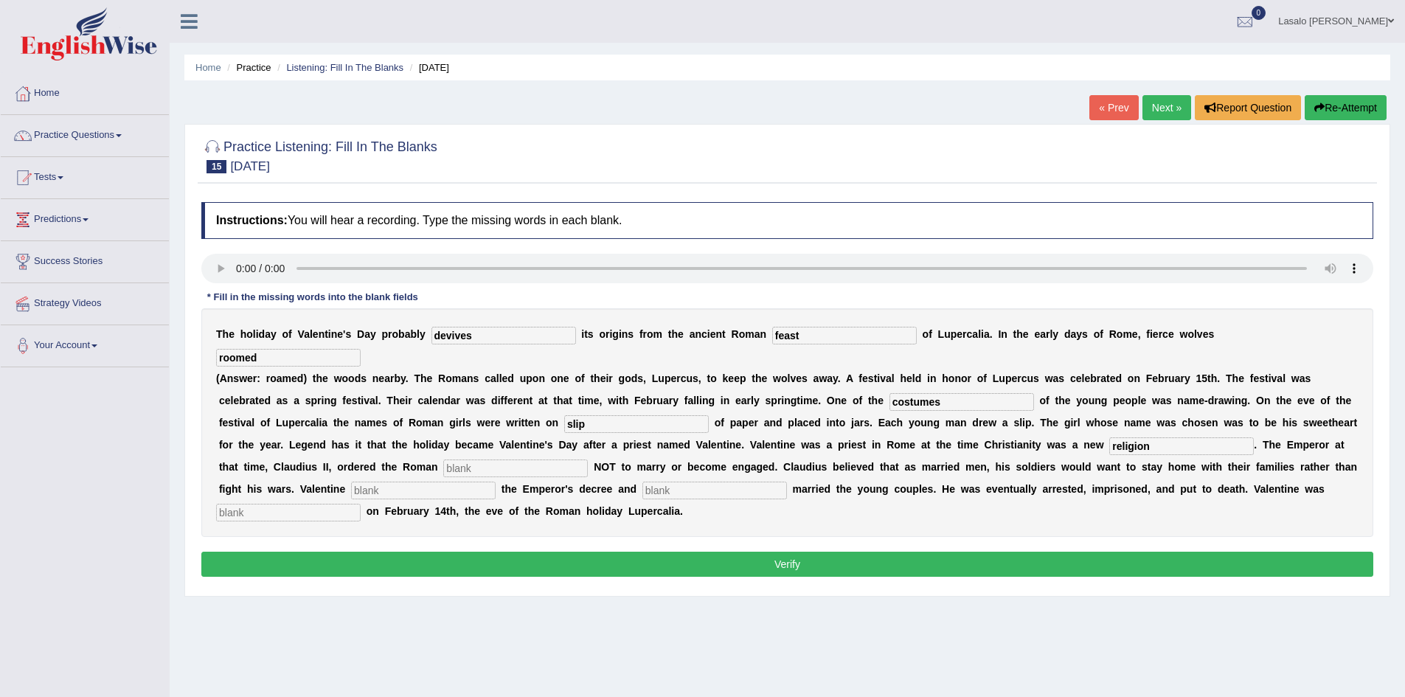
type input "religion"
click at [459, 468] on input "text" at bounding box center [515, 468] width 145 height 18
type input "slodiers"
click at [370, 490] on input "text" at bounding box center [423, 490] width 145 height 18
type input "defides"
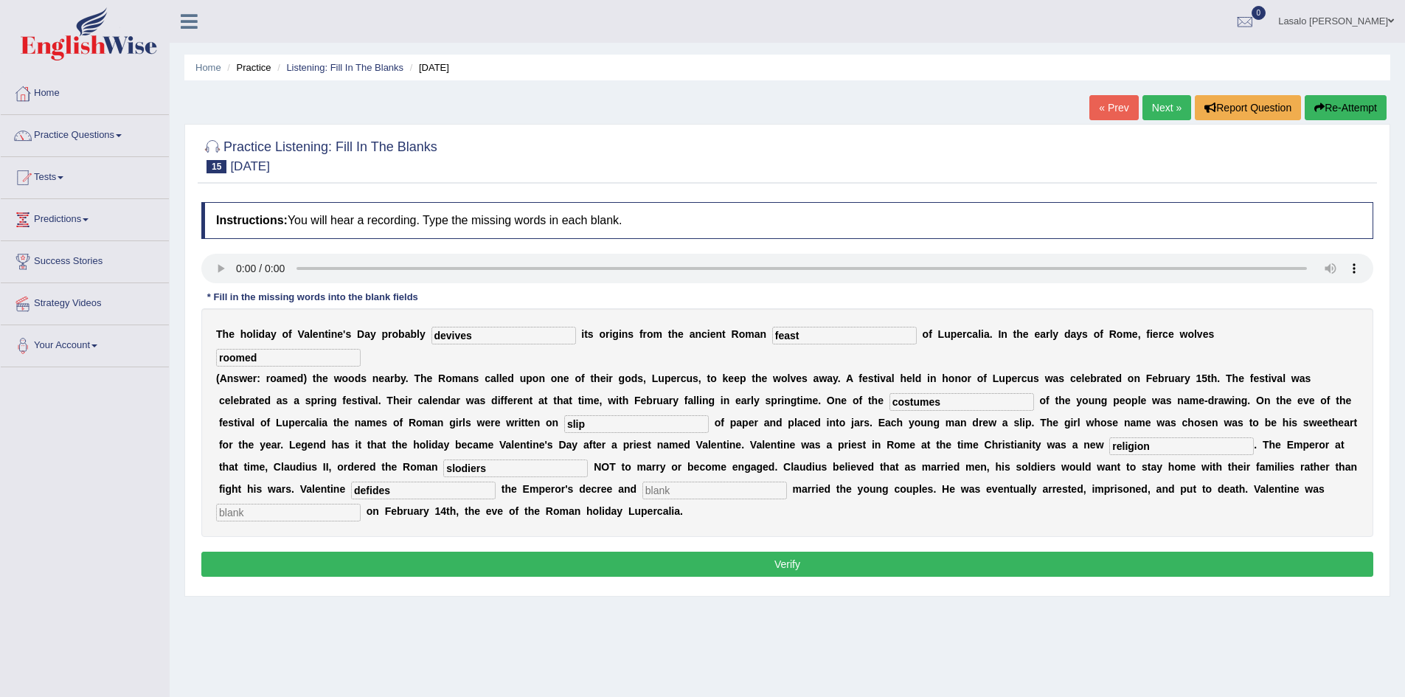
click at [728, 486] on input "text" at bounding box center [714, 490] width 145 height 18
click at [669, 490] on input "text" at bounding box center [714, 490] width 145 height 18
type input "secretly"
click at [292, 512] on input "text" at bounding box center [288, 513] width 145 height 18
type input "beheaded"
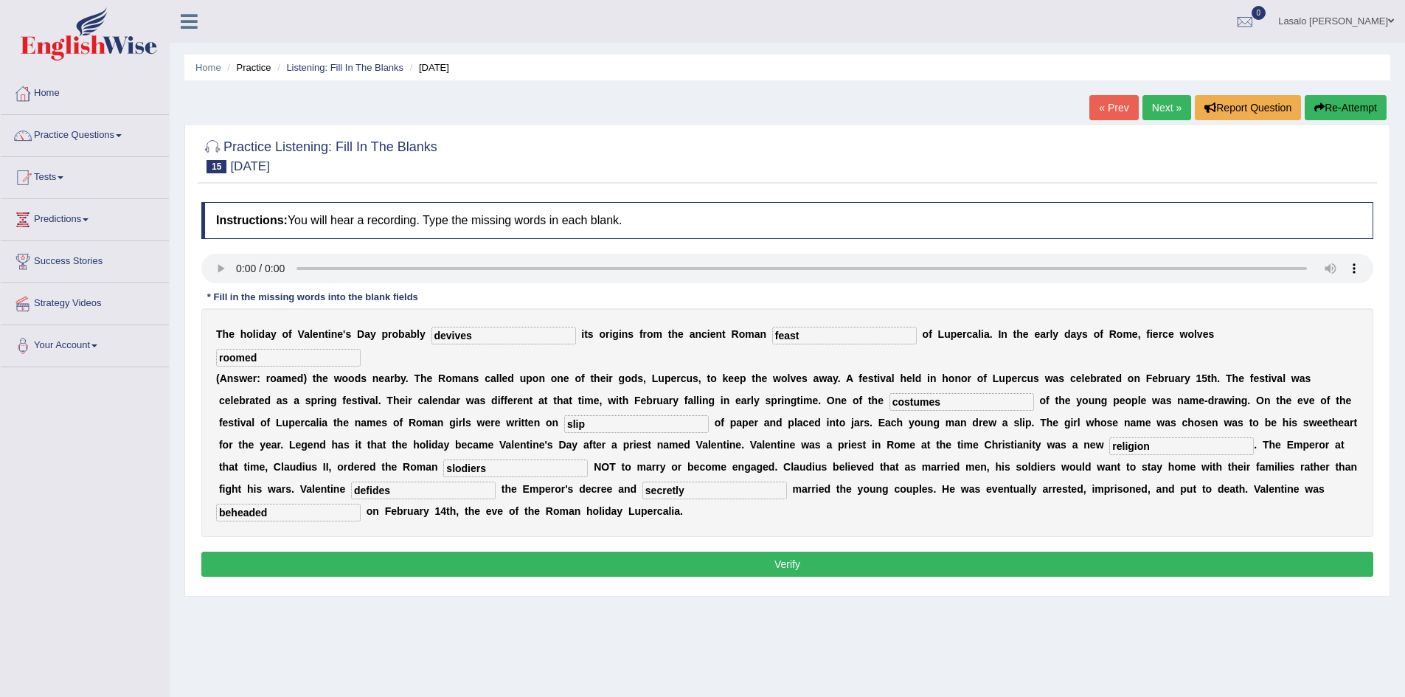
click at [389, 494] on input "defides" at bounding box center [423, 490] width 145 height 18
type input "defide"
click at [457, 465] on input "slodiers" at bounding box center [515, 468] width 145 height 18
type input "soldiers"
click at [824, 565] on button "Verify" at bounding box center [787, 564] width 1172 height 25
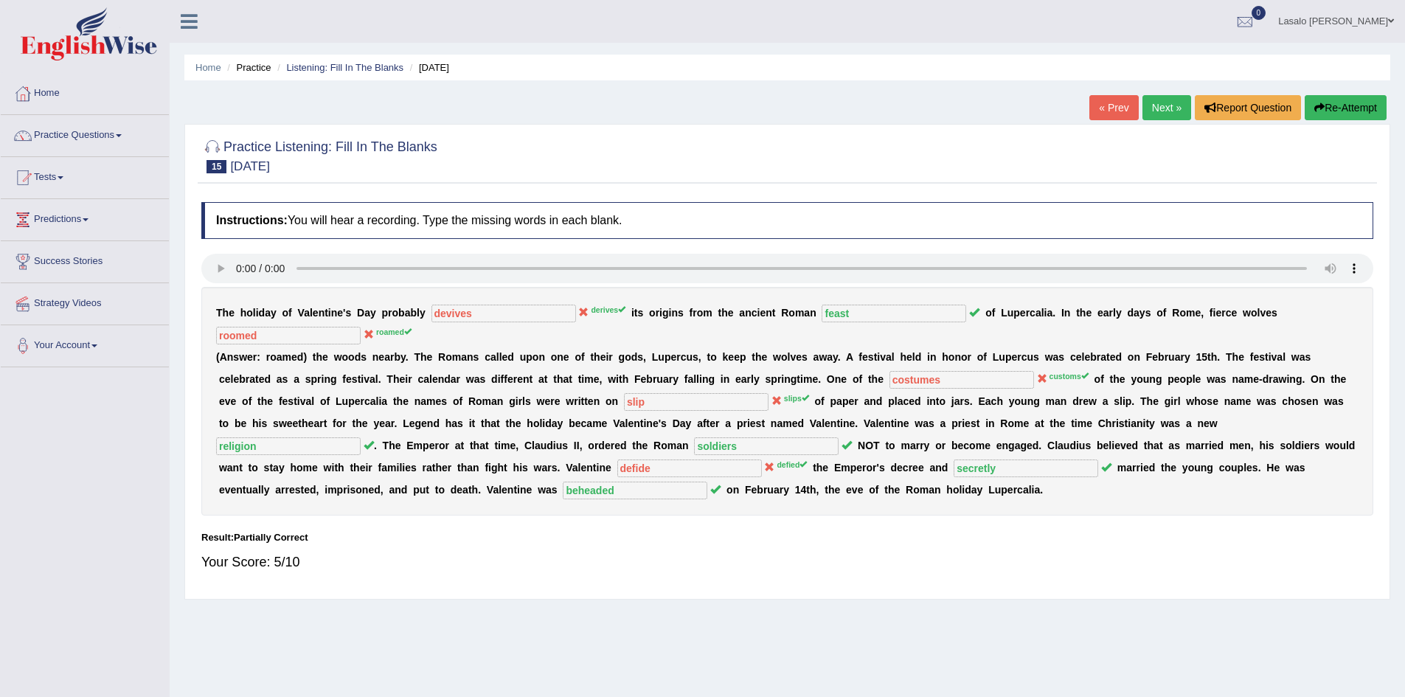
click at [1109, 105] on link "« Prev" at bounding box center [1113, 107] width 49 height 25
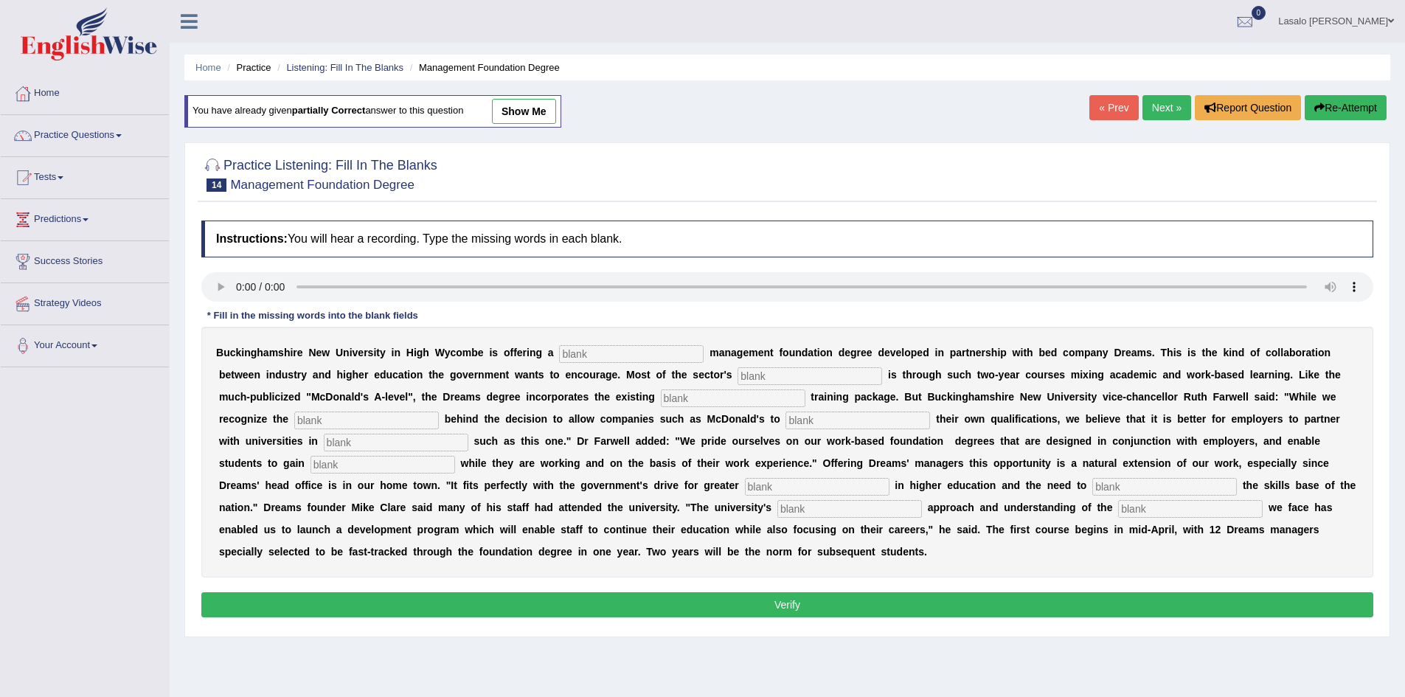
drag, startPoint x: 604, startPoint y: 354, endPoint x: 636, endPoint y: 359, distance: 32.1
click at [605, 355] on input "text" at bounding box center [631, 354] width 145 height 18
type input "retail"
click at [765, 369] on input "text" at bounding box center [809, 376] width 145 height 18
click at [772, 371] on input "text" at bounding box center [809, 376] width 145 height 18
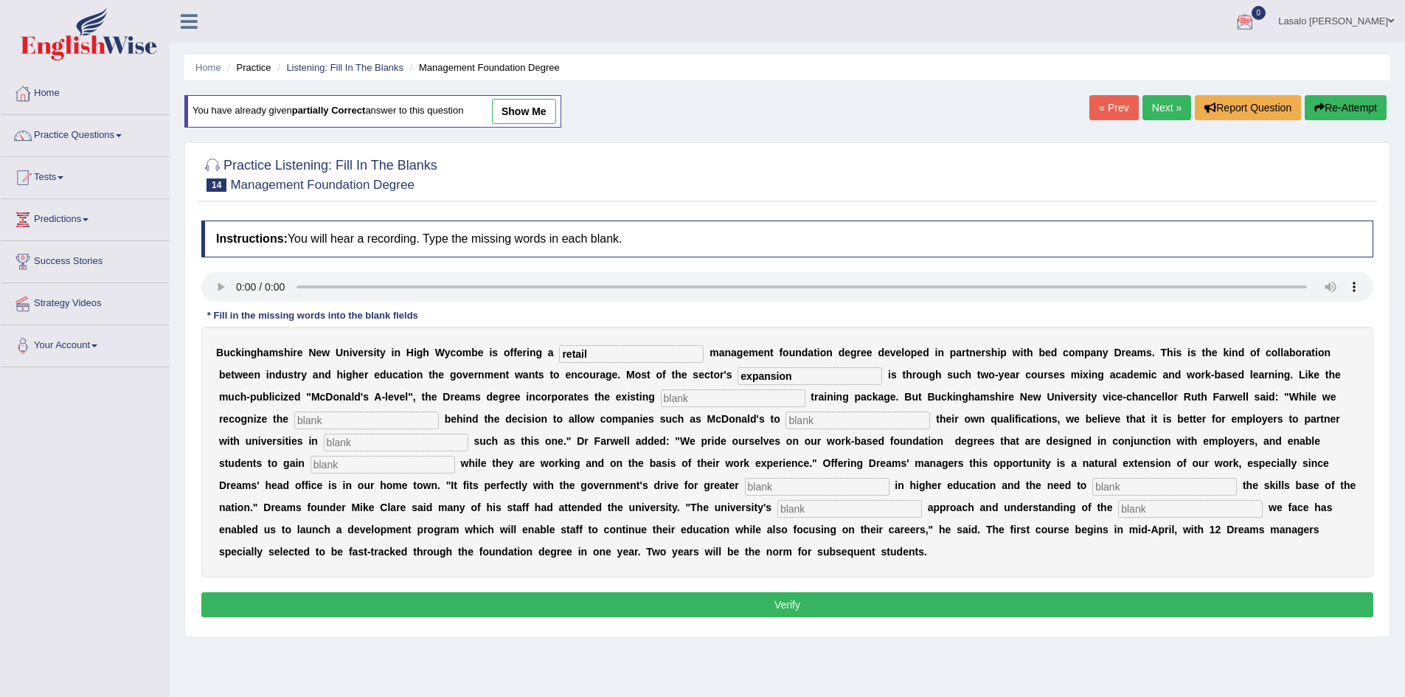
type input "expansion"
click at [718, 394] on input "text" at bounding box center [733, 398] width 145 height 18
type input "cpmpany"
click at [392, 418] on input "text" at bounding box center [366, 420] width 145 height 18
type input "impetus"
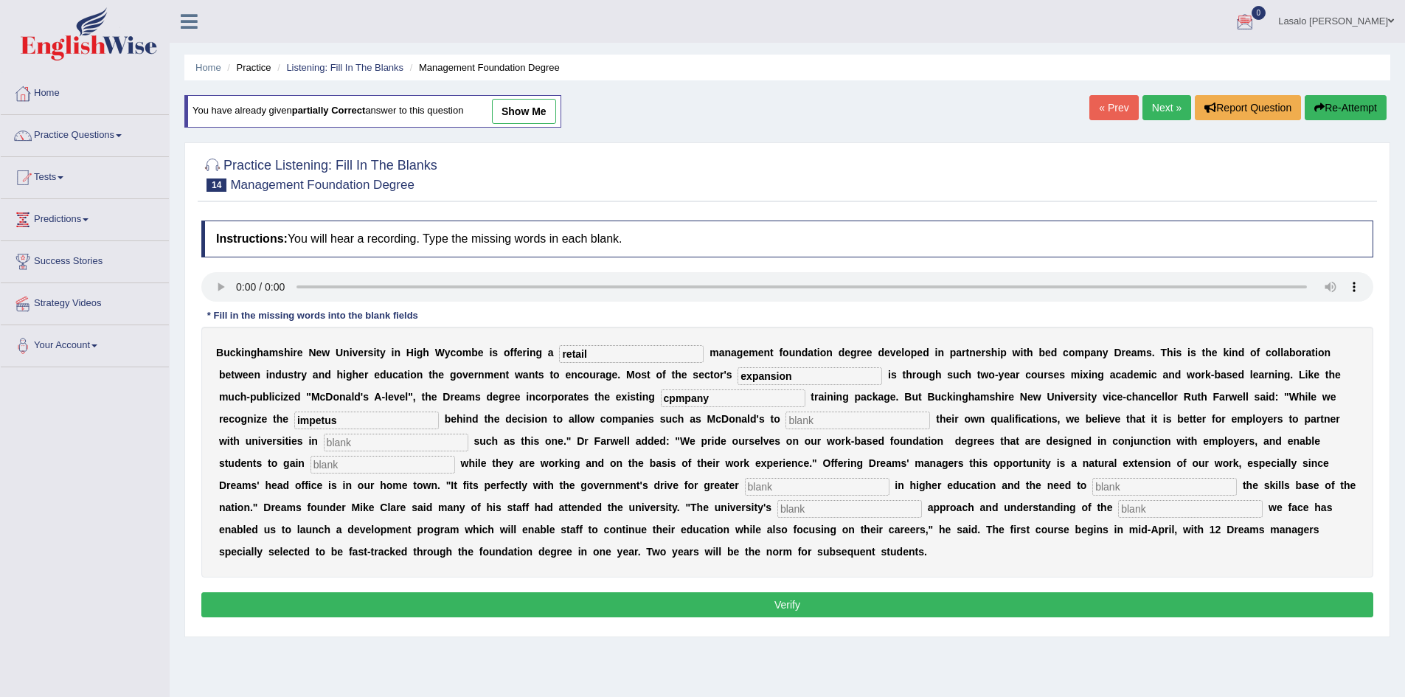
click at [824, 419] on input "text" at bounding box center [857, 420] width 145 height 18
type input "award"
click at [419, 443] on input "text" at bounding box center [396, 443] width 145 height 18
type input "intiative"
click at [378, 466] on input "text" at bounding box center [382, 465] width 145 height 18
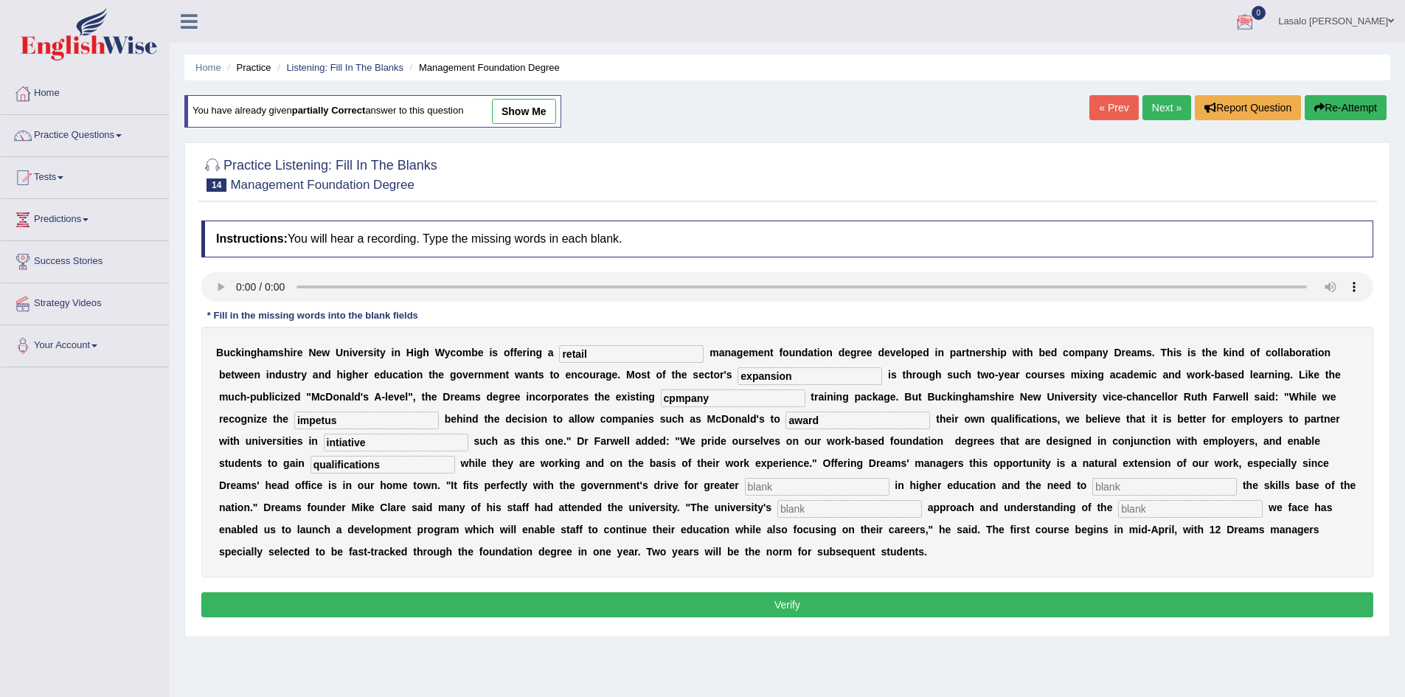
type input "qualifications"
click at [766, 489] on input "text" at bounding box center [817, 487] width 145 height 18
type input "participation"
click at [1138, 486] on input "text" at bounding box center [1164, 487] width 145 height 18
type input "enhance"
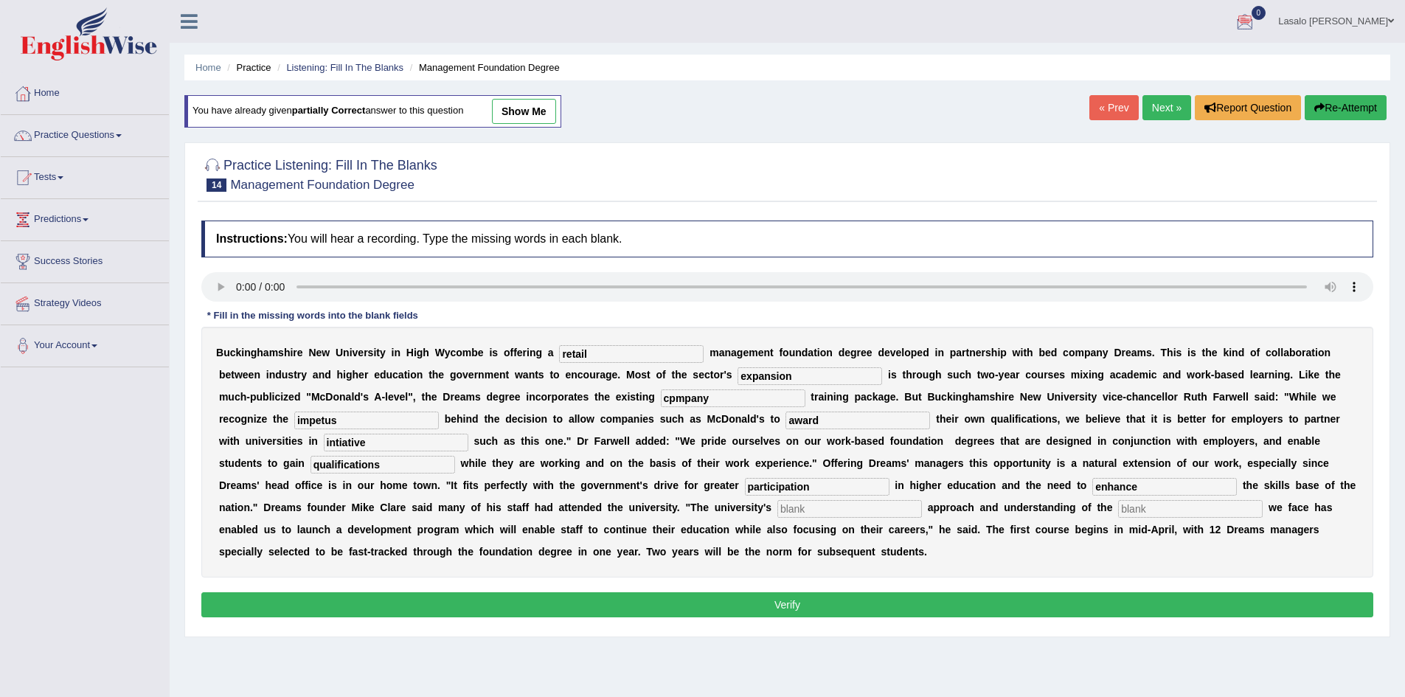
click at [790, 510] on input "text" at bounding box center [849, 509] width 145 height 18
click at [1190, 503] on input "text" at bounding box center [1190, 509] width 145 height 18
type input "challenges"
click at [864, 506] on input "text" at bounding box center [849, 509] width 145 height 18
click at [670, 404] on input "cpmpany" at bounding box center [733, 398] width 145 height 18
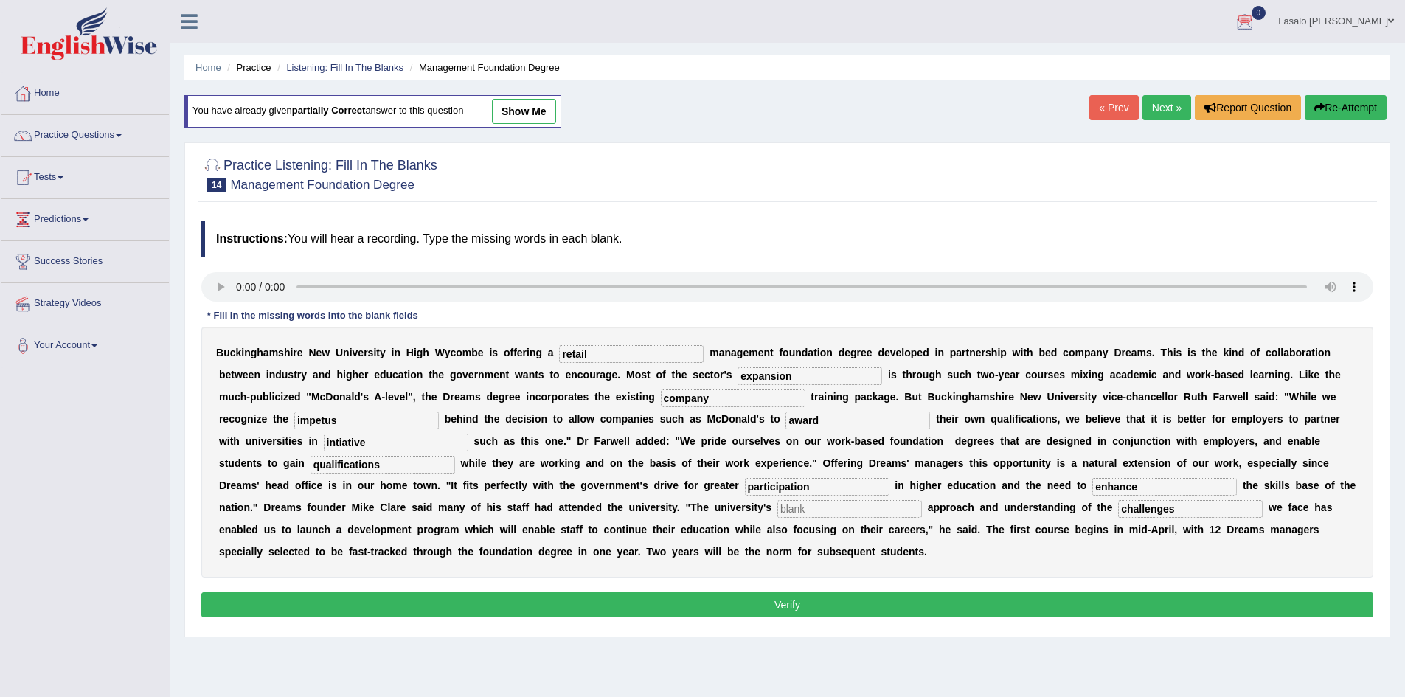
type input "company"
click at [380, 465] on input "qualifications" at bounding box center [382, 465] width 145 height 18
drag, startPoint x: 790, startPoint y: 510, endPoint x: 800, endPoint y: 511, distance: 9.7
click at [794, 510] on input "text" at bounding box center [849, 509] width 145 height 18
click at [794, 510] on input "progmatic" at bounding box center [849, 509] width 145 height 18
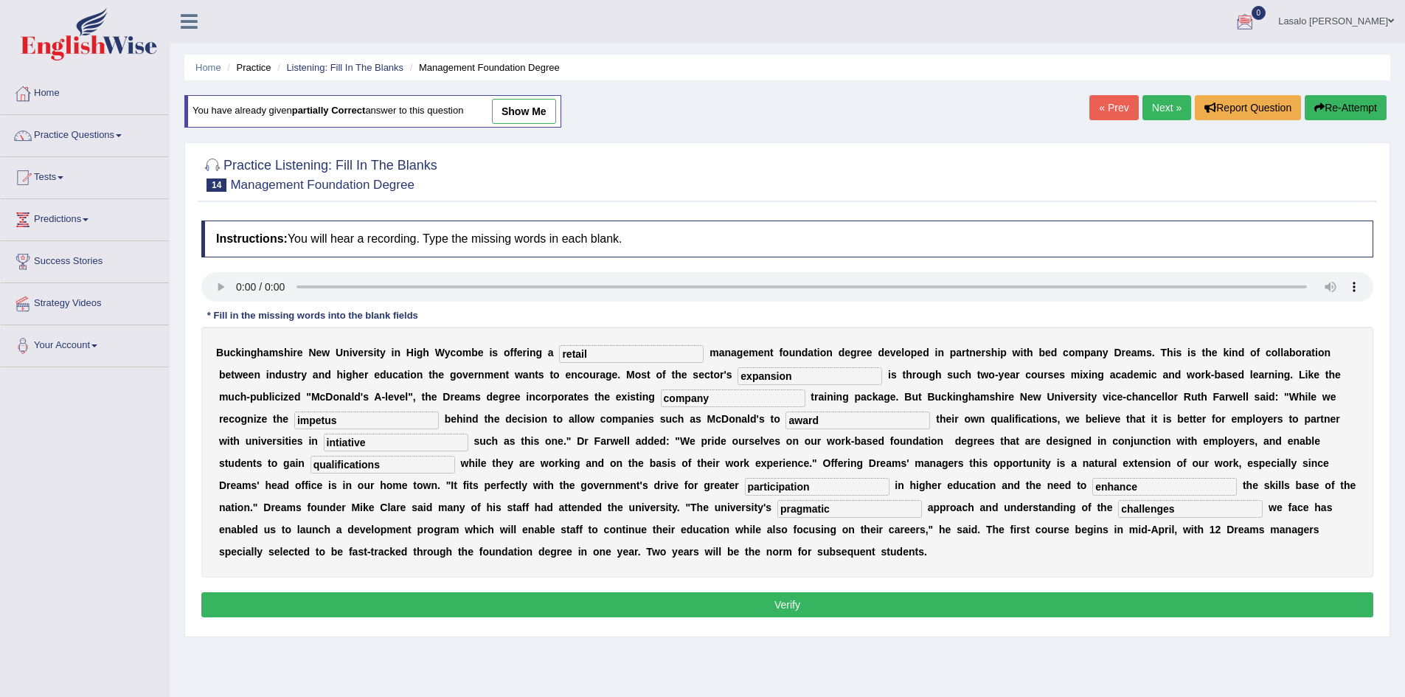
type input "pragmatic"
click at [787, 602] on button "Verify" at bounding box center [787, 604] width 1172 height 25
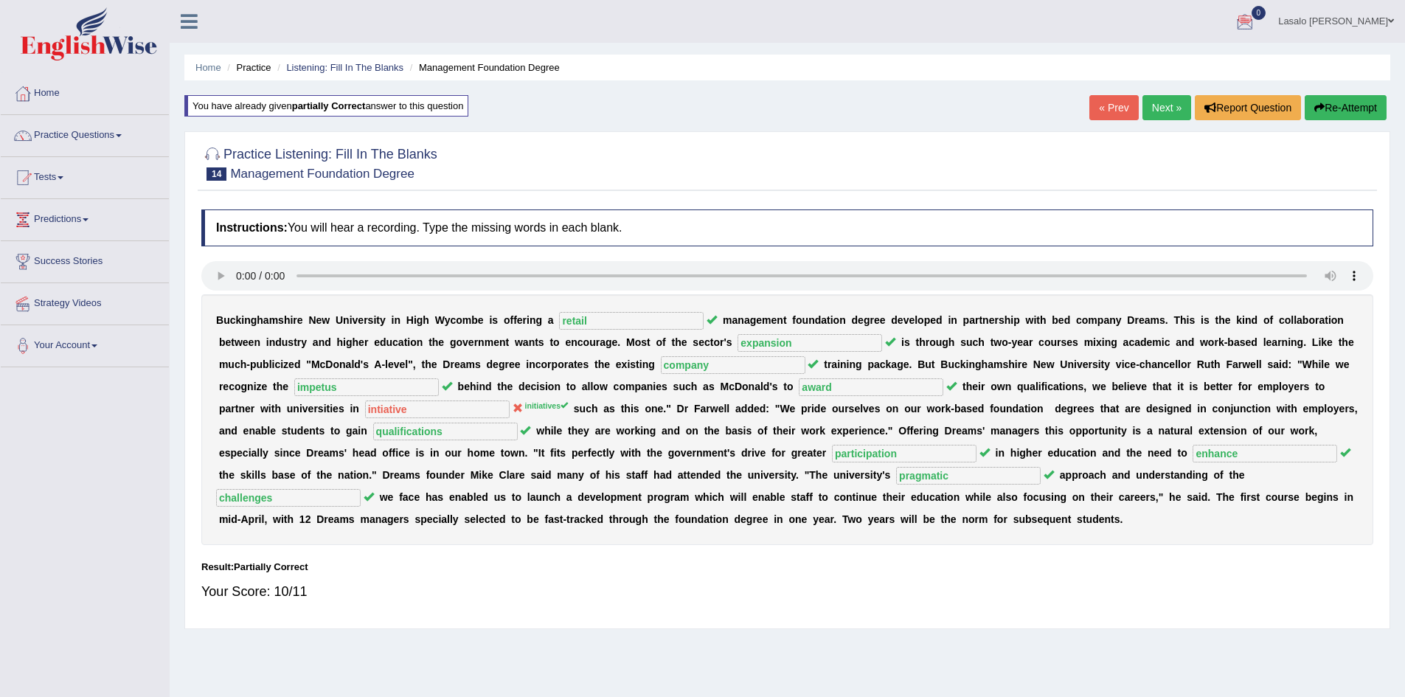
click at [1165, 109] on link "Next »" at bounding box center [1166, 107] width 49 height 25
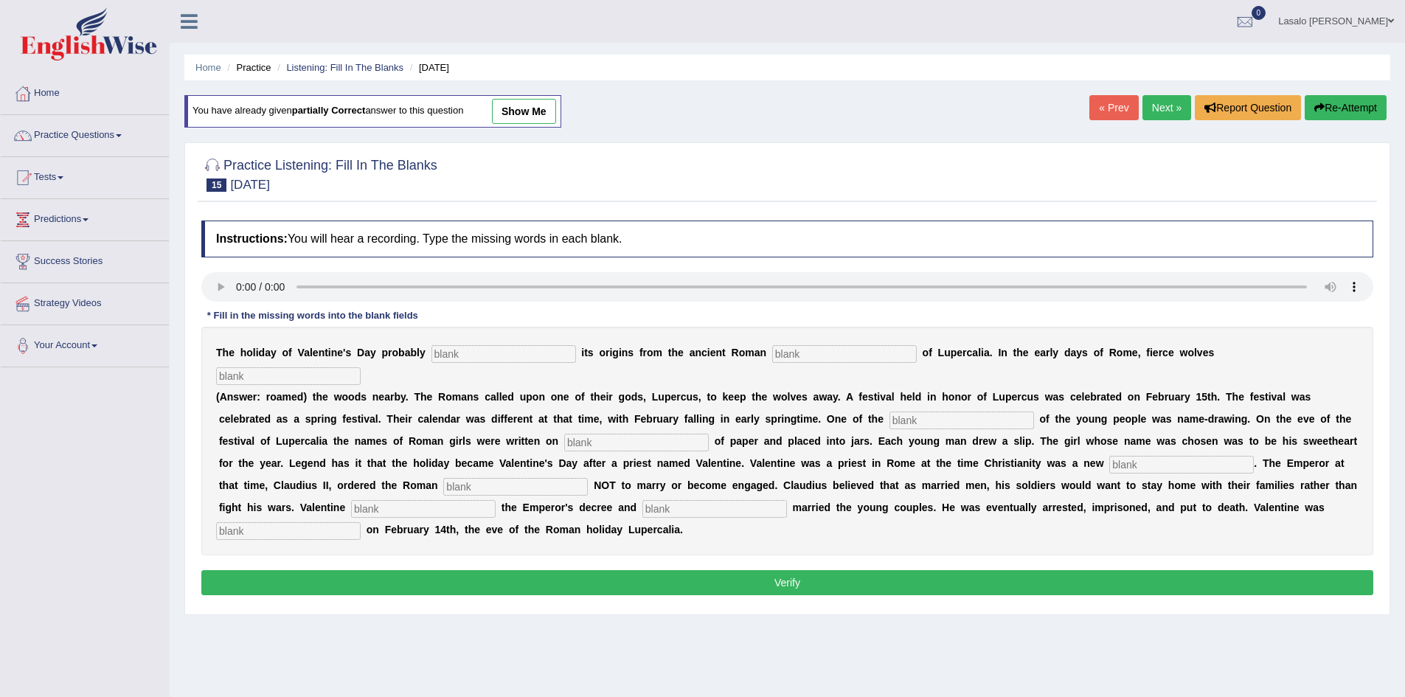
click at [493, 353] on input "text" at bounding box center [503, 354] width 145 height 18
click at [794, 360] on input "text" at bounding box center [844, 354] width 145 height 18
type input "feast"
click at [277, 376] on input "text" at bounding box center [288, 376] width 145 height 18
type input "roamed"
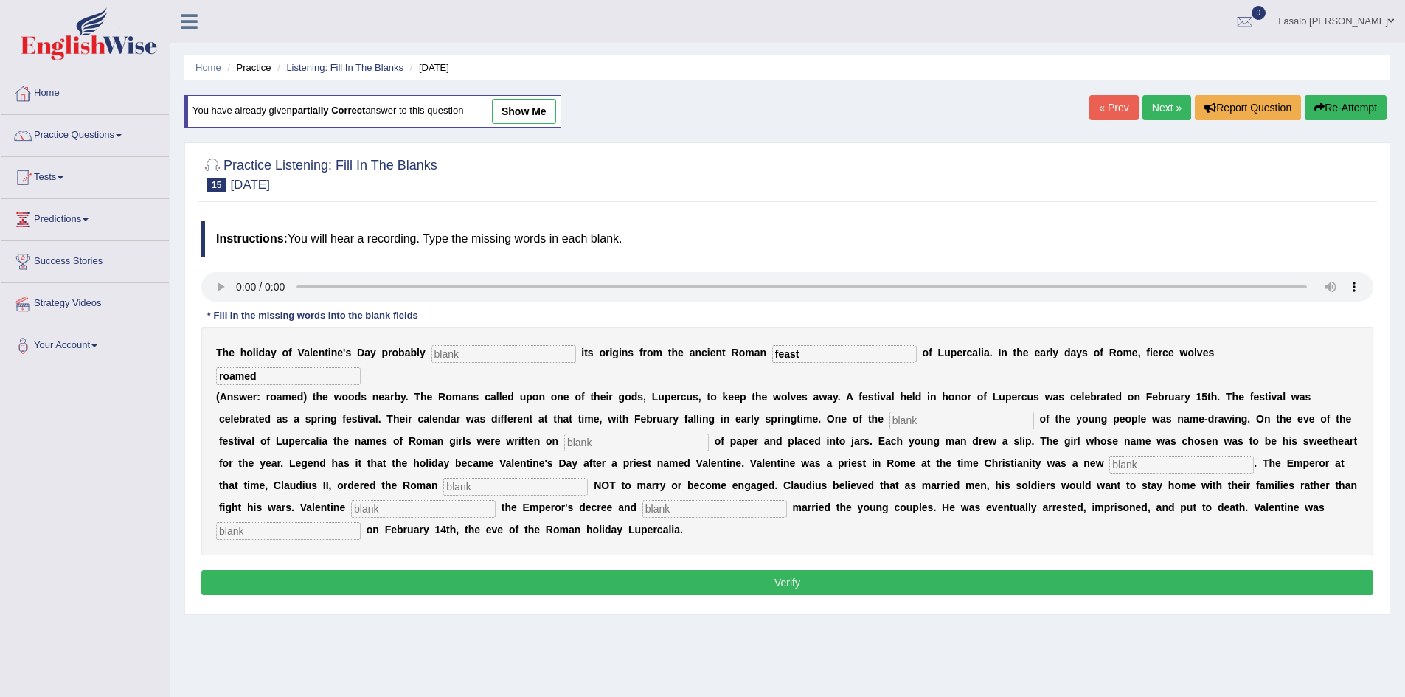
click at [528, 358] on input "text" at bounding box center [503, 354] width 145 height 18
type input "derive"
click at [917, 423] on input "text" at bounding box center [961, 420] width 145 height 18
click at [949, 423] on input "costu" at bounding box center [961, 420] width 145 height 18
click at [928, 422] on input "costu" at bounding box center [961, 420] width 145 height 18
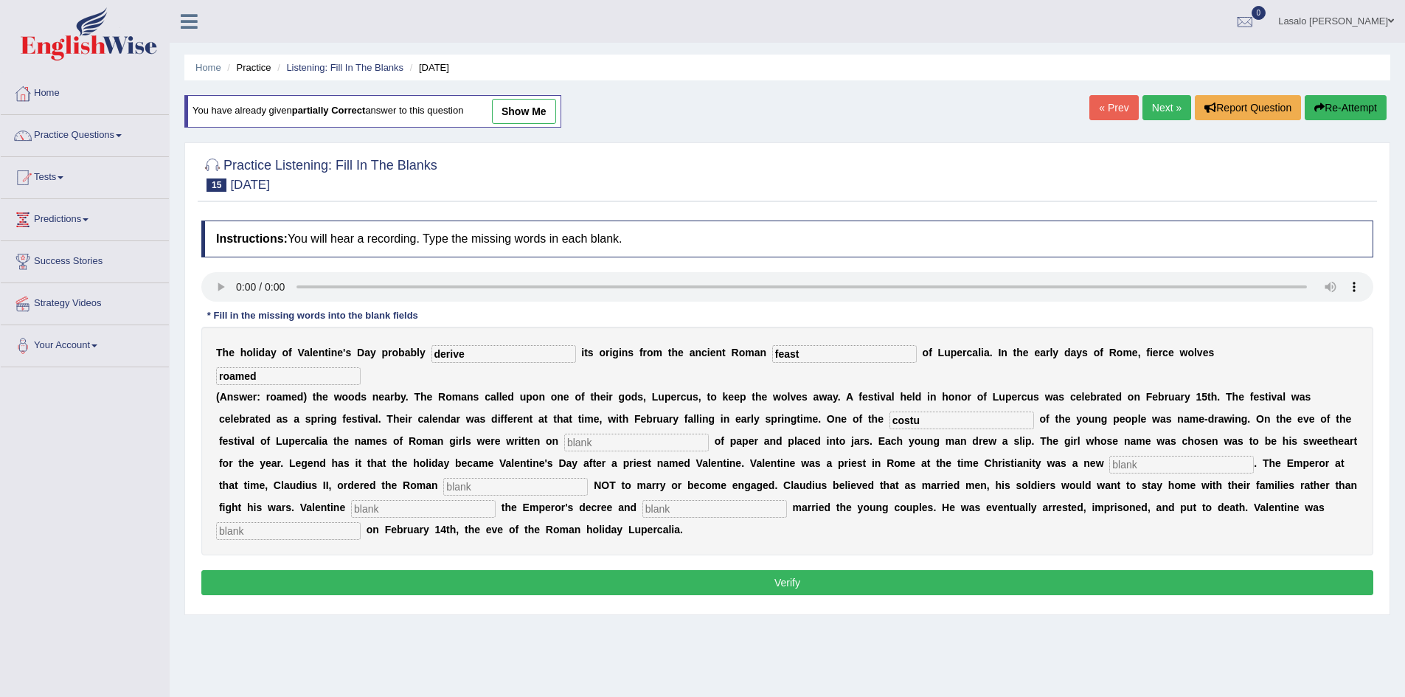
click at [964, 414] on input "costu" at bounding box center [961, 420] width 145 height 18
type input "costoms"
click at [585, 441] on input "text" at bounding box center [636, 443] width 145 height 18
type input "slip"
click at [1128, 462] on input "text" at bounding box center [1181, 465] width 145 height 18
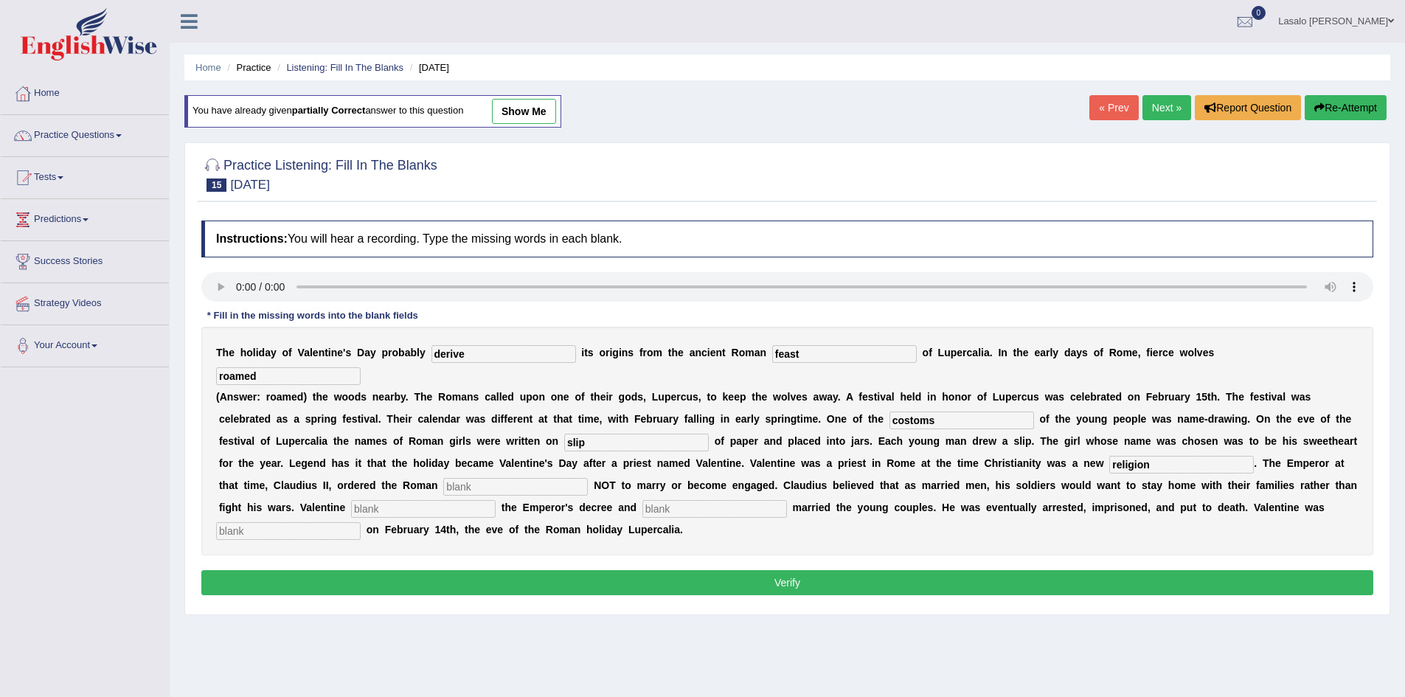
type input "religion"
click at [473, 487] on input "text" at bounding box center [515, 487] width 145 height 18
type input "soldiers"
click at [394, 508] on input "text" at bounding box center [423, 509] width 145 height 18
drag, startPoint x: 373, startPoint y: 507, endPoint x: 402, endPoint y: 510, distance: 28.9
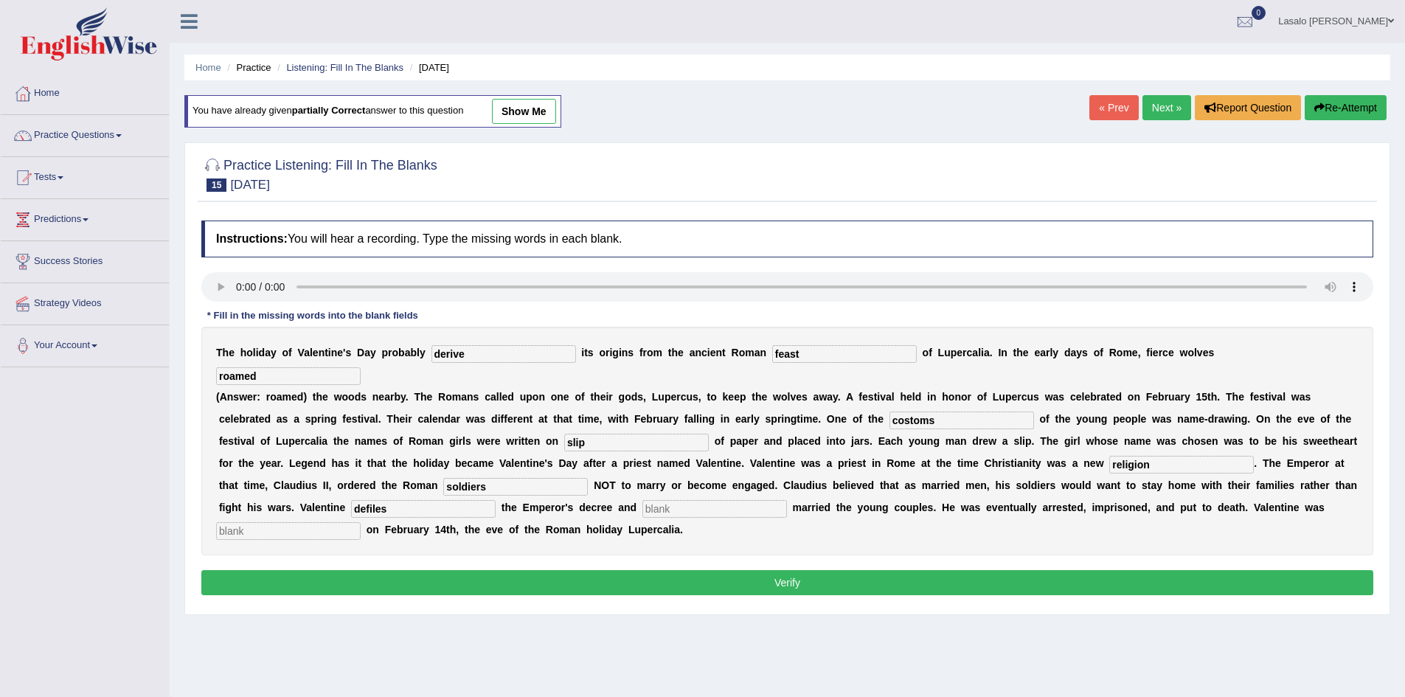
click at [374, 507] on input "defiles" at bounding box center [423, 509] width 145 height 18
type input "defies"
click at [709, 510] on input "text" at bounding box center [714, 509] width 145 height 18
type input "secretly"
click at [290, 536] on input "text" at bounding box center [288, 531] width 145 height 18
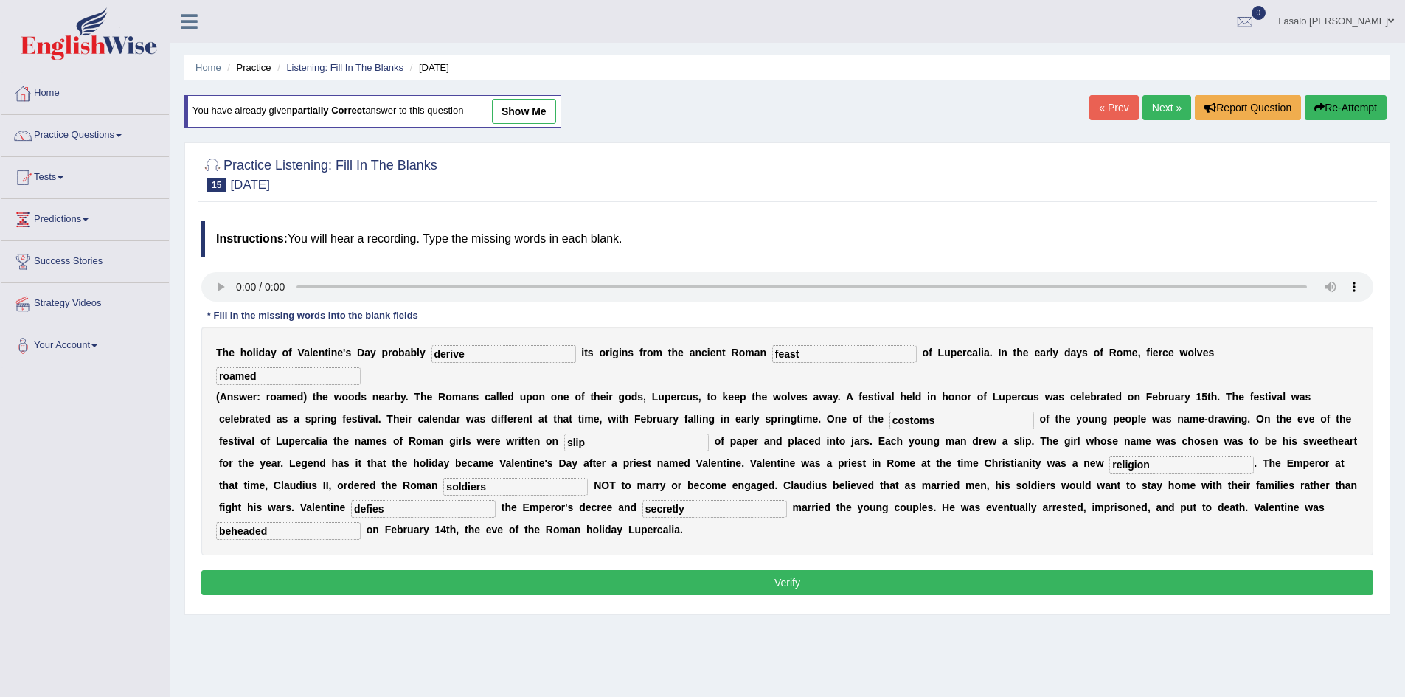
type input "beheaded"
click at [385, 510] on input "defies" at bounding box center [423, 509] width 145 height 18
type input "defied"
click at [796, 586] on button "Verify" at bounding box center [787, 582] width 1172 height 25
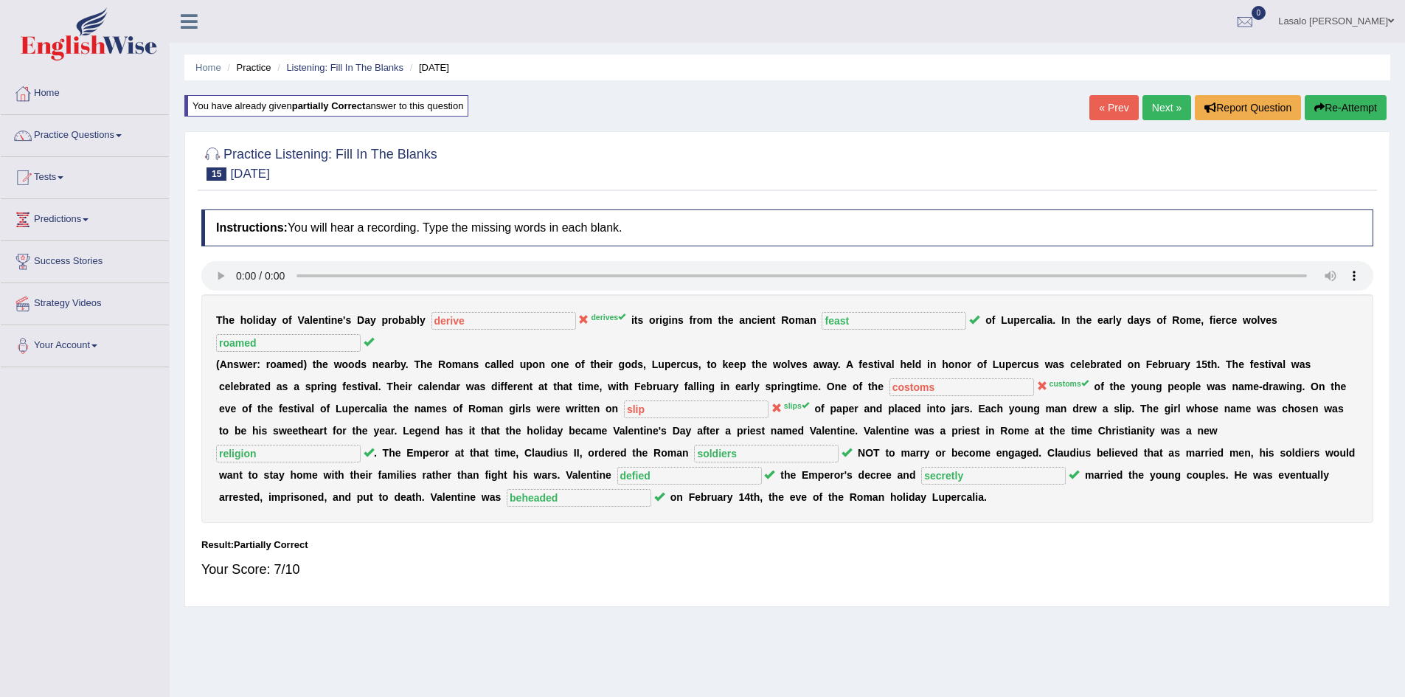
click at [1164, 109] on link "Next »" at bounding box center [1166, 107] width 49 height 25
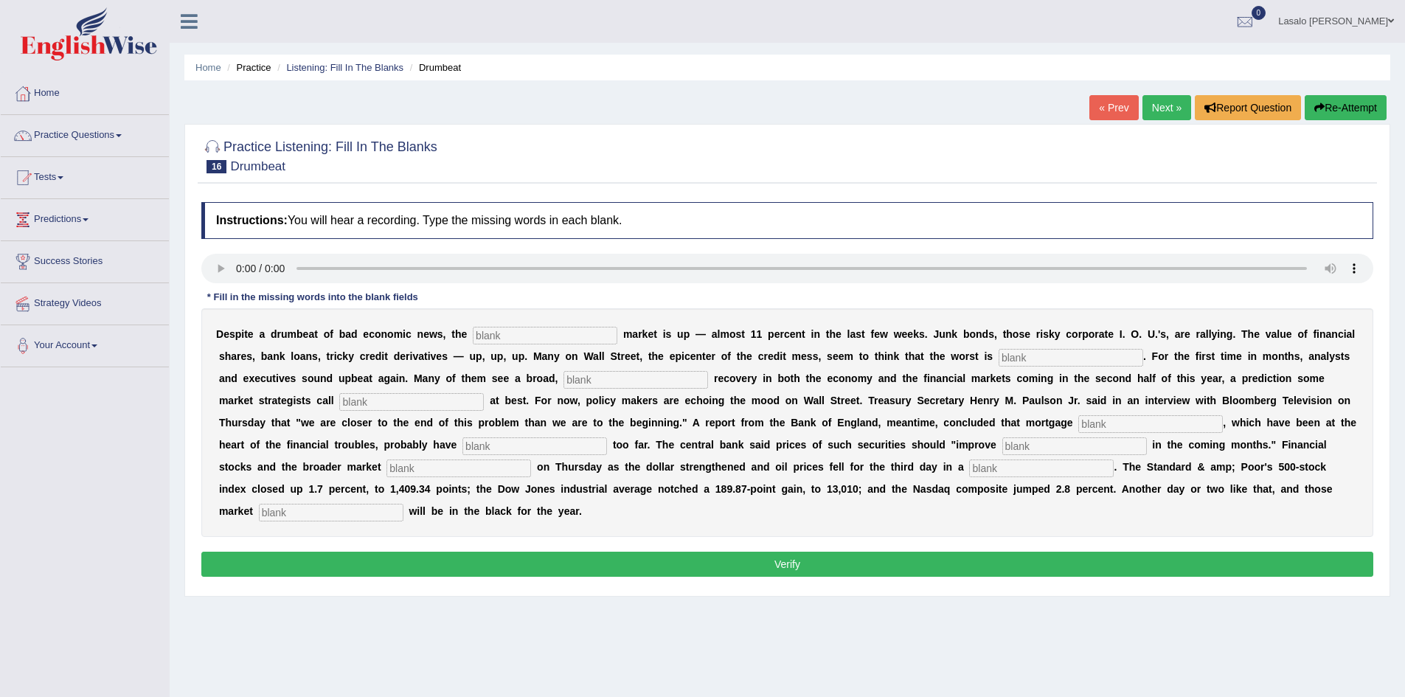
click at [525, 330] on input "text" at bounding box center [545, 336] width 145 height 18
click at [546, 336] on input "text" at bounding box center [545, 336] width 145 height 18
type input "stock"
click at [1035, 362] on input "text" at bounding box center [1070, 358] width 145 height 18
type input "over"
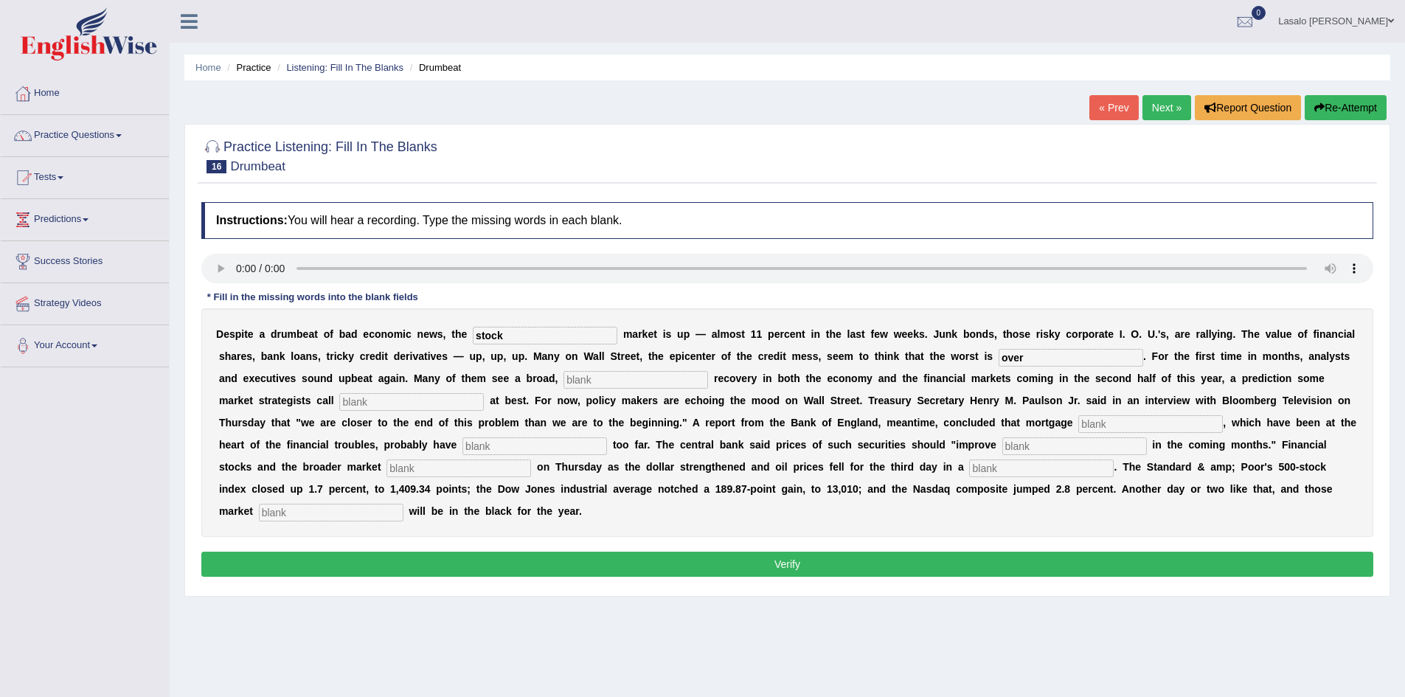
click at [590, 369] on div "D e s p i t e a d r u m b e a t o f b a d e c o n o m i c n e w s , t h e stock…" at bounding box center [787, 422] width 1172 height 229
click at [592, 375] on input "text" at bounding box center [635, 380] width 145 height 18
type input "sustain"
click at [449, 398] on input "text" at bounding box center [411, 402] width 145 height 18
type input "hopeful"
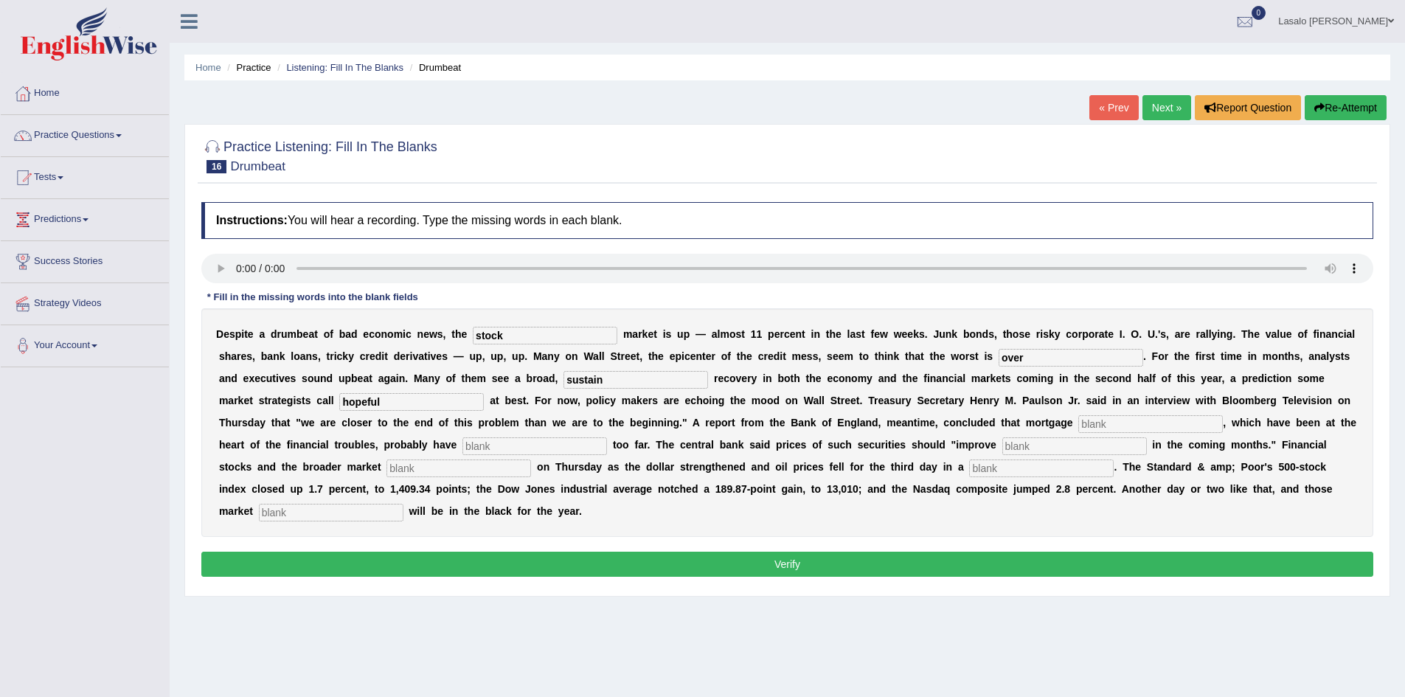
click at [1106, 420] on input "text" at bounding box center [1150, 424] width 145 height 18
type input "securities"
click at [477, 447] on input "text" at bounding box center [534, 446] width 145 height 18
type input "fallen"
click at [1018, 446] on input "text" at bounding box center [1074, 446] width 145 height 18
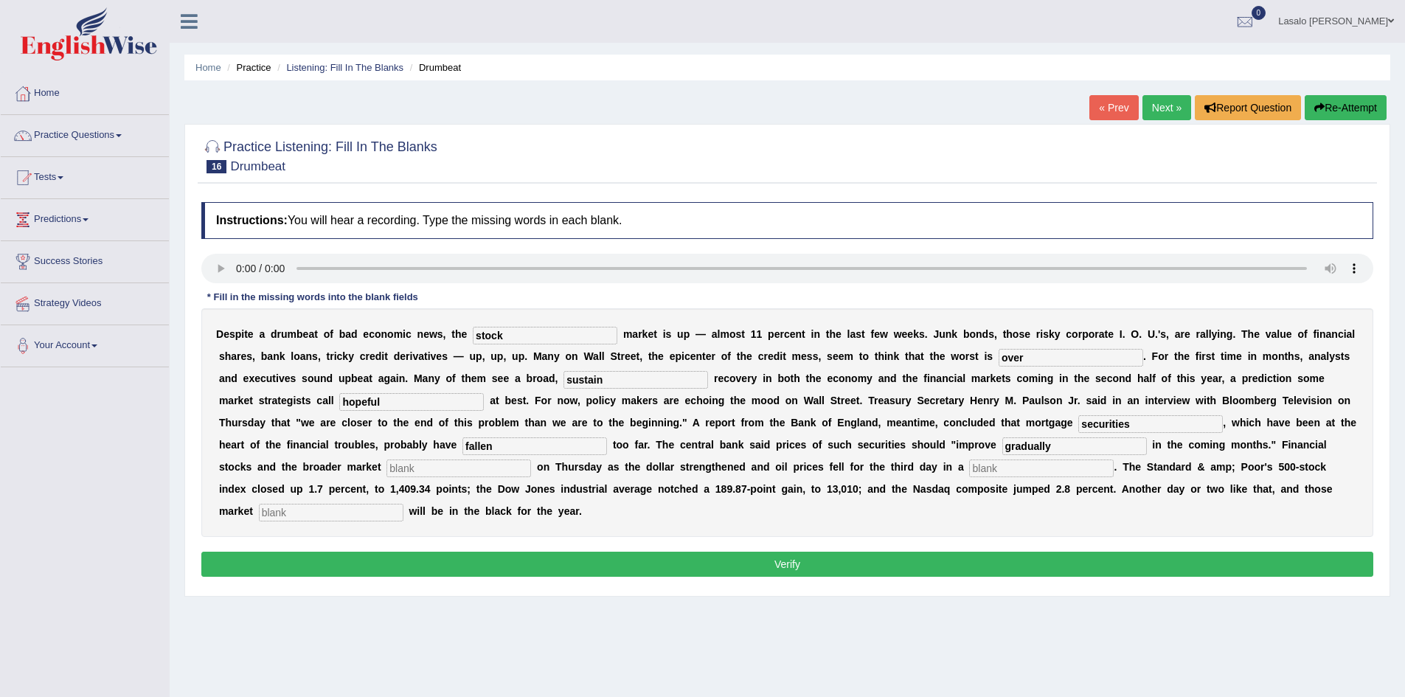
type input "gradually"
click at [455, 463] on input "text" at bounding box center [458, 468] width 145 height 18
click at [432, 467] on input "text" at bounding box center [458, 468] width 145 height 18
type input "search"
click at [988, 465] on input "text" at bounding box center [1041, 468] width 145 height 18
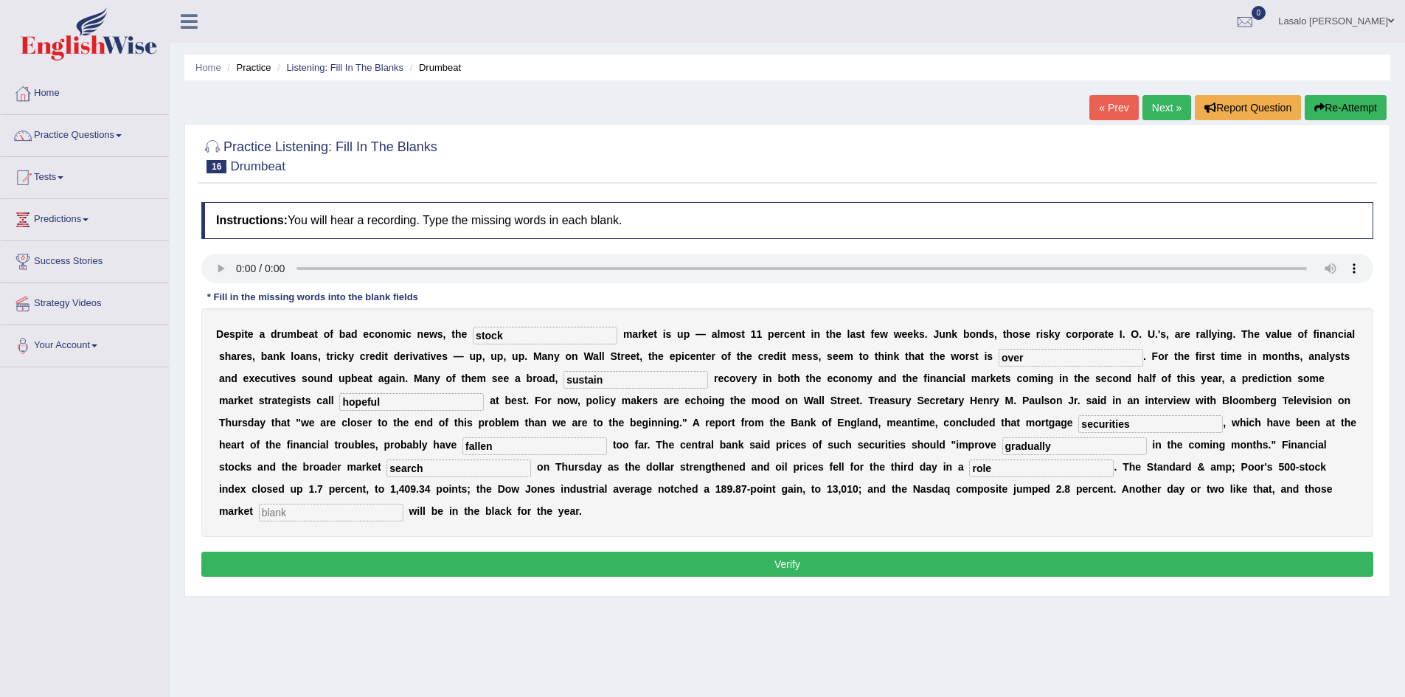
type input "role"
click at [358, 514] on input "text" at bounding box center [331, 513] width 145 height 18
type input "benchmark"
click at [794, 563] on button "Verify" at bounding box center [787, 564] width 1172 height 25
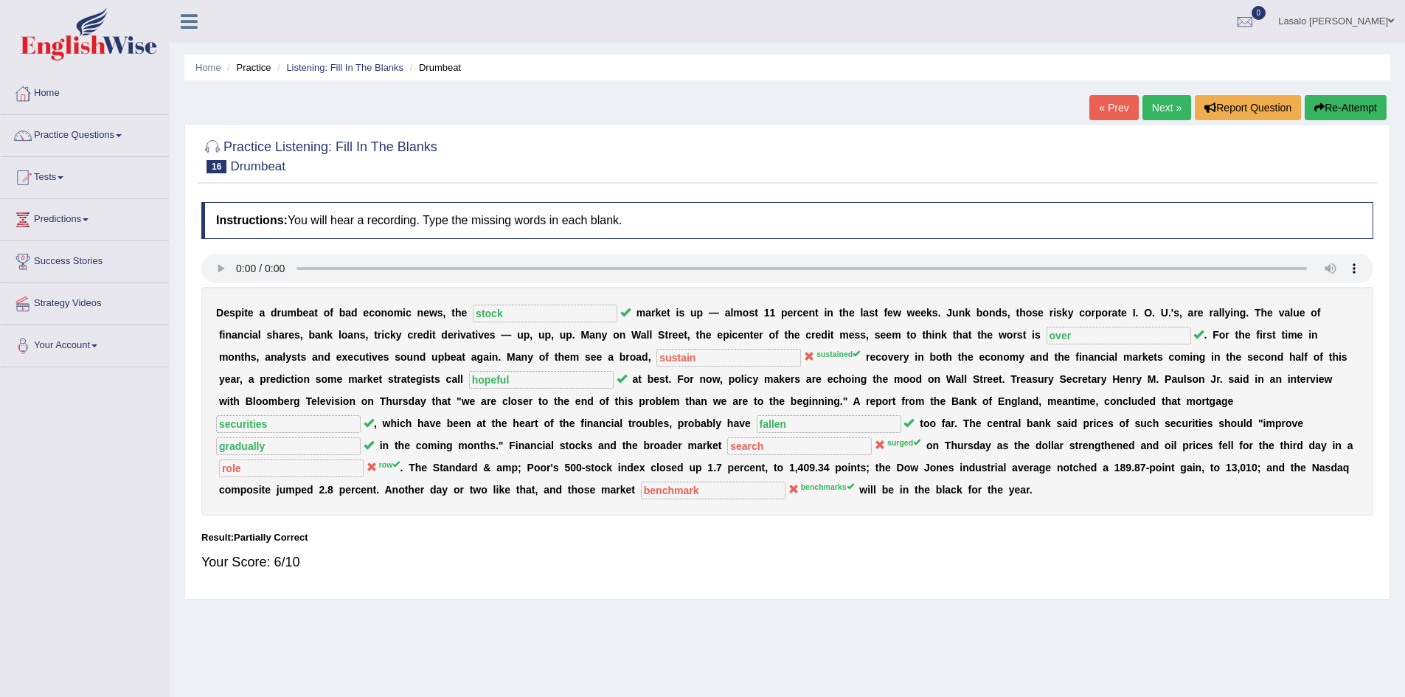
click at [1159, 104] on link "Next »" at bounding box center [1166, 107] width 49 height 25
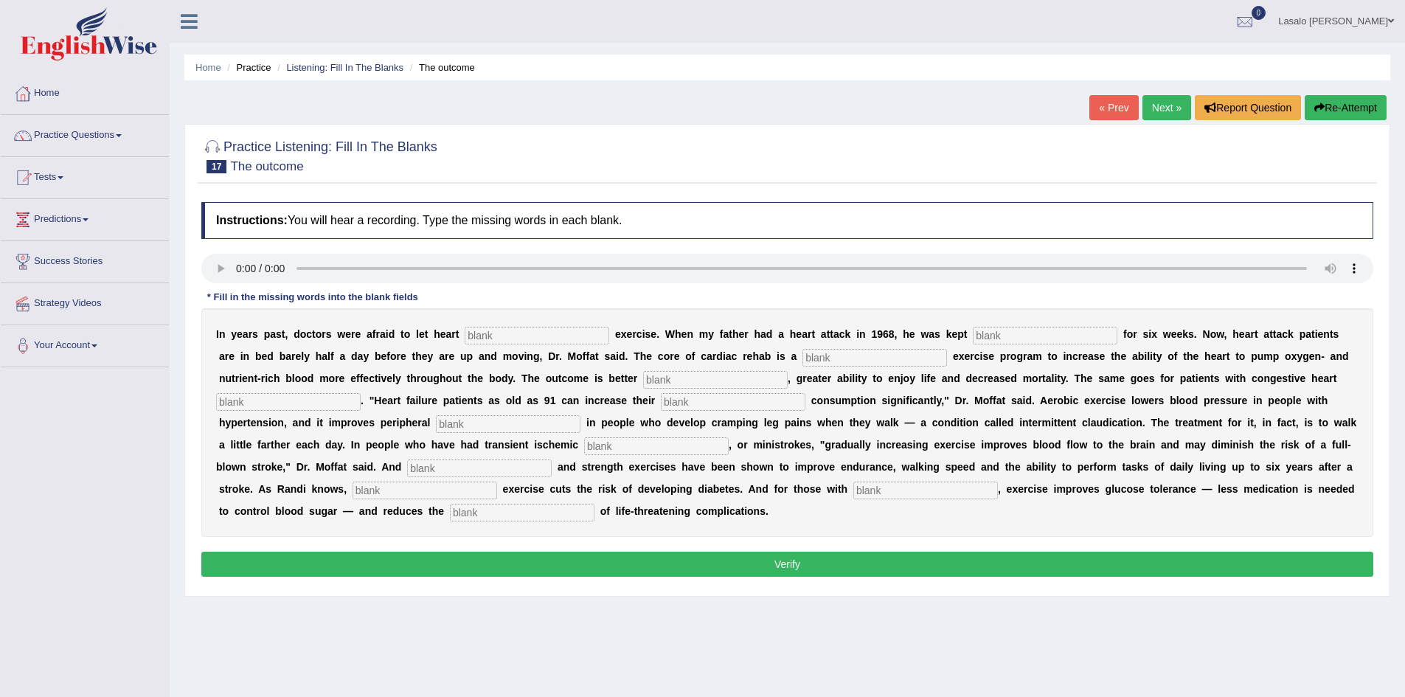
click at [517, 338] on input "text" at bounding box center [537, 336] width 145 height 18
click at [517, 330] on input "text" at bounding box center [537, 336] width 145 height 18
type input "[patient"
click at [988, 333] on input "text" at bounding box center [1045, 336] width 145 height 18
click at [1032, 335] on input "text" at bounding box center [1045, 336] width 145 height 18
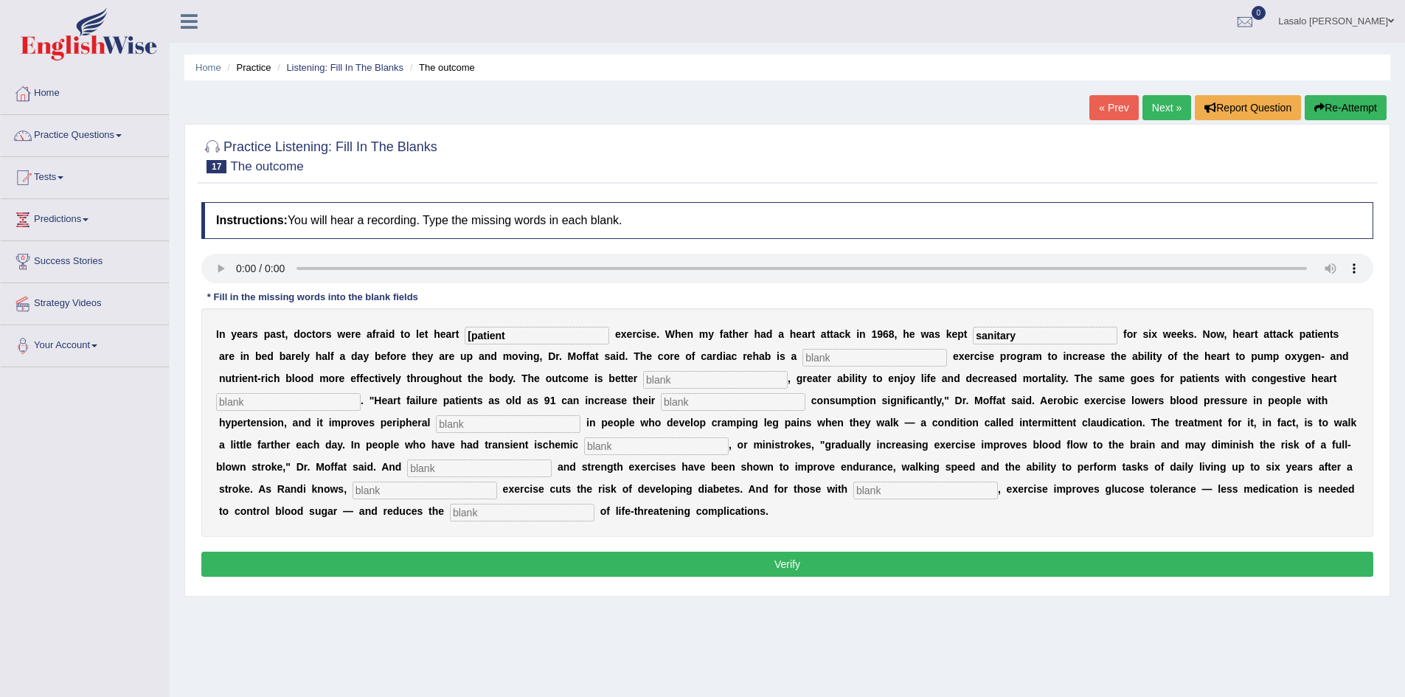
type input "sanitary"
click at [884, 360] on input "text" at bounding box center [874, 358] width 145 height 18
type input "progreassive"
click at [670, 377] on input "text" at bounding box center [715, 380] width 145 height 18
type input "endurance"
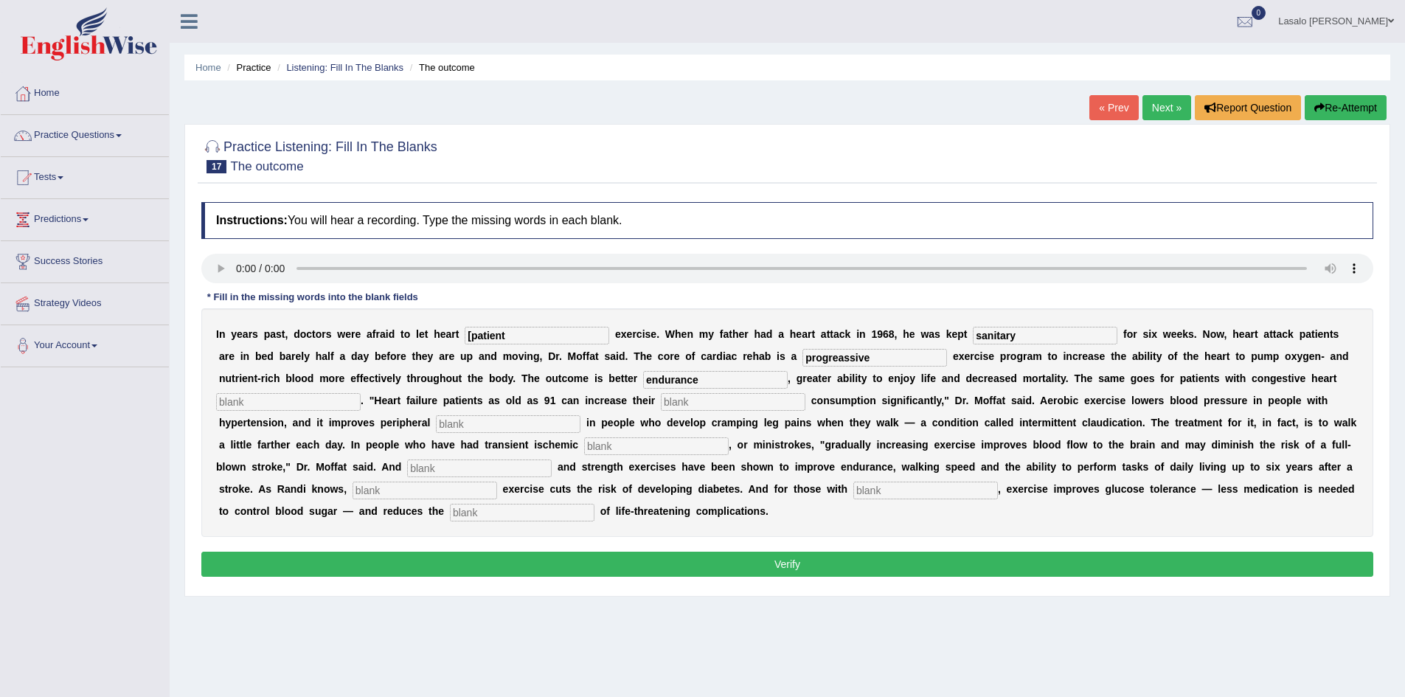
click at [293, 401] on input "text" at bounding box center [288, 402] width 145 height 18
type input "failure"
click at [710, 399] on input "text" at bounding box center [733, 402] width 145 height 18
click at [705, 406] on input "text" at bounding box center [733, 402] width 145 height 18
type input "oxiecn"
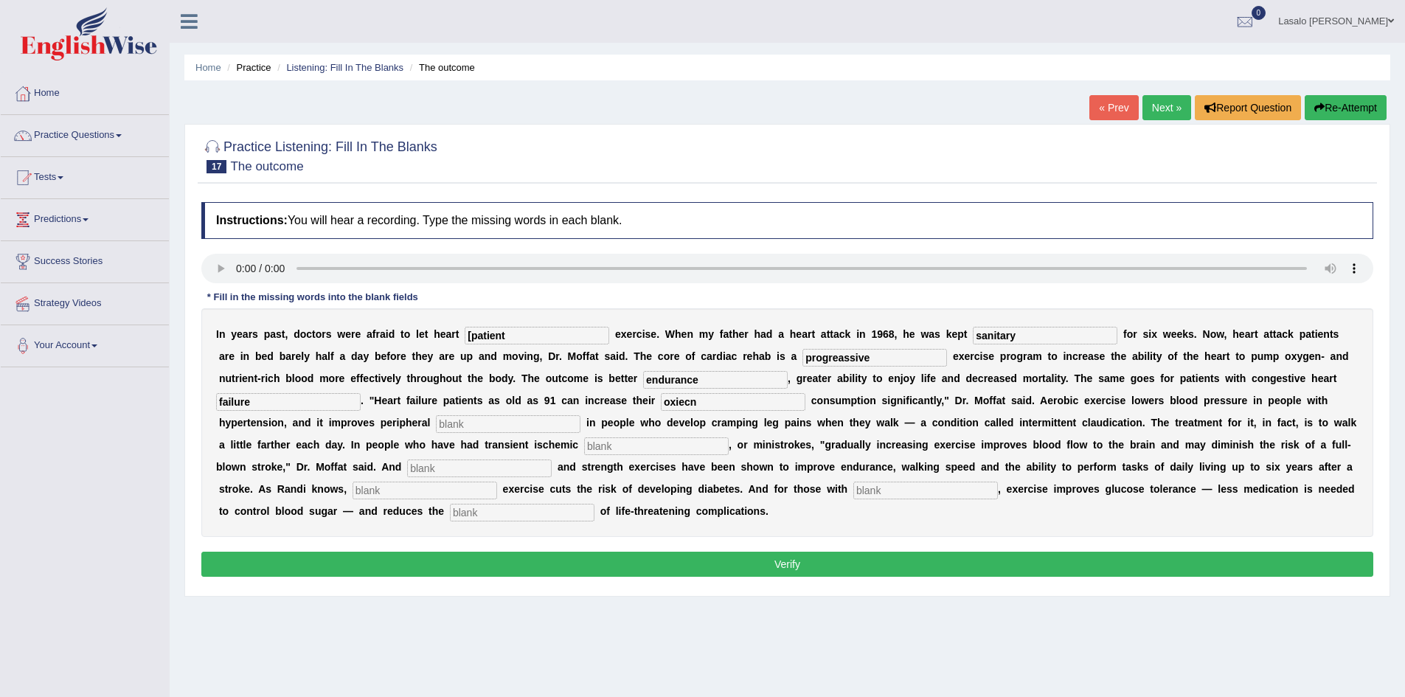
click at [503, 418] on input "text" at bounding box center [508, 424] width 145 height 18
type input "secuklation"
click at [609, 445] on input "text" at bounding box center [656, 446] width 145 height 18
type input "attacks"
click at [429, 470] on input "text" at bounding box center [479, 468] width 145 height 18
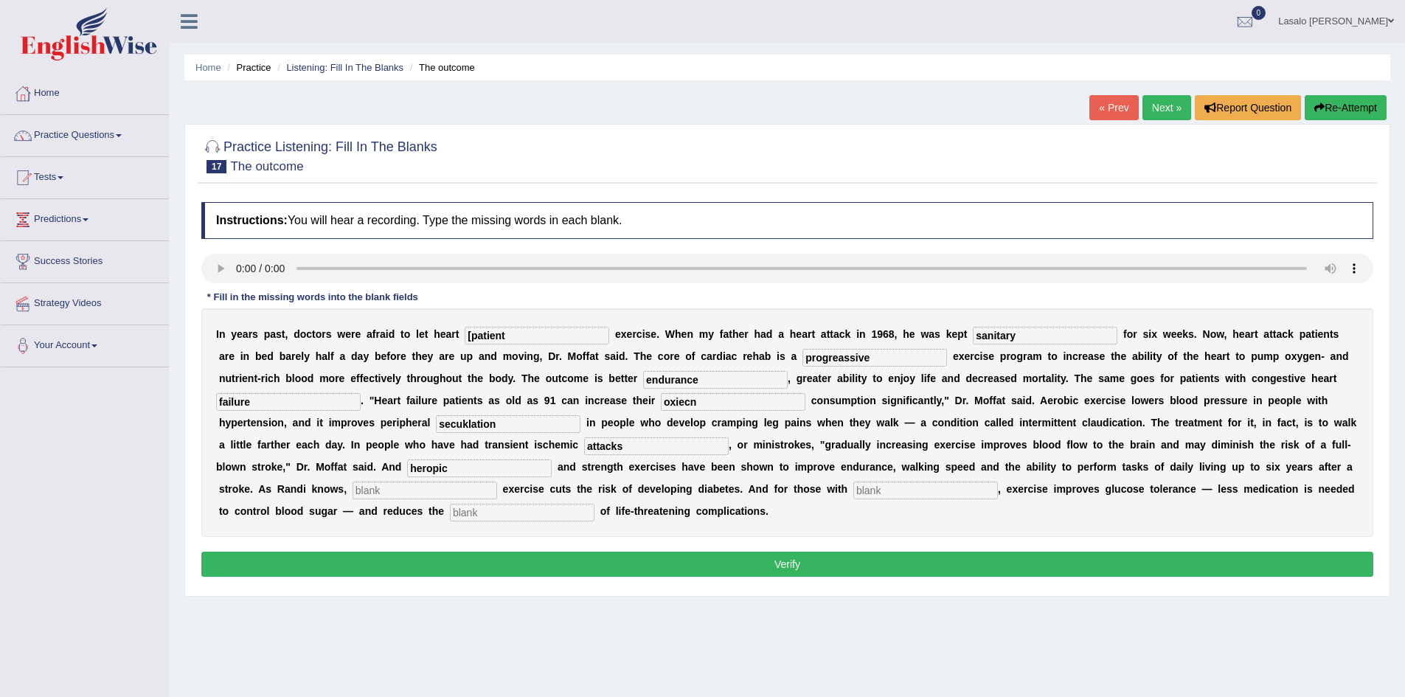
type input "heropic"
click at [398, 488] on input "text" at bounding box center [424, 490] width 145 height 18
type input "moderate"
click at [959, 495] on input "text" at bounding box center [925, 490] width 145 height 18
type input "diabetic"
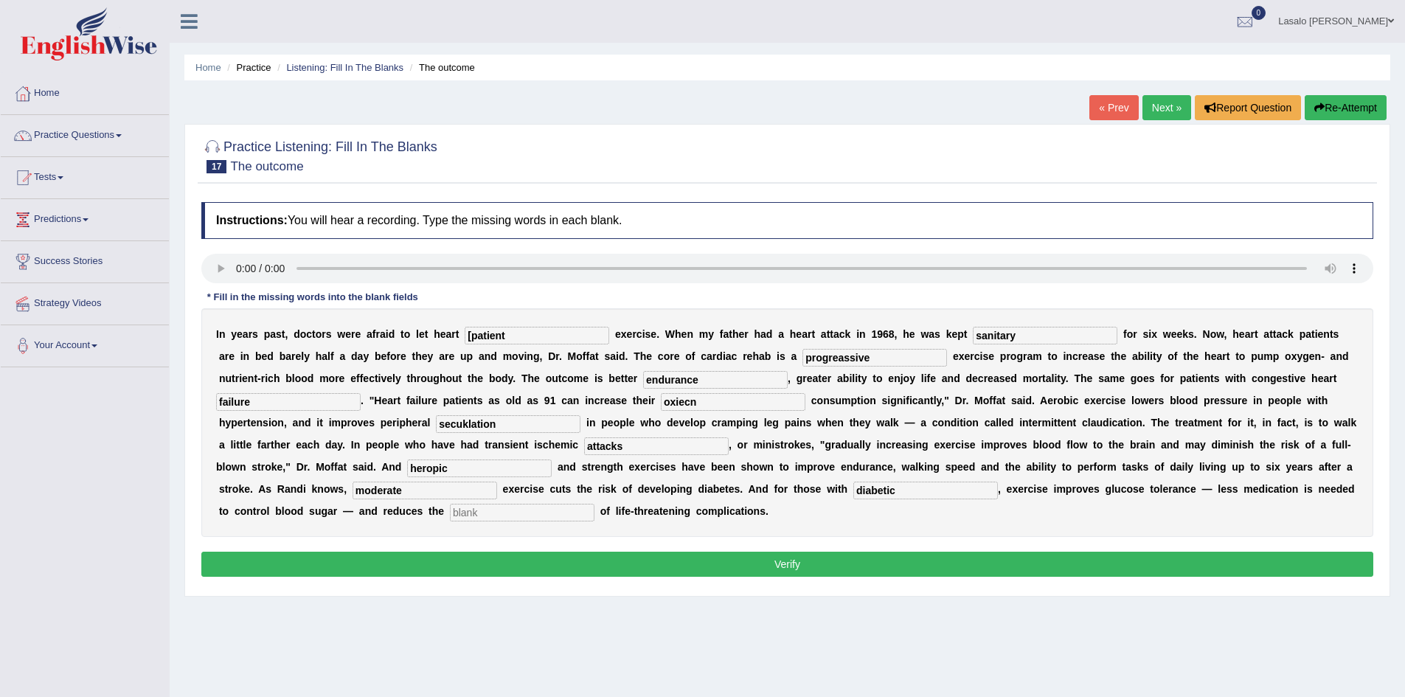
click at [469, 514] on input "text" at bounding box center [522, 513] width 145 height 18
type input "risk"
click at [463, 426] on input "secuklation" at bounding box center [508, 424] width 145 height 18
type input "seculation"
click at [473, 337] on input "[patient" at bounding box center [537, 336] width 145 height 18
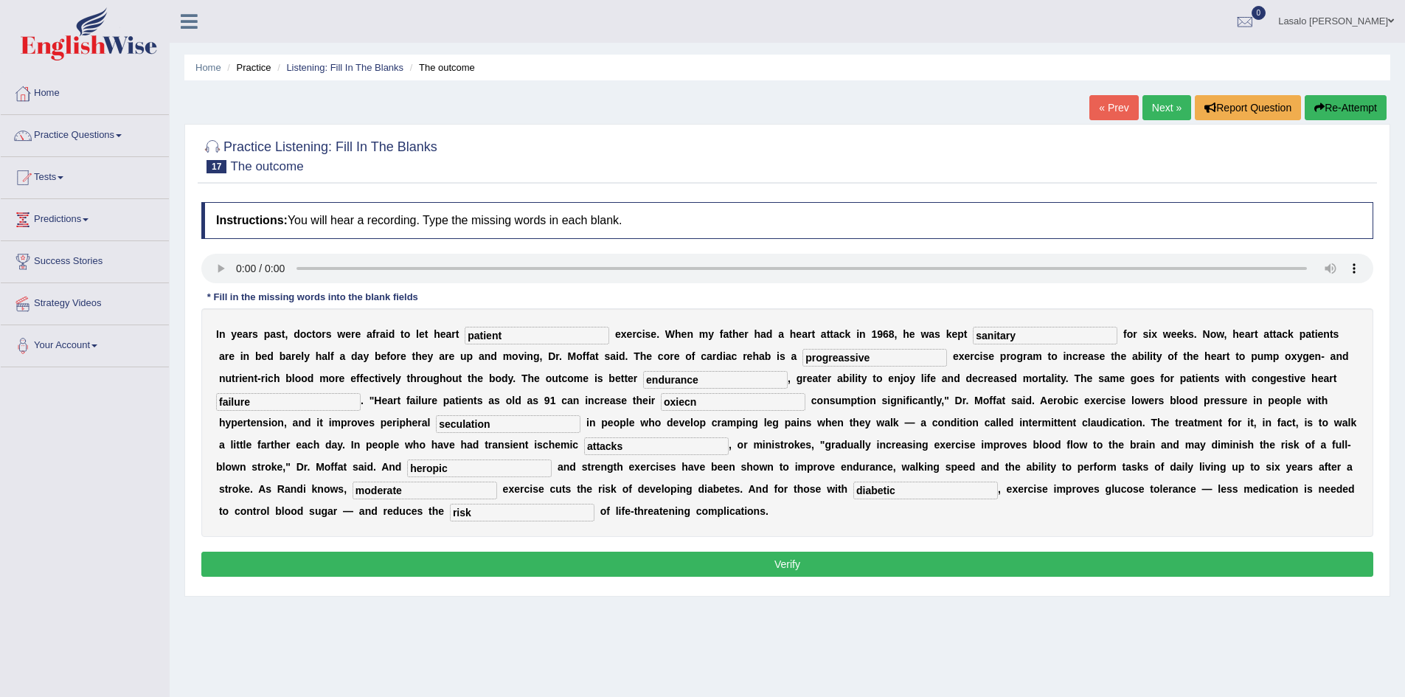
type input "patient"
click at [677, 405] on input "oxiecn" at bounding box center [733, 402] width 145 height 18
type input "oxygen"
click at [448, 429] on input "seculation" at bounding box center [508, 424] width 145 height 18
type input "seculation"
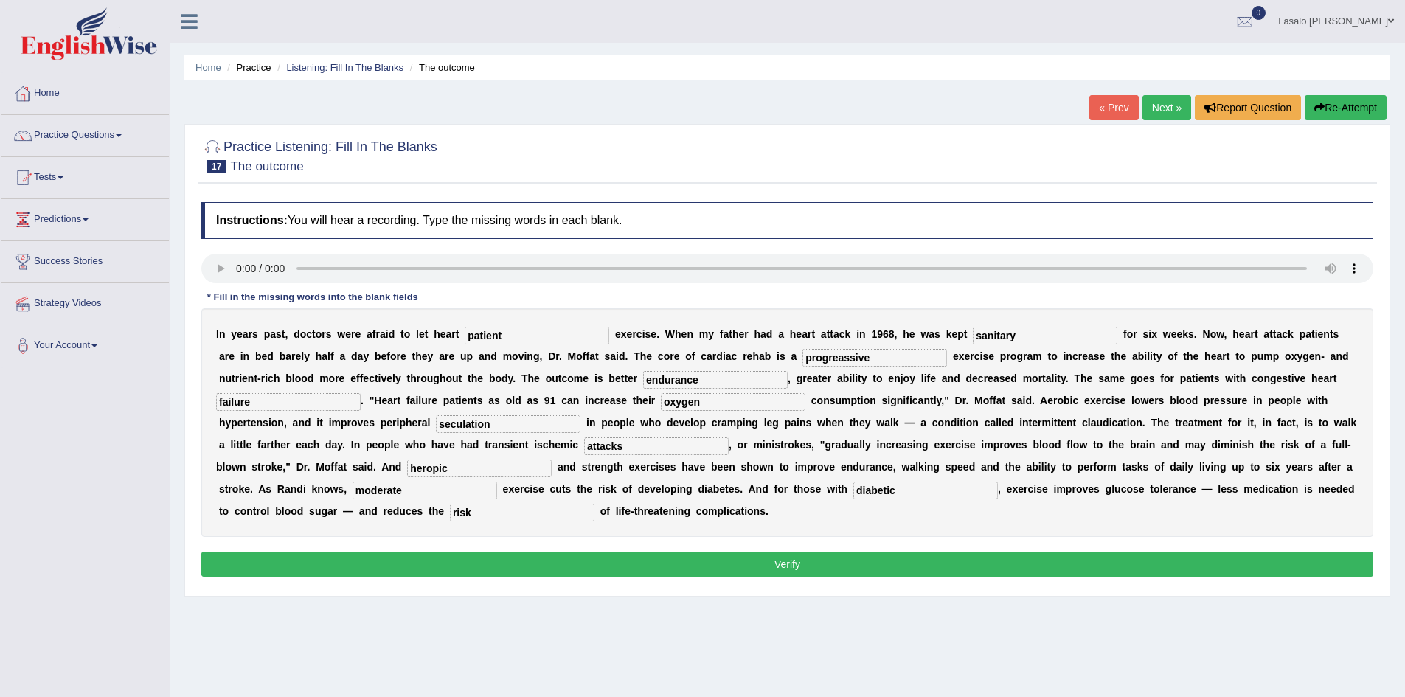
click at [432, 468] on input "heropic" at bounding box center [479, 468] width 145 height 18
type input "aeropic"
click at [824, 564] on button "Verify" at bounding box center [787, 564] width 1172 height 25
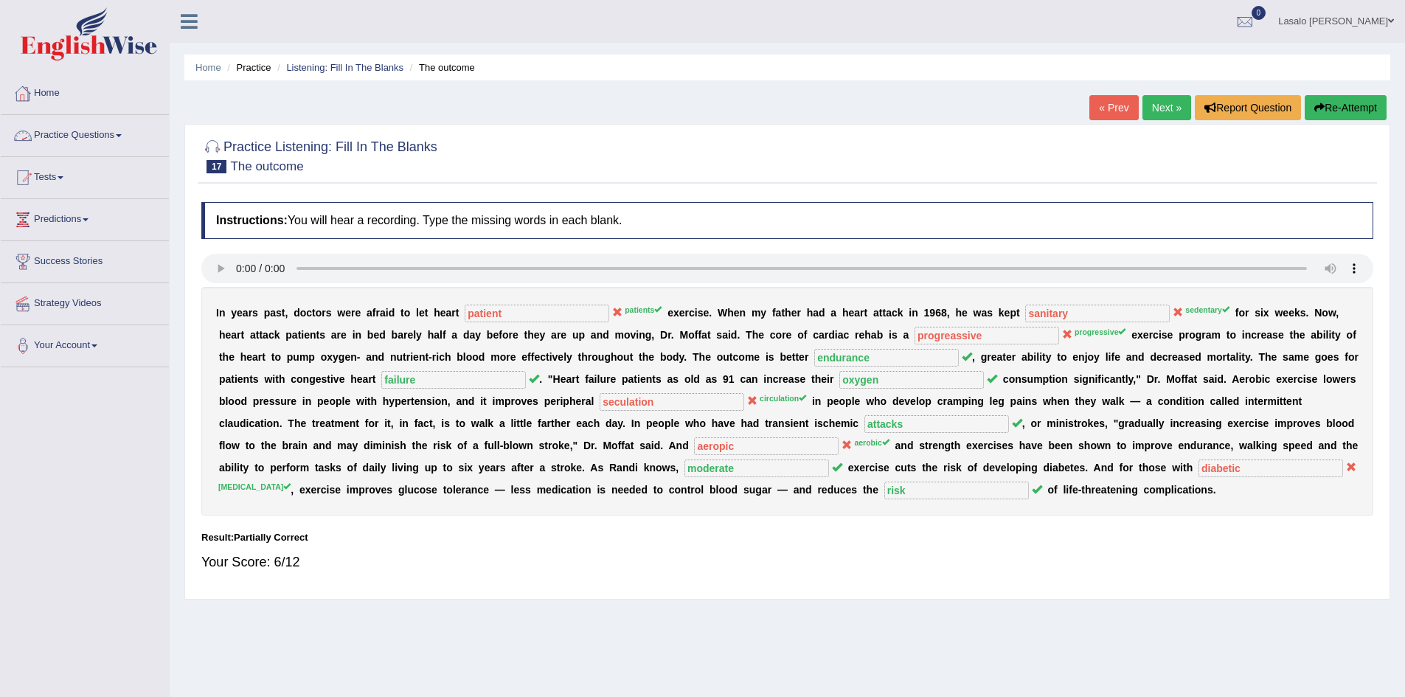
click at [106, 135] on link "Practice Questions" at bounding box center [85, 133] width 168 height 37
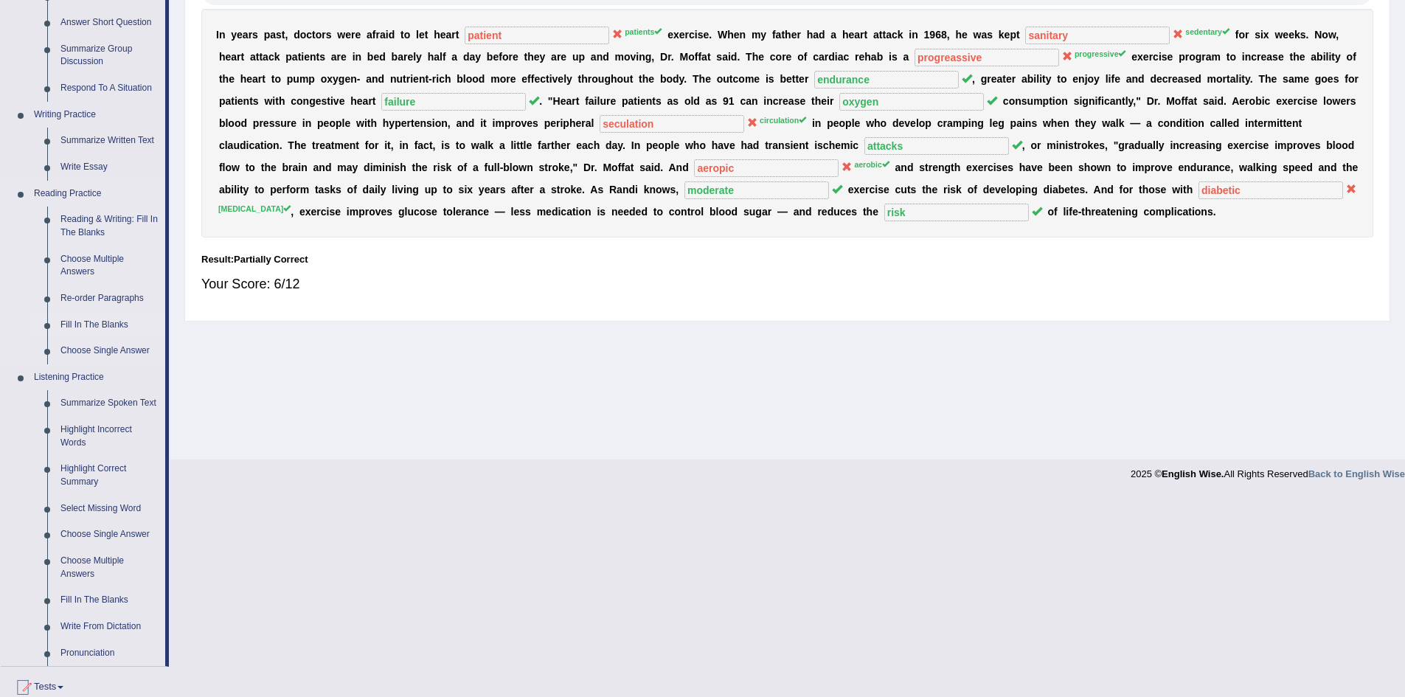
scroll to position [369, 0]
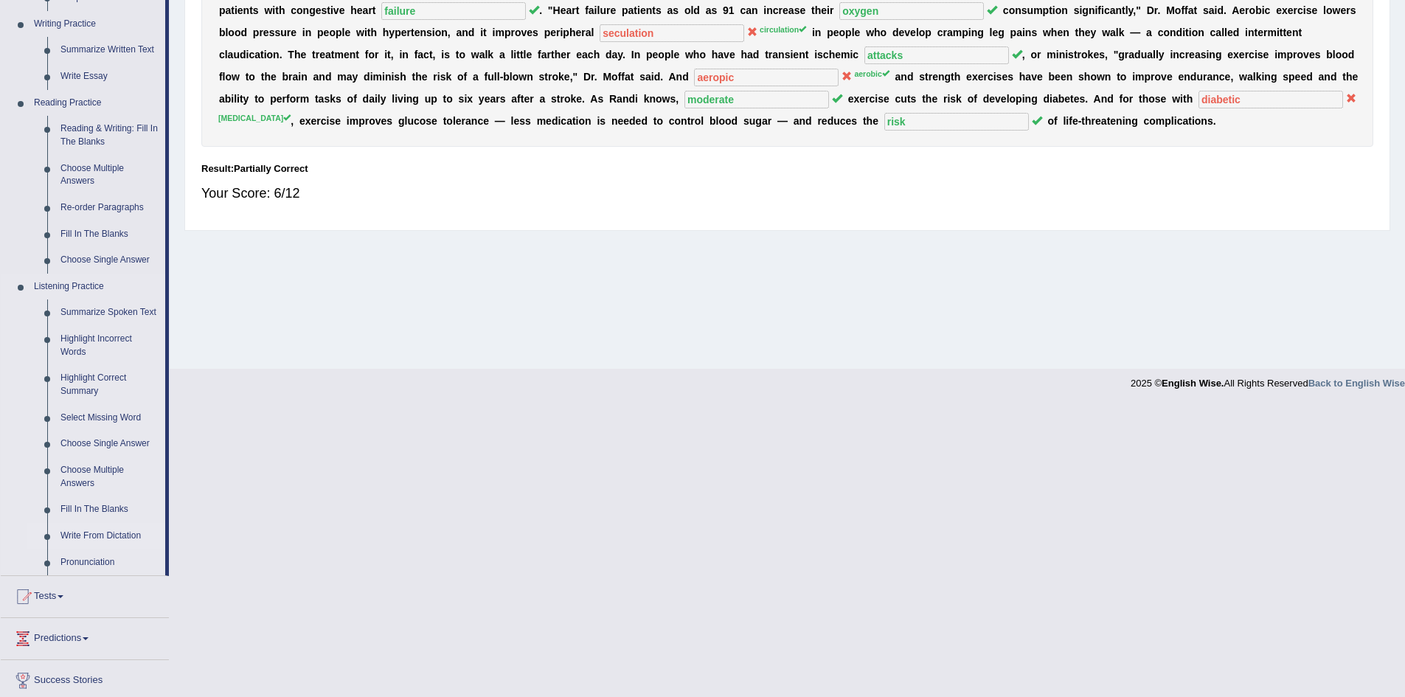
click at [90, 538] on link "Write From Dictation" at bounding box center [109, 536] width 111 height 27
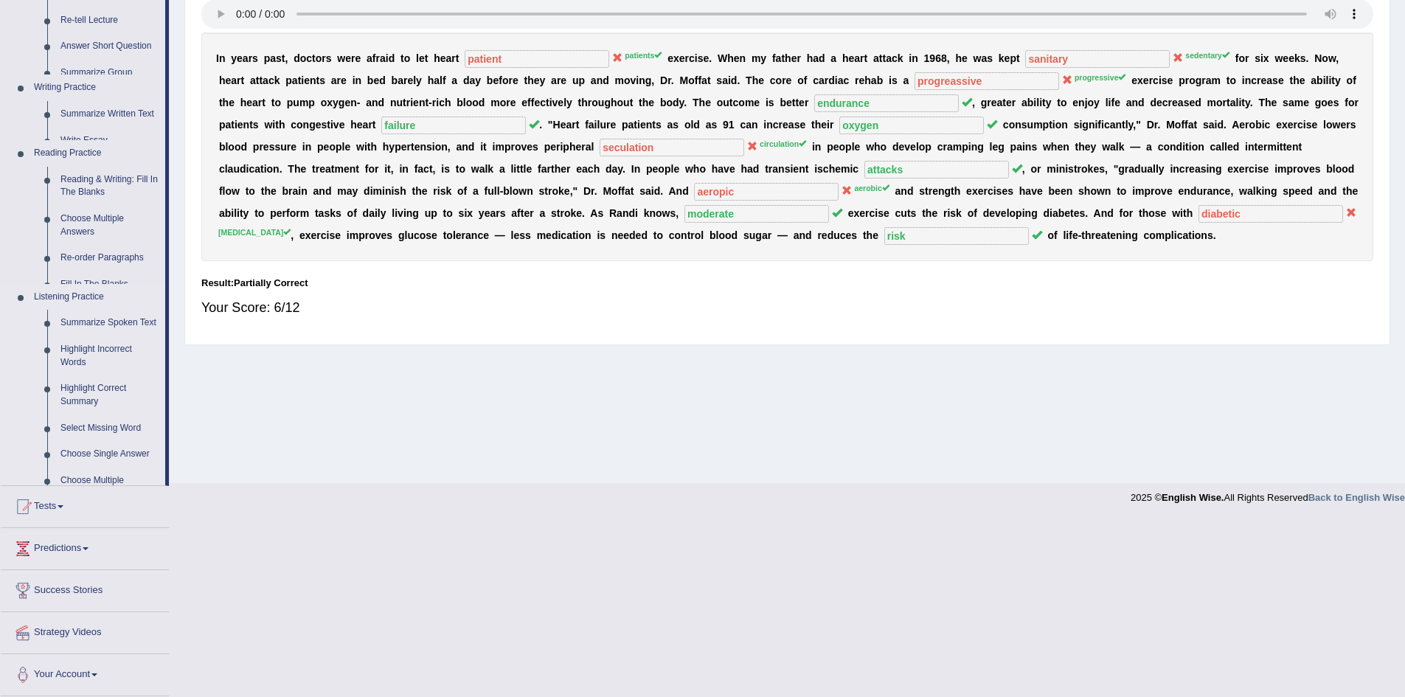
scroll to position [77, 0]
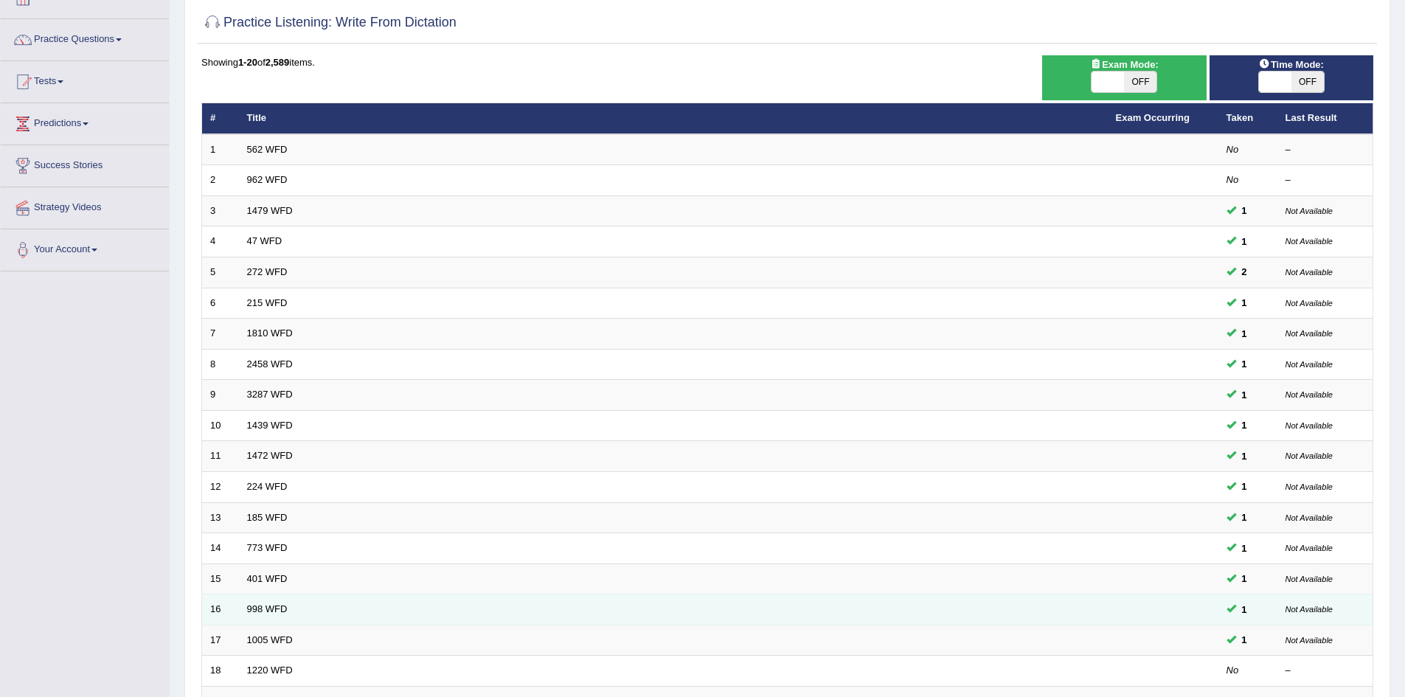
scroll to position [279, 0]
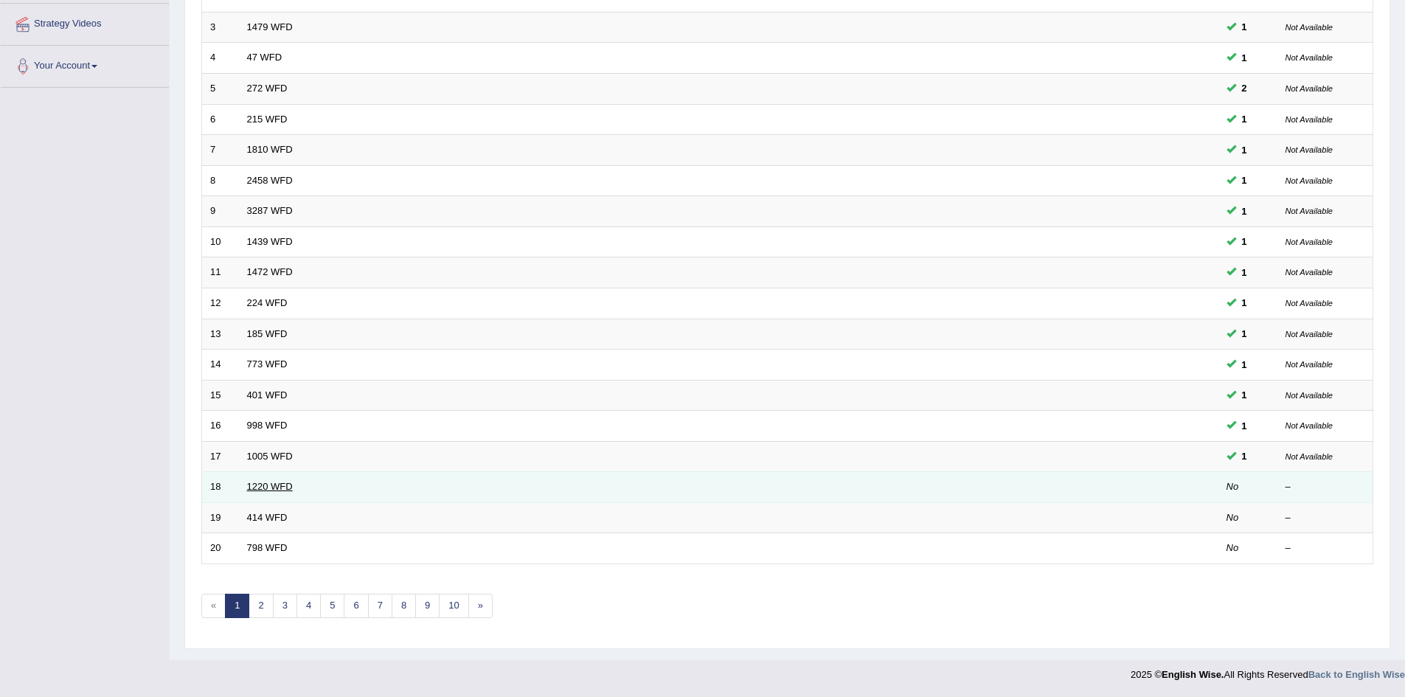
click at [270, 486] on link "1220 WFD" at bounding box center [270, 486] width 46 height 11
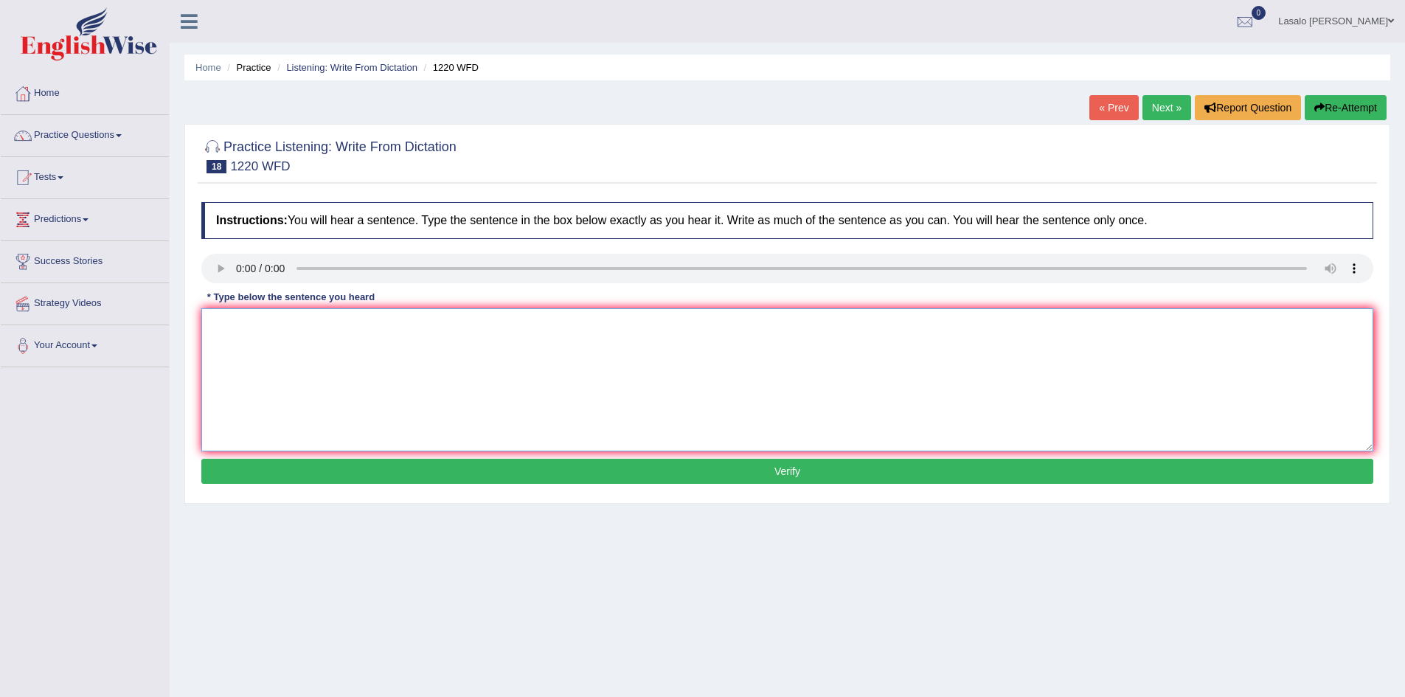
click at [231, 327] on textarea at bounding box center [787, 379] width 1172 height 143
click at [248, 327] on textarea "We are able to accodate more student than previously." at bounding box center [787, 379] width 1172 height 143
click at [303, 328] on textarea "We are able to accodate more student than previously." at bounding box center [787, 379] width 1172 height 143
type textarea "We are able to accommodate more students than previously."
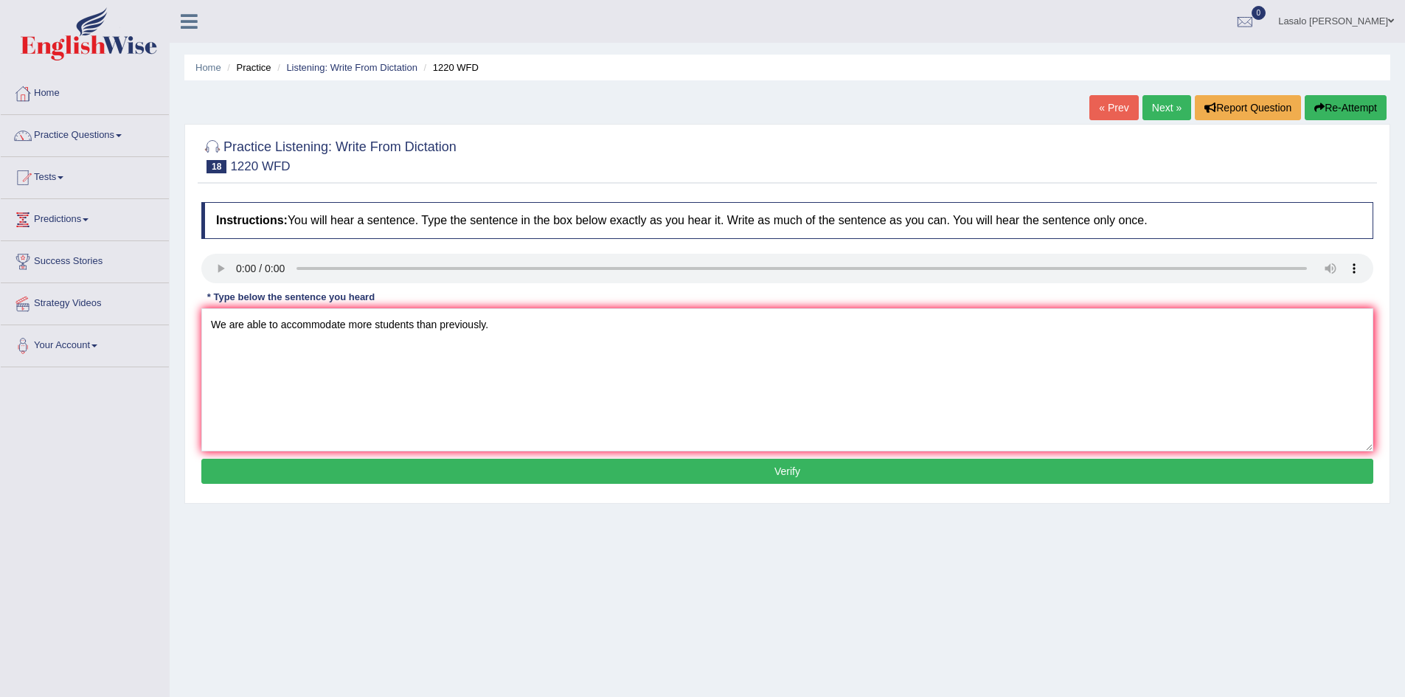
drag, startPoint x: 780, startPoint y: 467, endPoint x: 787, endPoint y: 463, distance: 7.6
click at [780, 467] on button "Verify" at bounding box center [787, 471] width 1172 height 25
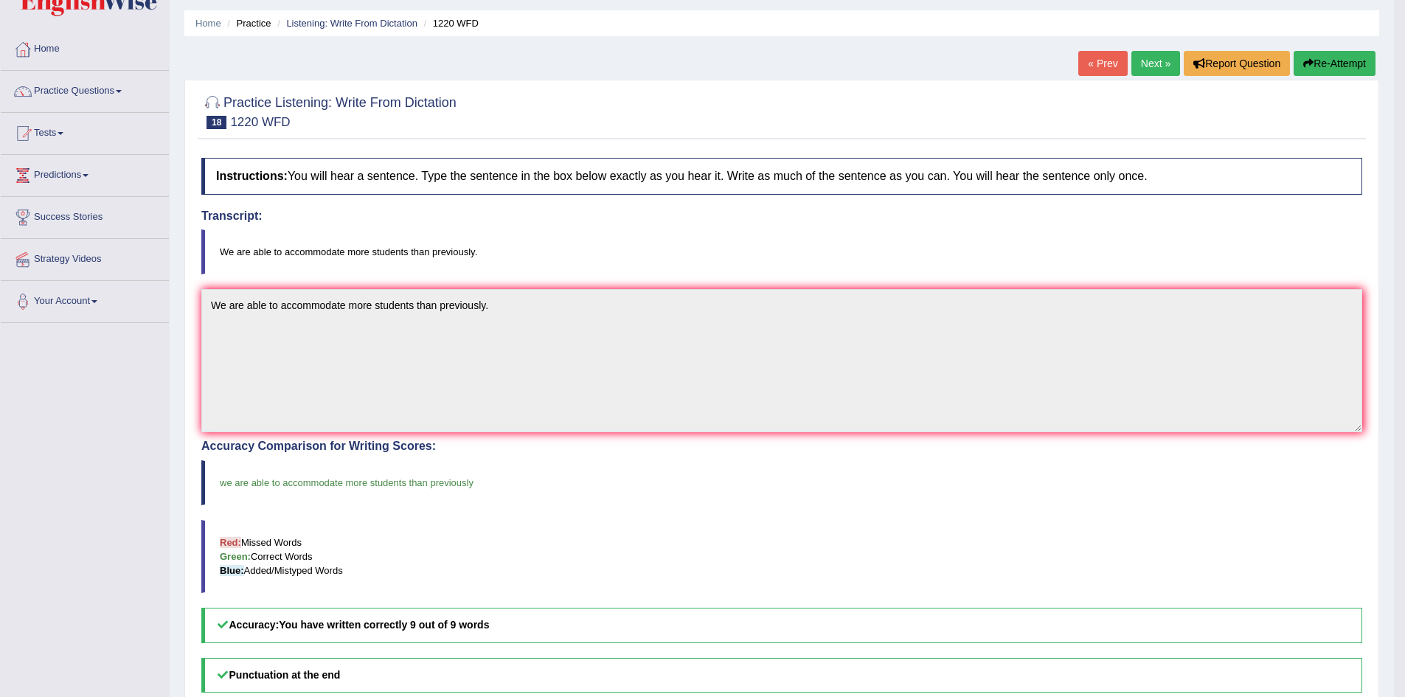
scroll to position [24, 0]
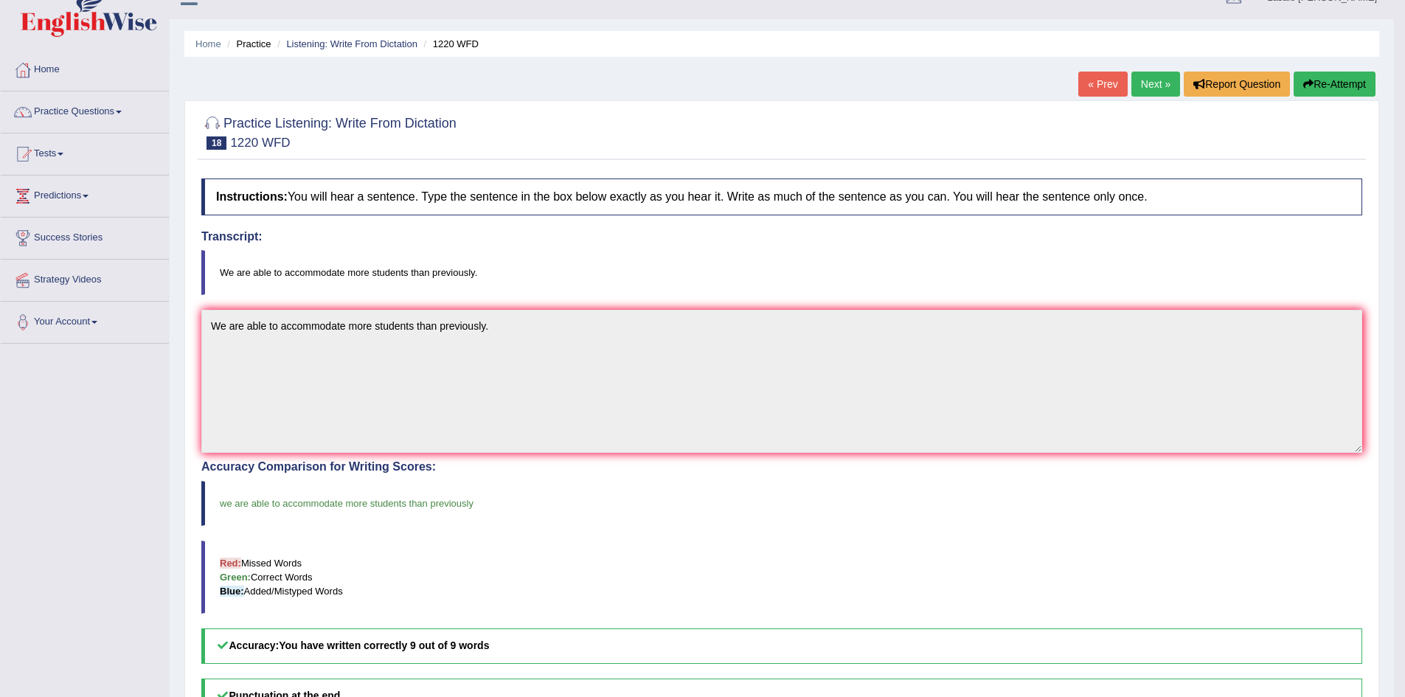
click at [1150, 88] on link "Next »" at bounding box center [1155, 84] width 49 height 25
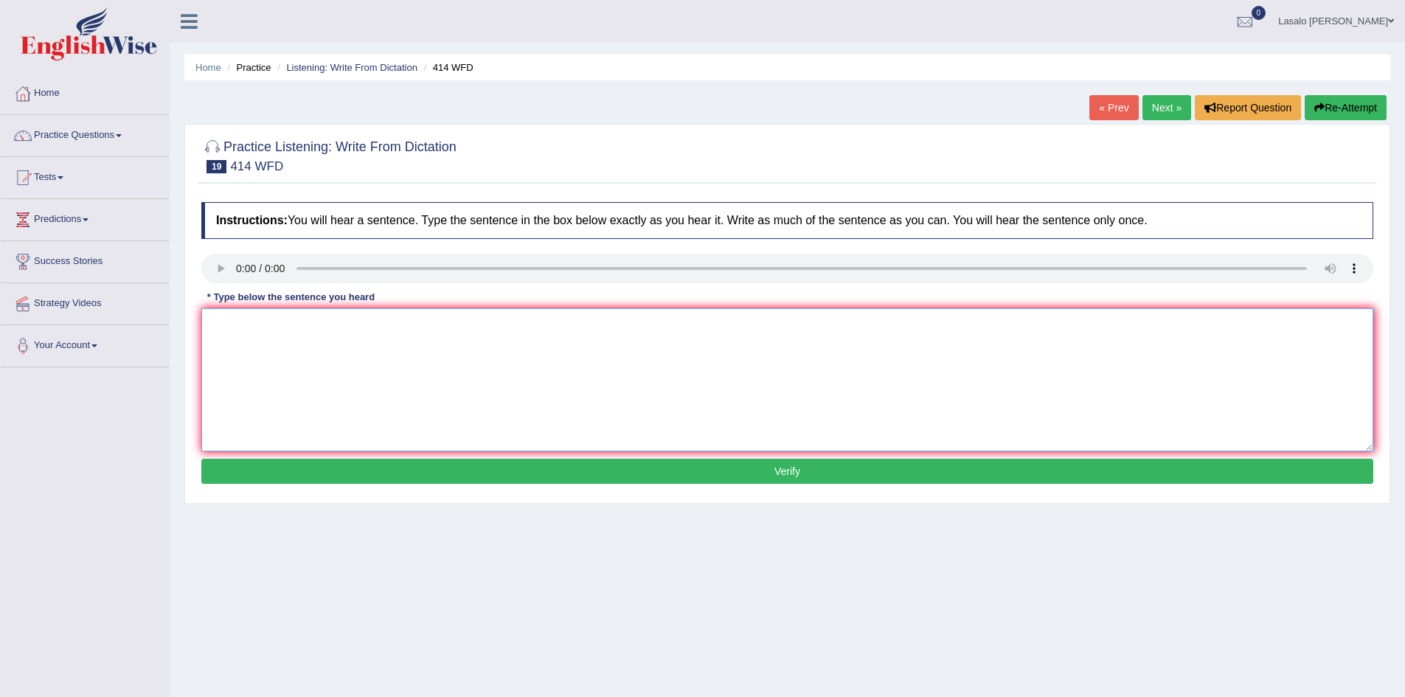
click at [315, 335] on textarea at bounding box center [787, 379] width 1172 height 143
click at [339, 318] on textarea "The leading company" at bounding box center [787, 379] width 1172 height 143
click at [463, 328] on textarea "The leading company change their polici after the" at bounding box center [787, 379] width 1172 height 143
click at [499, 321] on textarea "The leading company changed their policy after the" at bounding box center [787, 379] width 1172 height 143
drag, startPoint x: 402, startPoint y: 330, endPoint x: 492, endPoint y: 403, distance: 115.8
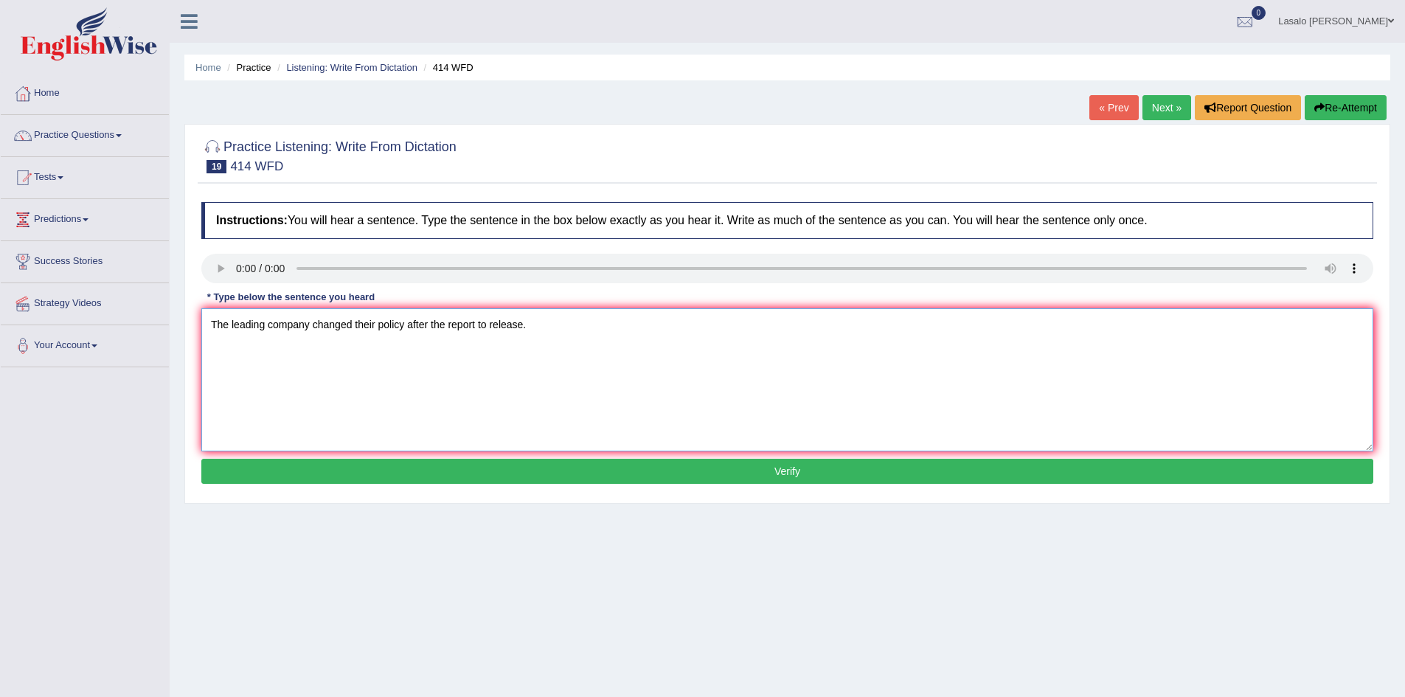
click at [405, 334] on textarea "The leading company changed their policy after the report to release." at bounding box center [787, 379] width 1172 height 143
click at [574, 329] on textarea "The leading company changed their policies after the report to release." at bounding box center [787, 379] width 1172 height 143
click at [491, 328] on textarea "The leading company changed their policies after the report to released." at bounding box center [787, 379] width 1172 height 143
type textarea "The leading company changed their policies after the report for released."
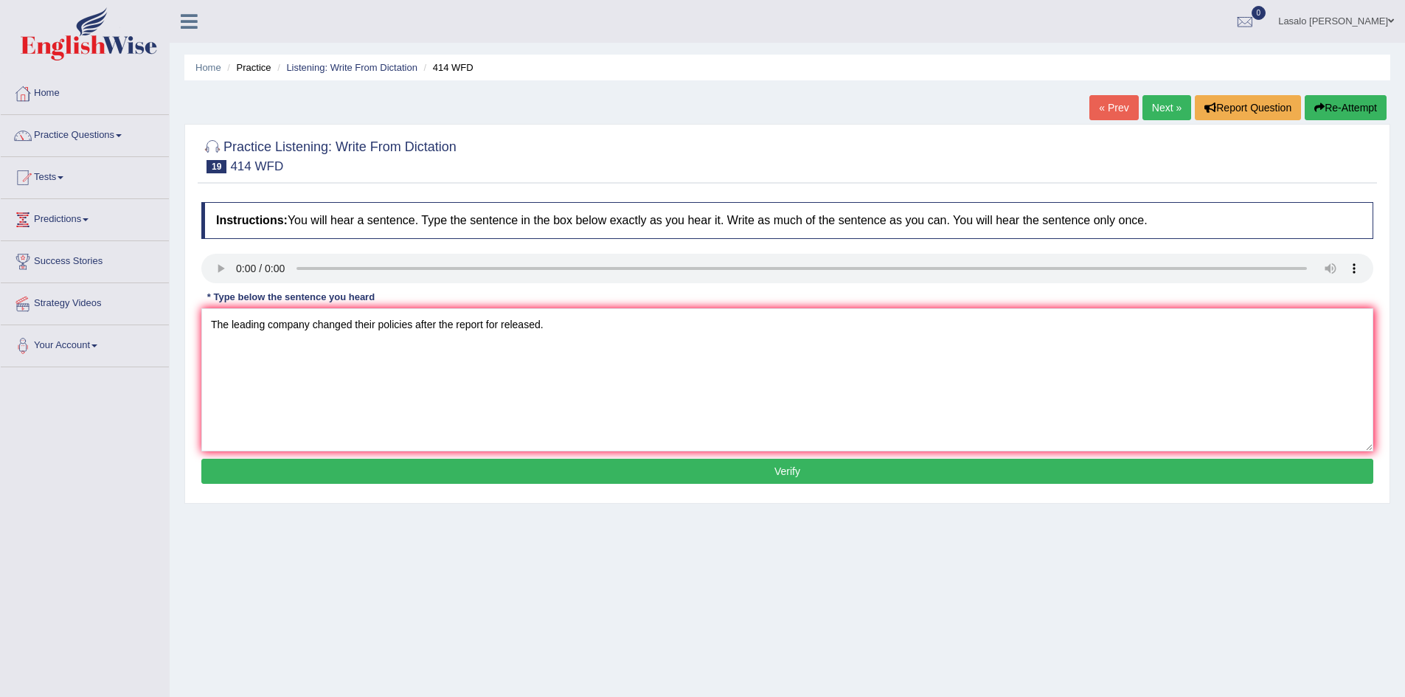
click at [790, 470] on button "Verify" at bounding box center [787, 471] width 1172 height 25
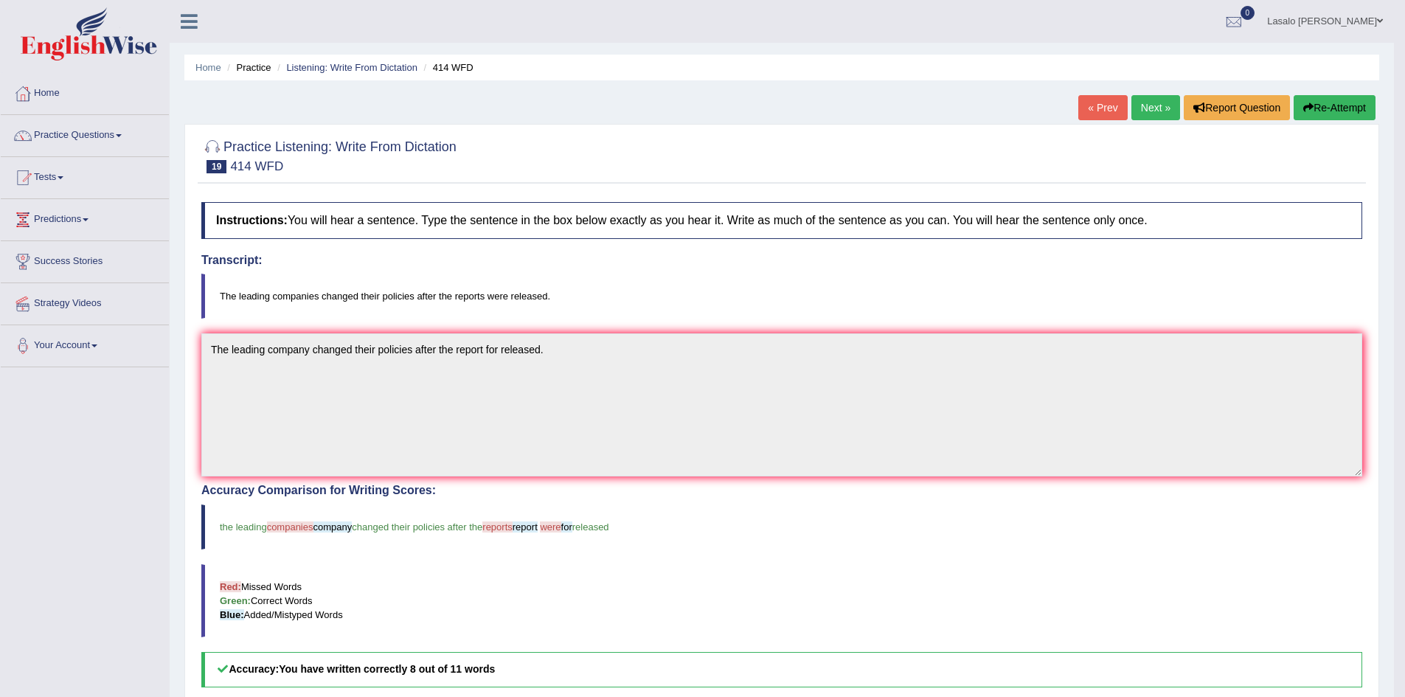
click at [1166, 110] on link "Next »" at bounding box center [1155, 107] width 49 height 25
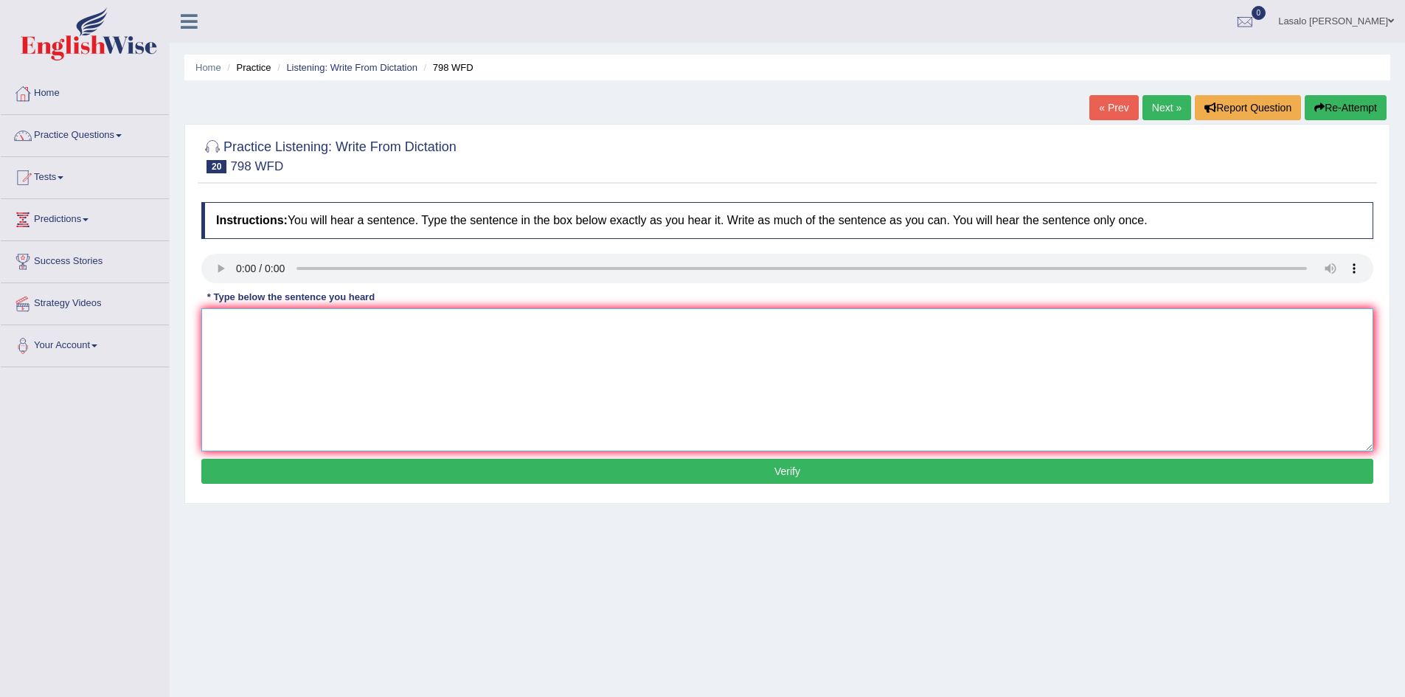
click at [254, 331] on textarea at bounding box center [787, 379] width 1172 height 143
click at [223, 333] on textarea at bounding box center [787, 379] width 1172 height 143
click at [321, 324] on textarea "Sugar is a compound" at bounding box center [787, 379] width 1172 height 143
click at [405, 336] on textarea "Sugar is a compound" at bounding box center [787, 379] width 1172 height 143
type textarea "Sugar is a compound including carbon"
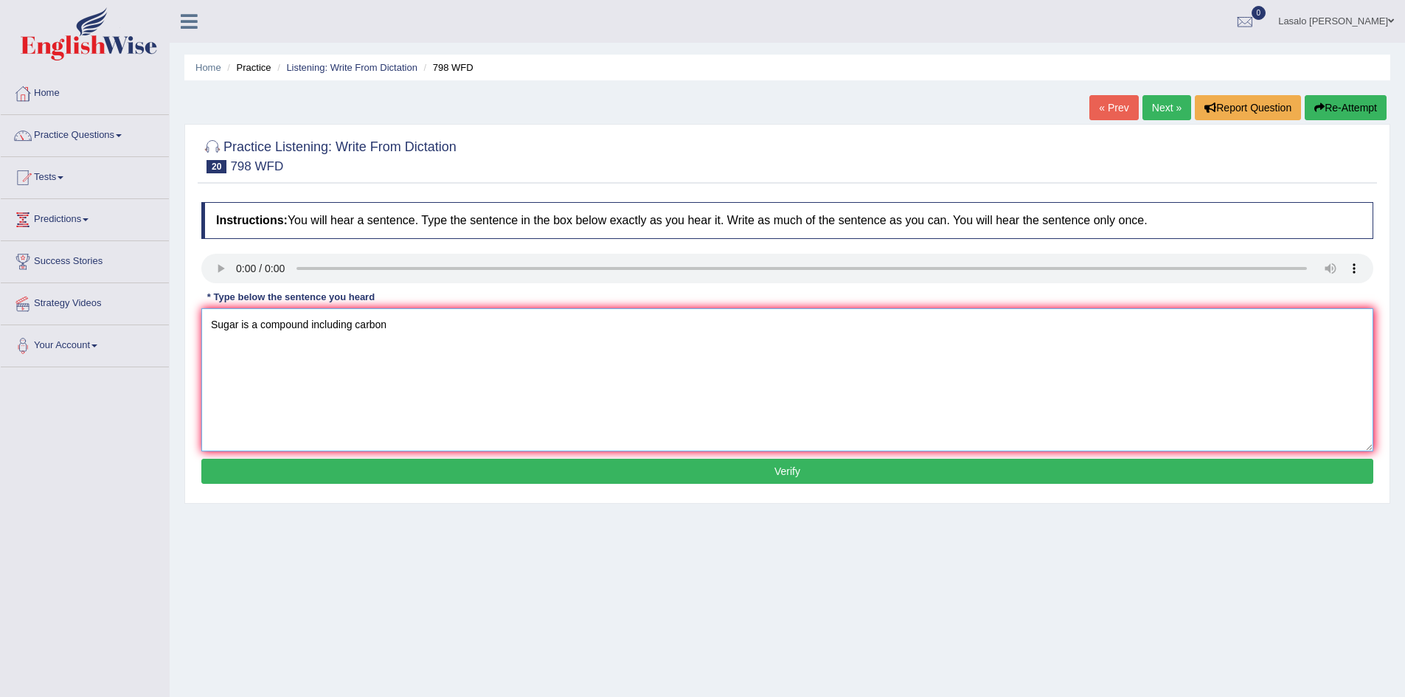
click at [400, 319] on textarea "Sugar is a compound including carbon" at bounding box center [787, 379] width 1172 height 143
click at [549, 330] on textarea "Sugar is a compound including carbon, hytrogence" at bounding box center [787, 379] width 1172 height 143
drag, startPoint x: 307, startPoint y: 321, endPoint x: 394, endPoint y: 376, distance: 102.7
click at [307, 321] on textarea "Sugar is a compound including carbon, hydrogen and oxygen atoms." at bounding box center [787, 379] width 1172 height 143
type textarea "Sugar is a compound, including carbon, hydrogen and oxygen atoms."
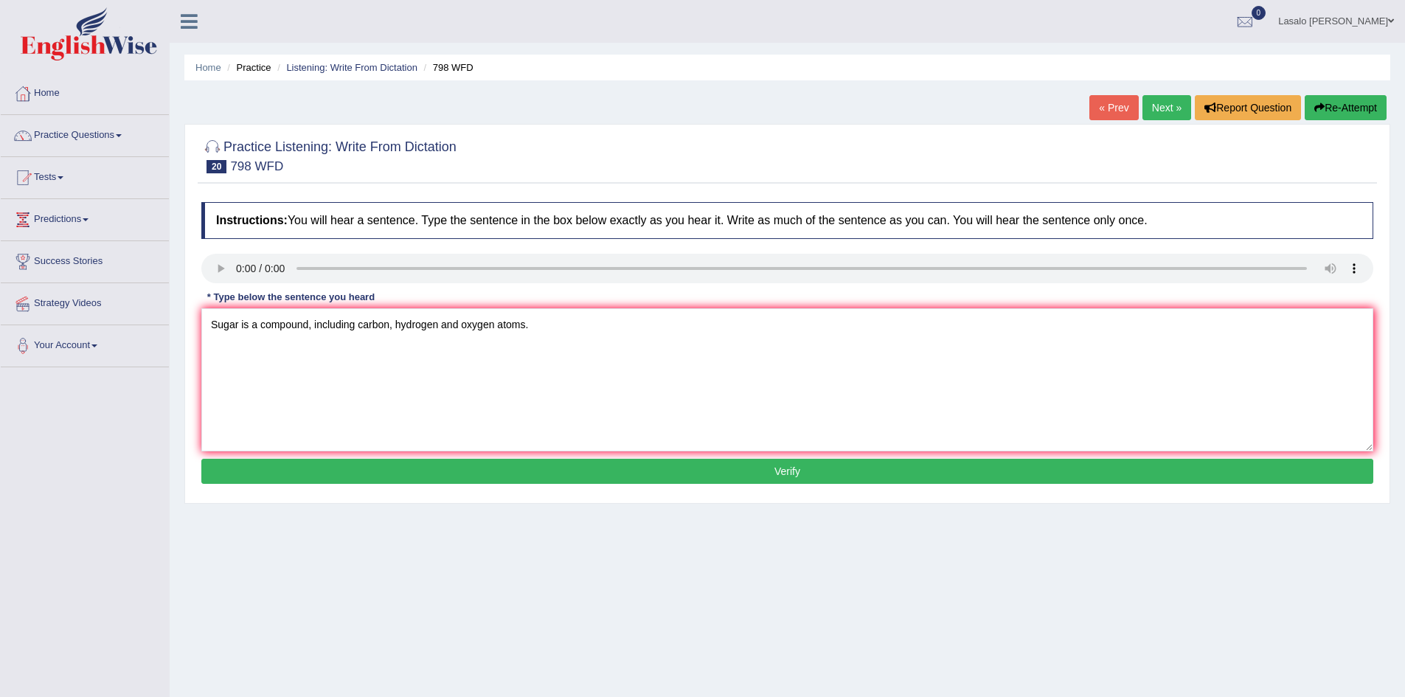
click at [801, 470] on button "Verify" at bounding box center [787, 471] width 1172 height 25
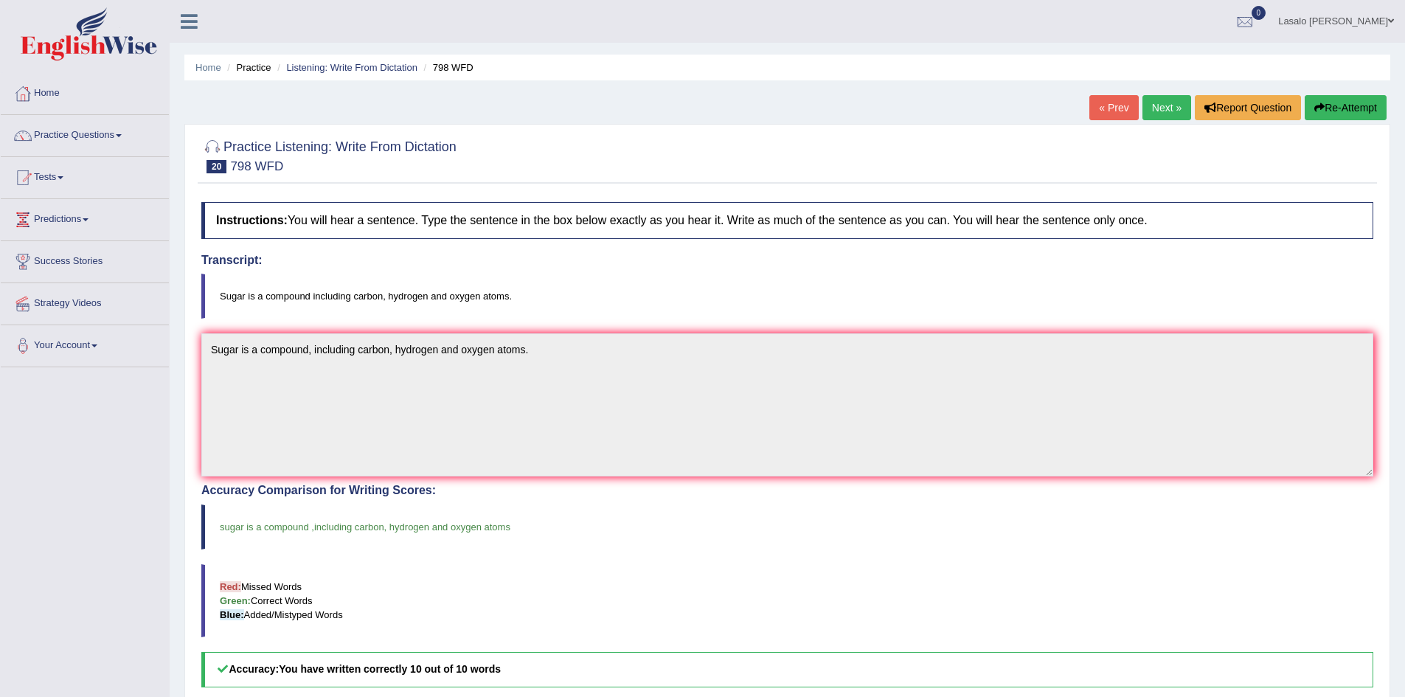
click at [1159, 111] on link "Next »" at bounding box center [1166, 107] width 49 height 25
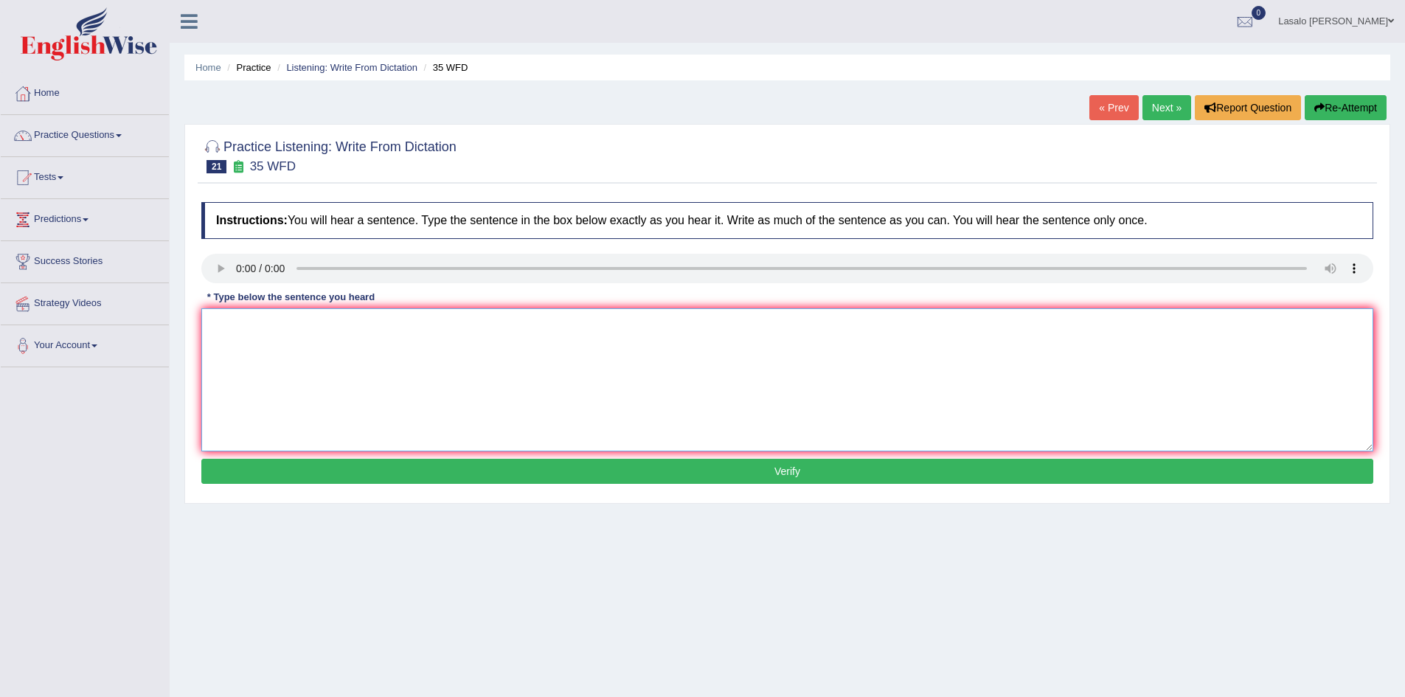
click at [243, 326] on textarea at bounding box center [787, 379] width 1172 height 143
click at [232, 357] on textarea at bounding box center [787, 379] width 1172 height 143
click at [263, 333] on textarea "Students" at bounding box center [787, 379] width 1172 height 143
click at [411, 319] on textarea "Students study paramentakl biology need" at bounding box center [787, 379] width 1172 height 143
click at [254, 317] on textarea "Students study paramentakl biology need to do field works." at bounding box center [787, 379] width 1172 height 143
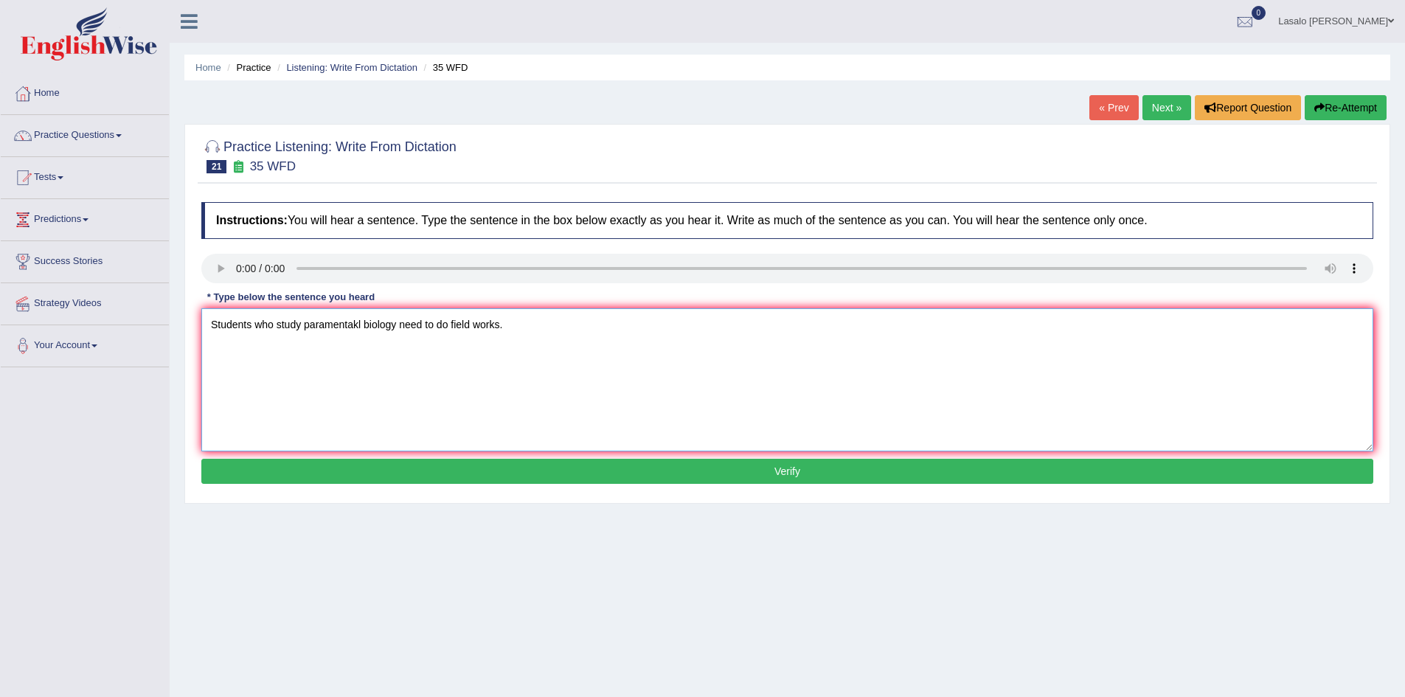
drag, startPoint x: 357, startPoint y: 324, endPoint x: 386, endPoint y: 366, distance: 50.9
click at [357, 324] on textarea "Students who study paramentakl biology need to do field works." at bounding box center [787, 379] width 1172 height 143
click at [248, 359] on textarea "Students who study paramental biology need to do field works." at bounding box center [787, 379] width 1172 height 143
click at [469, 331] on textarea "Students who study paramental biology need to do field works." at bounding box center [787, 379] width 1172 height 143
drag, startPoint x: 469, startPoint y: 331, endPoint x: 436, endPoint y: 352, distance: 39.5
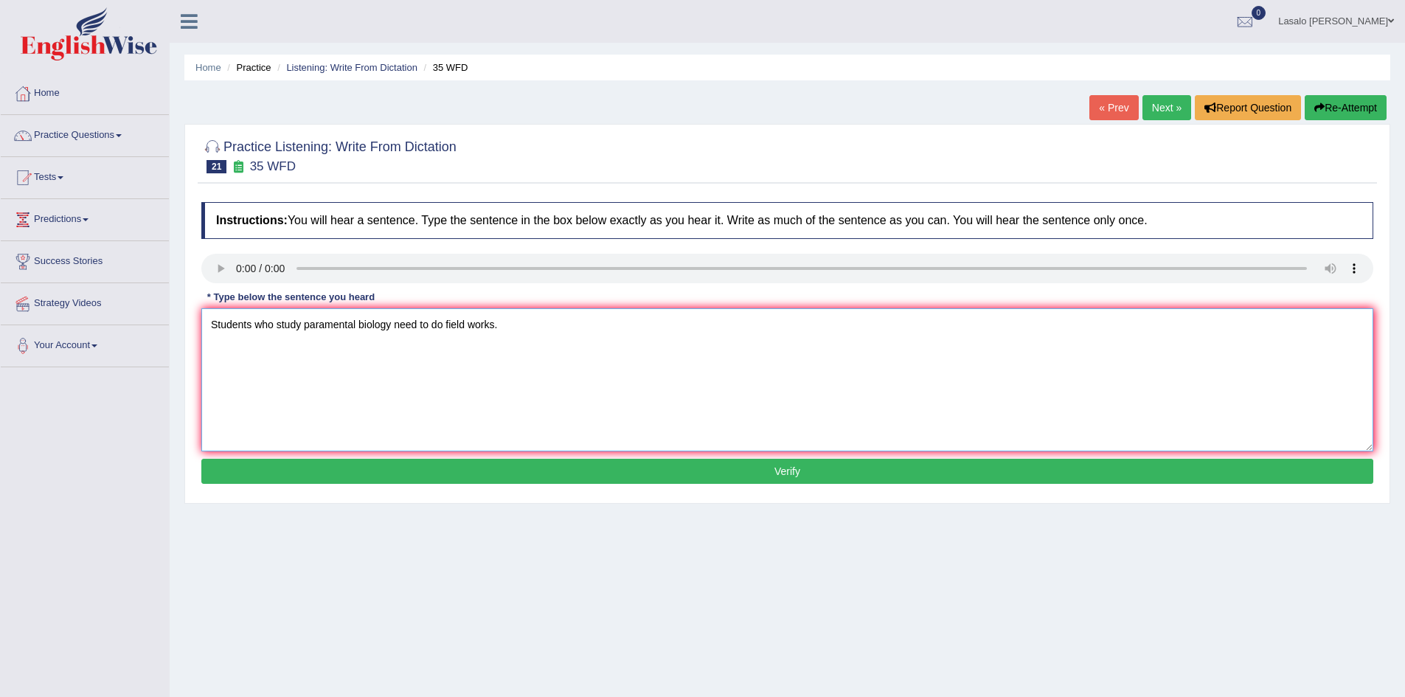
click at [434, 352] on textarea "Students who study paramental biology need to do field works." at bounding box center [787, 379] width 1172 height 143
drag, startPoint x: 468, startPoint y: 325, endPoint x: 487, endPoint y: 333, distance: 19.9
click at [469, 325] on textarea "Students who study paramental biology need to do field works." at bounding box center [787, 379] width 1172 height 143
drag, startPoint x: 486, startPoint y: 330, endPoint x: 492, endPoint y: 347, distance: 17.3
click at [486, 330] on textarea "Students who study paramental biology need to do fieldworks." at bounding box center [787, 379] width 1172 height 143
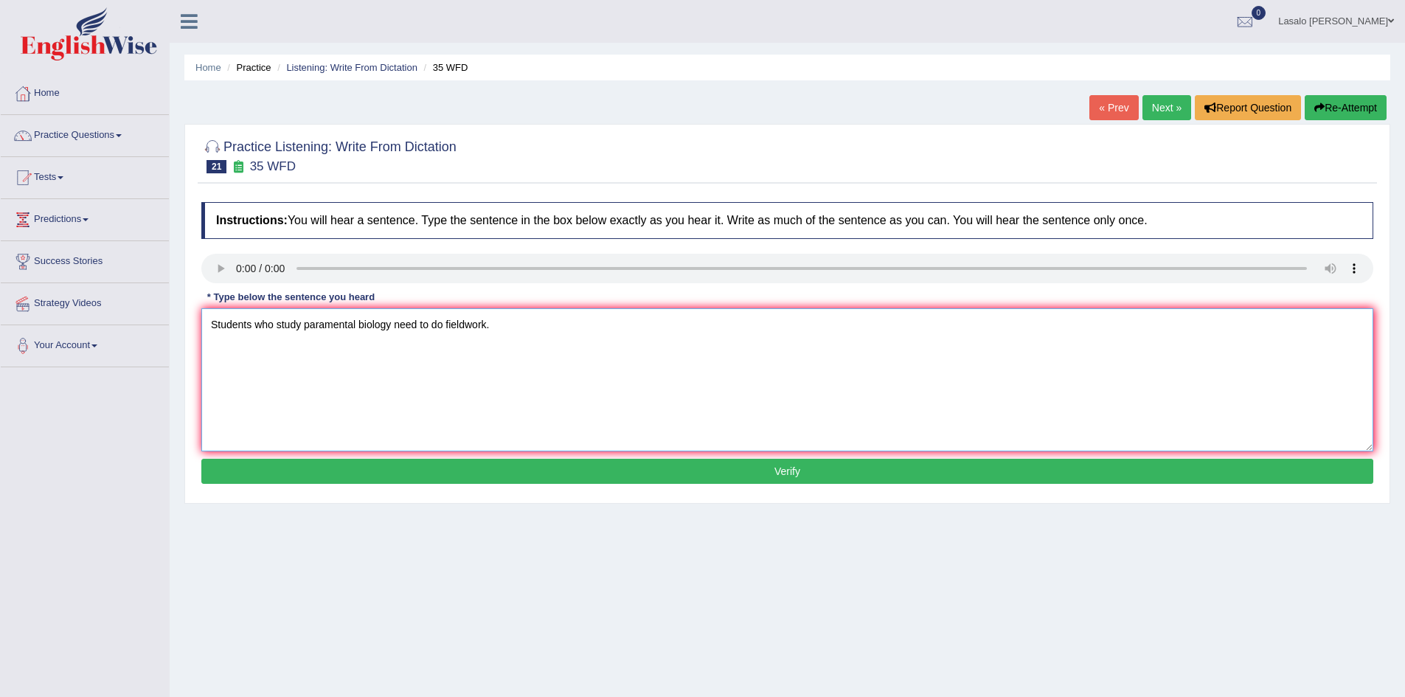
type textarea "Students who study paramental biology need to do fieldwork."
click at [779, 473] on button "Verify" at bounding box center [787, 471] width 1172 height 25
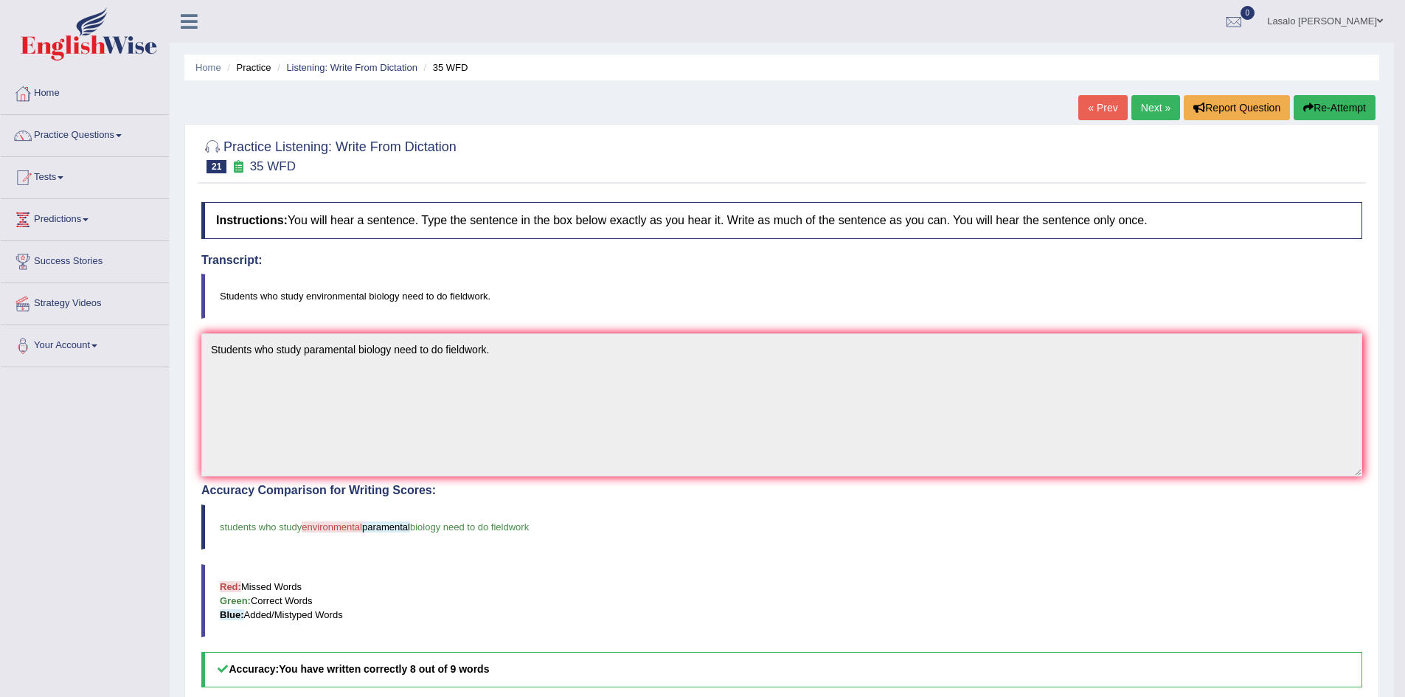
click at [1145, 108] on link "Next »" at bounding box center [1155, 107] width 49 height 25
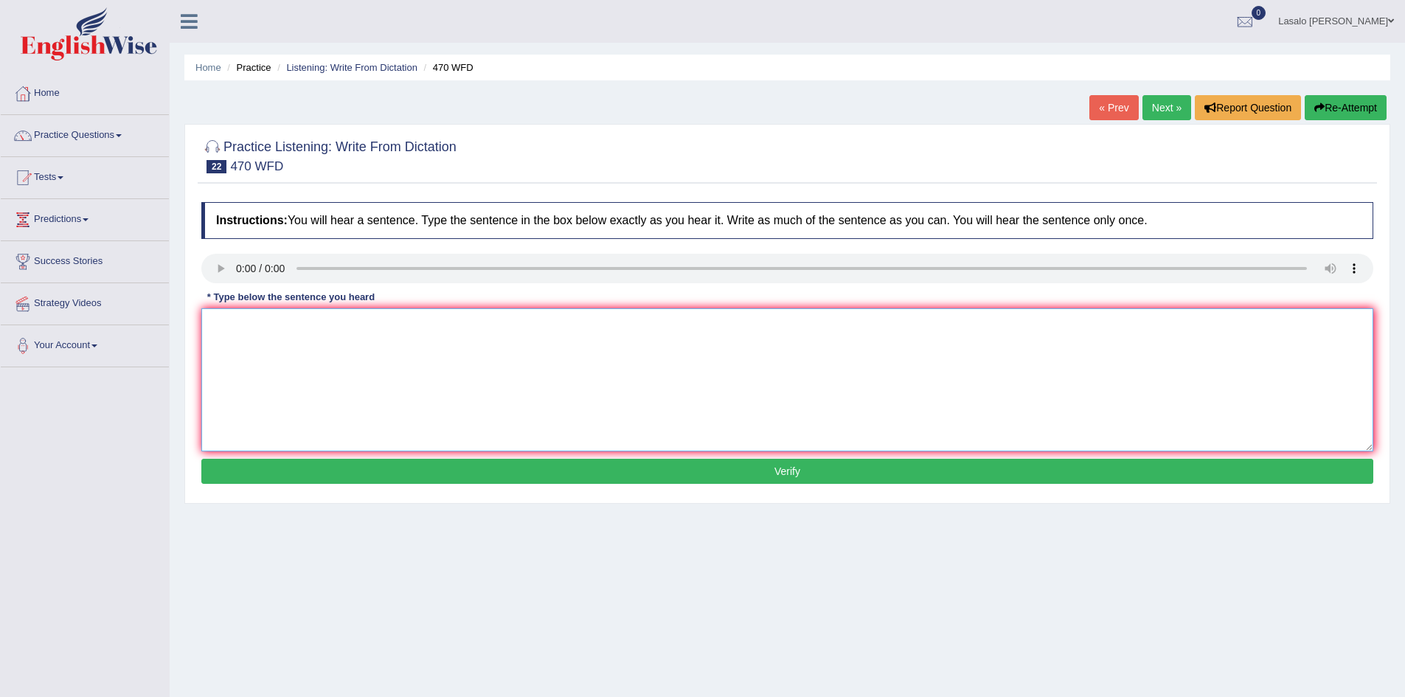
click at [230, 330] on textarea at bounding box center [787, 379] width 1172 height 143
click at [262, 324] on textarea "Assignment must be submitted at tyhe end of the term." at bounding box center [787, 379] width 1172 height 143
click at [377, 330] on textarea "Assignments must be submitted at tyhe end of the term." at bounding box center [787, 379] width 1172 height 143
type textarea "Assignments must be submitted at the end of the term."
click at [785, 473] on button "Verify" at bounding box center [787, 471] width 1172 height 25
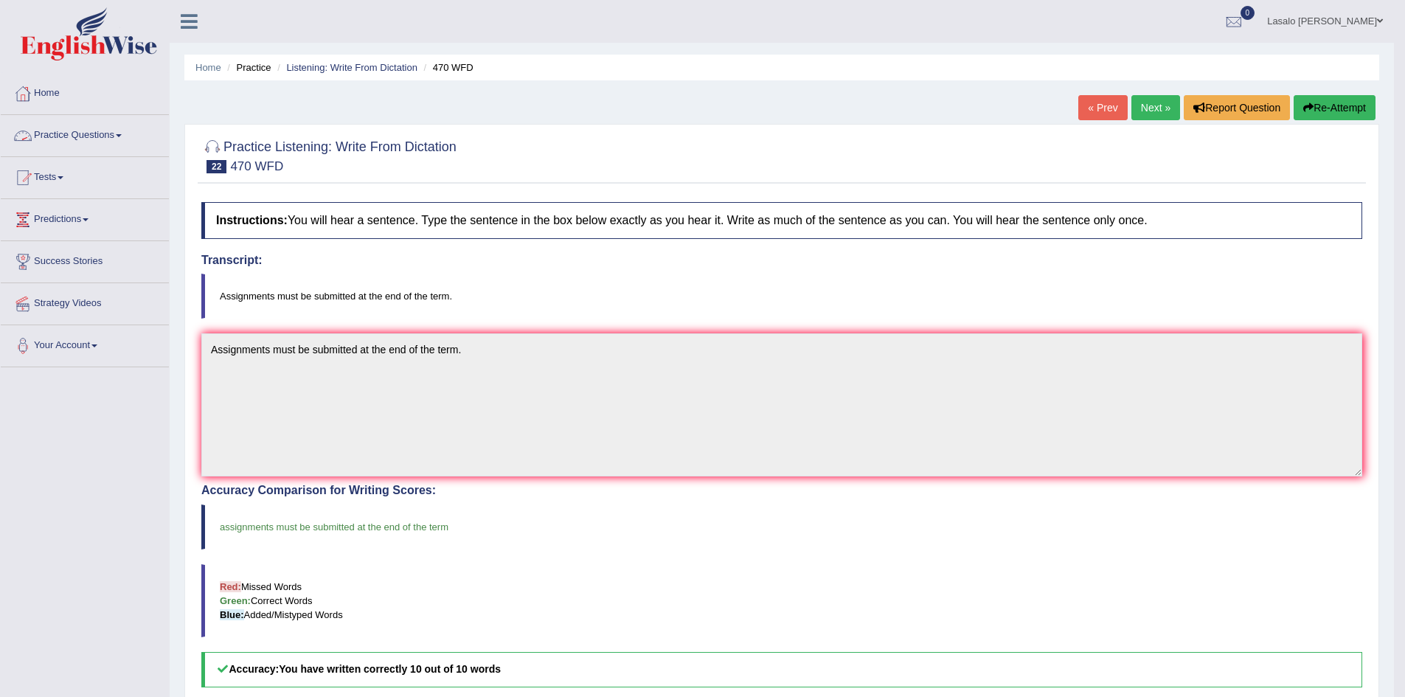
click at [67, 141] on link "Practice Questions" at bounding box center [85, 133] width 168 height 37
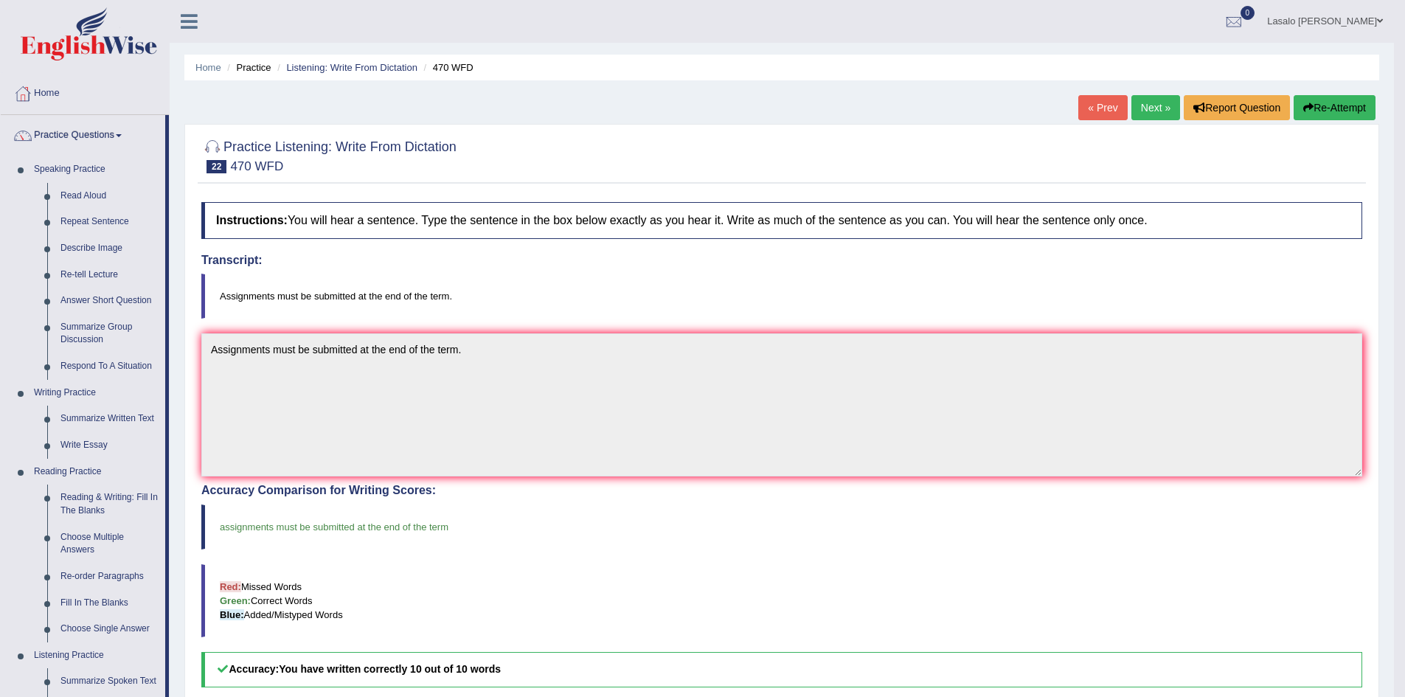
click at [1146, 105] on link "Next »" at bounding box center [1155, 107] width 49 height 25
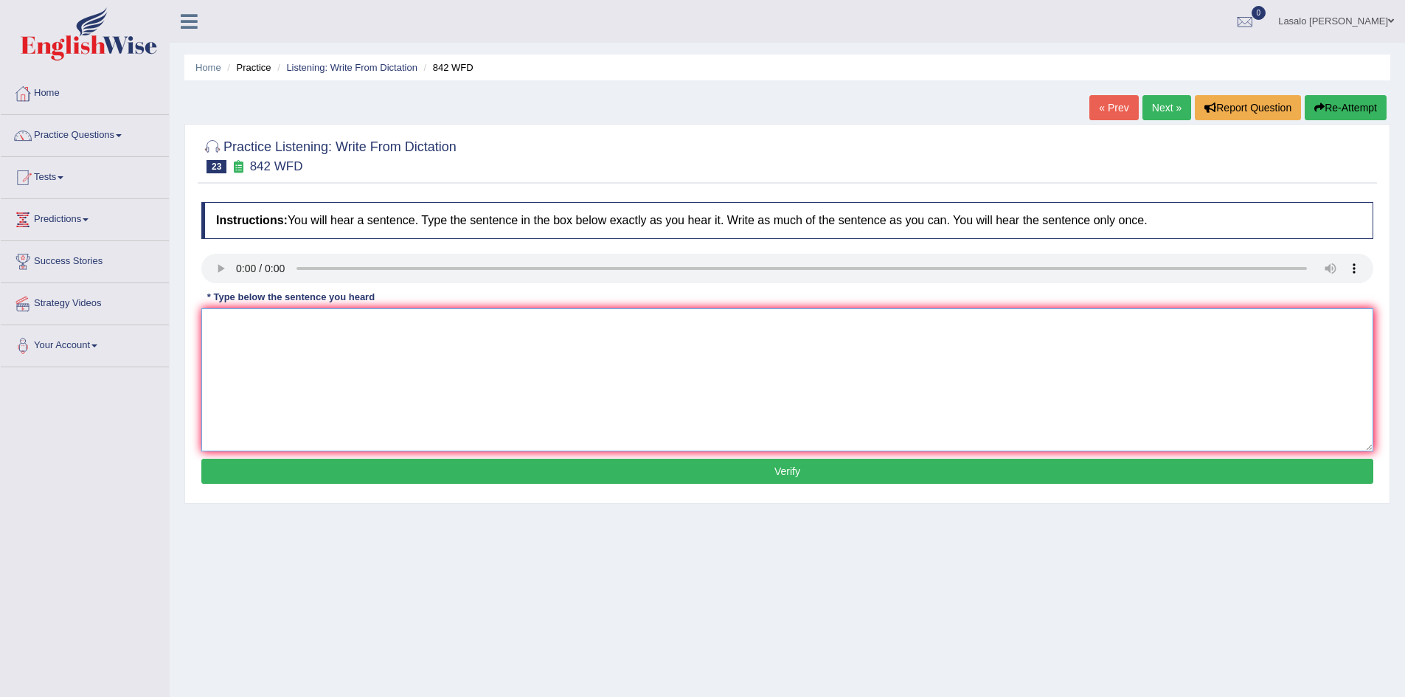
click at [313, 333] on textarea at bounding box center [787, 379] width 1172 height 143
